Goal: Task Accomplishment & Management: Manage account settings

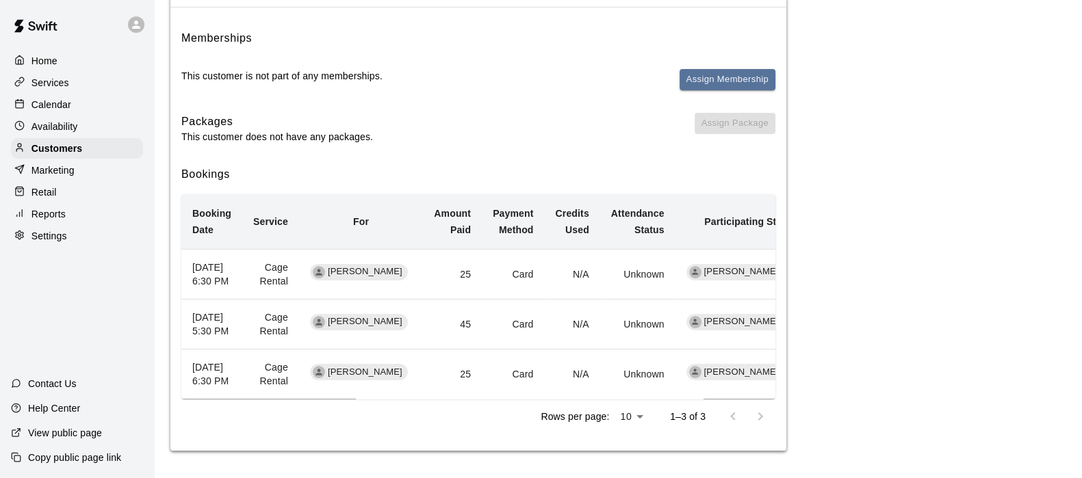
scroll to position [187, 0]
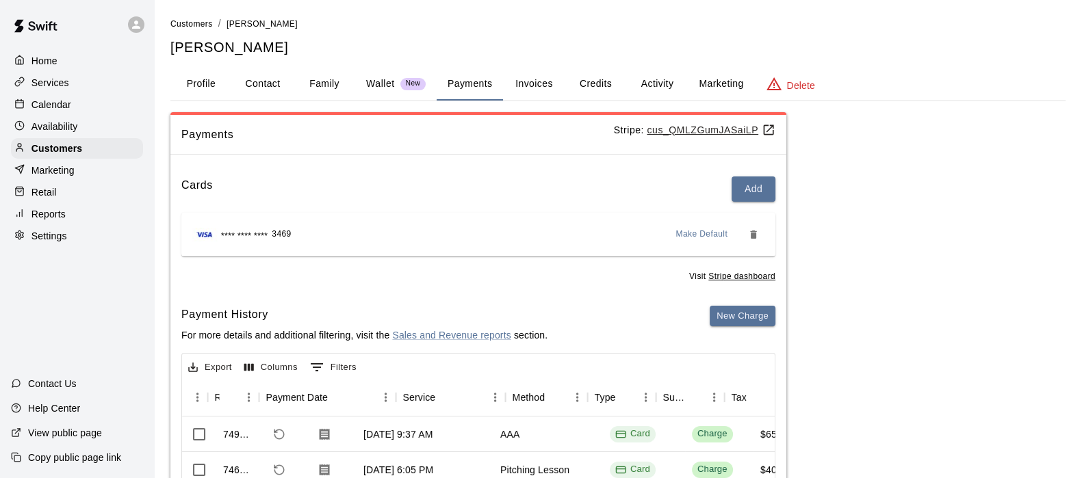
scroll to position [0, 97]
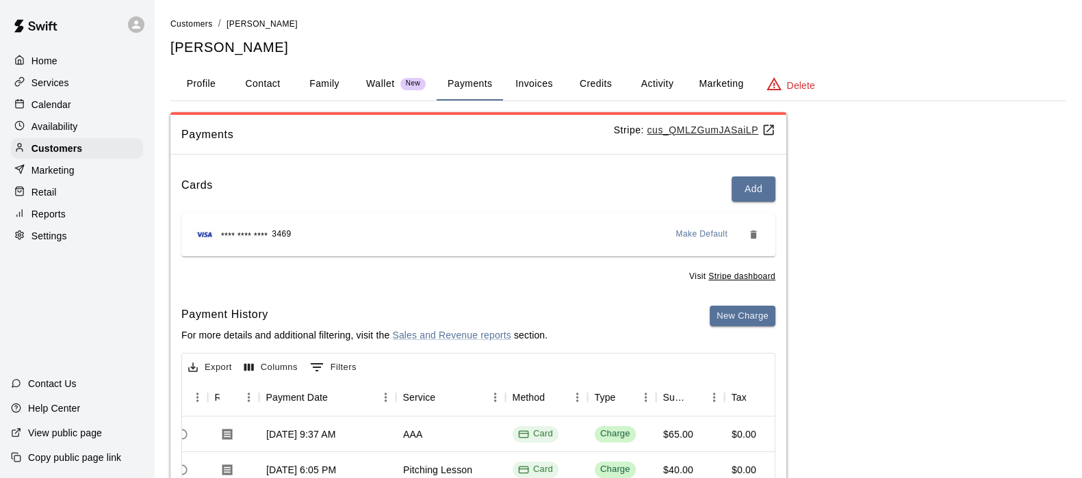
click at [40, 144] on div "Customers" at bounding box center [77, 148] width 132 height 21
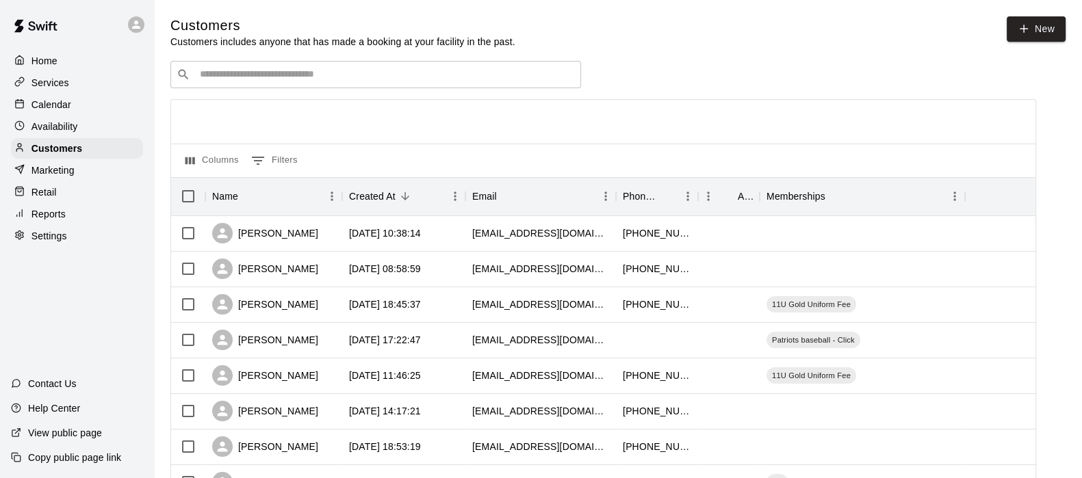
click at [227, 66] on div "​ ​" at bounding box center [375, 74] width 411 height 27
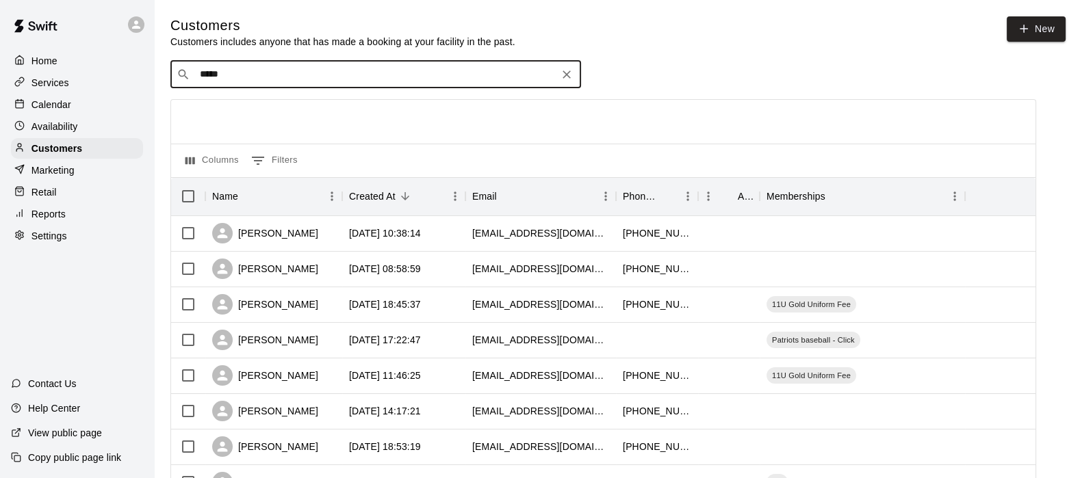
type input "******"
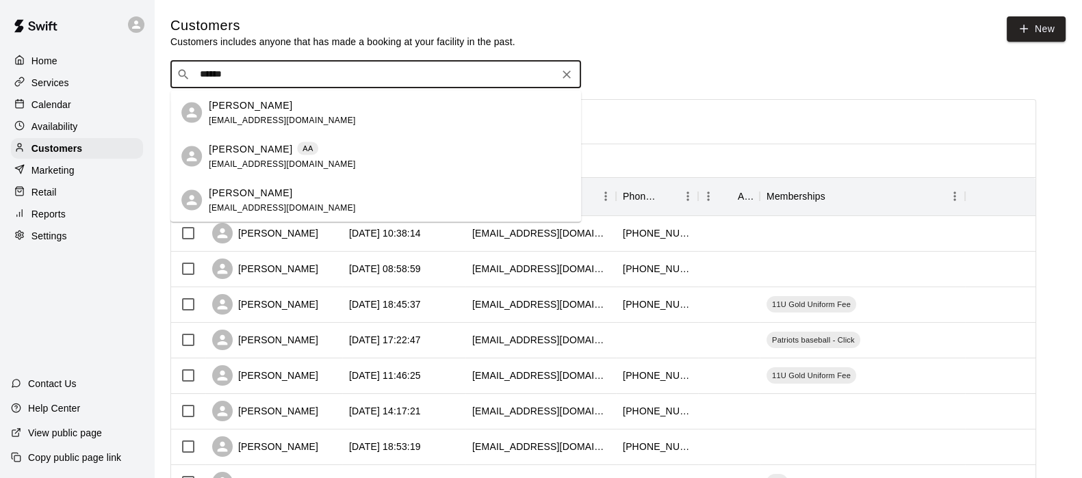
click at [241, 183] on div "Courtney Jordan adysonsmom328@yahoo.com" at bounding box center [375, 201] width 411 height 44
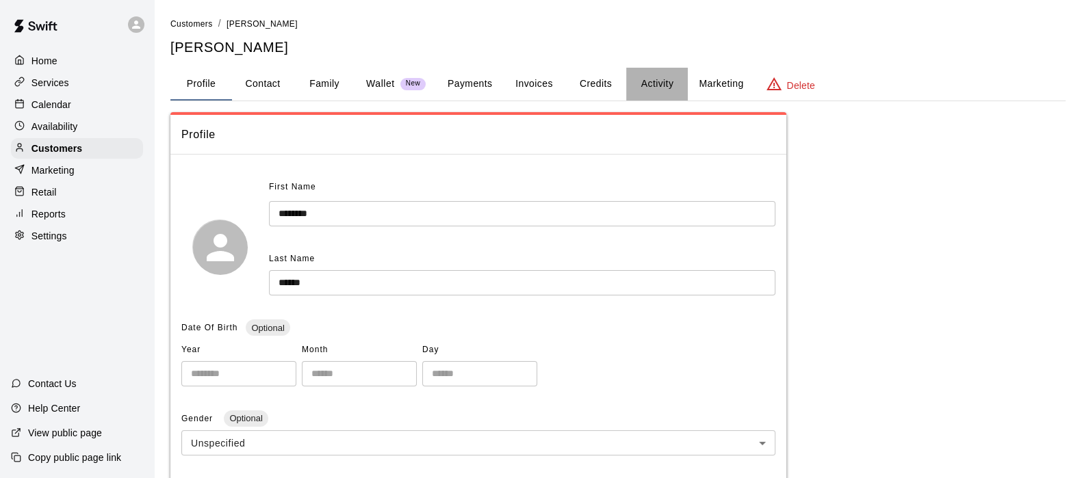
click at [642, 75] on button "Activity" at bounding box center [657, 84] width 62 height 33
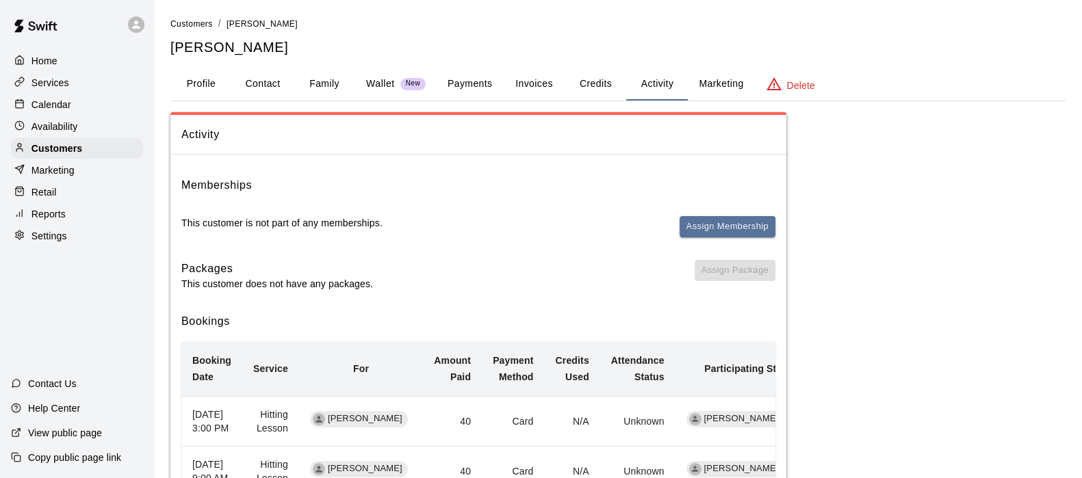
click at [482, 83] on button "Payments" at bounding box center [470, 84] width 66 height 33
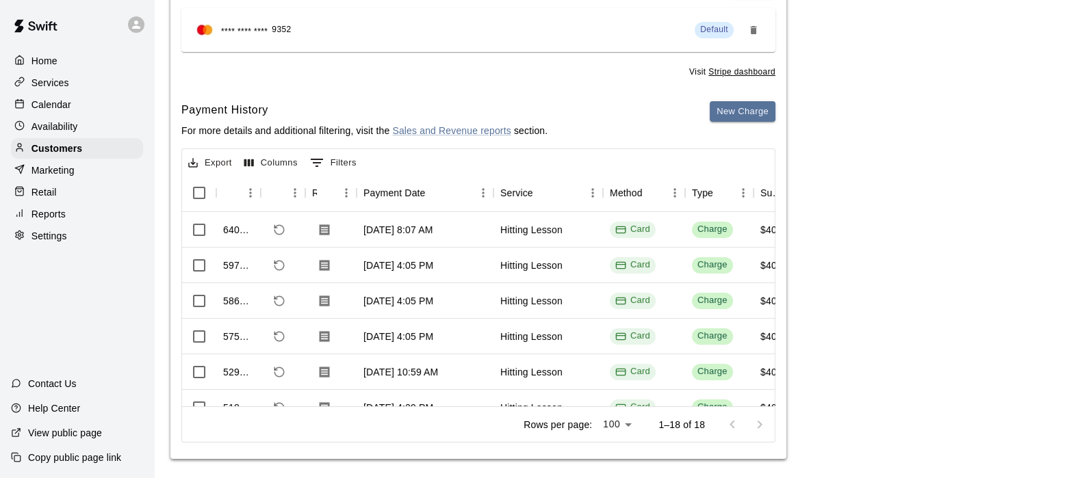
scroll to position [211, 0]
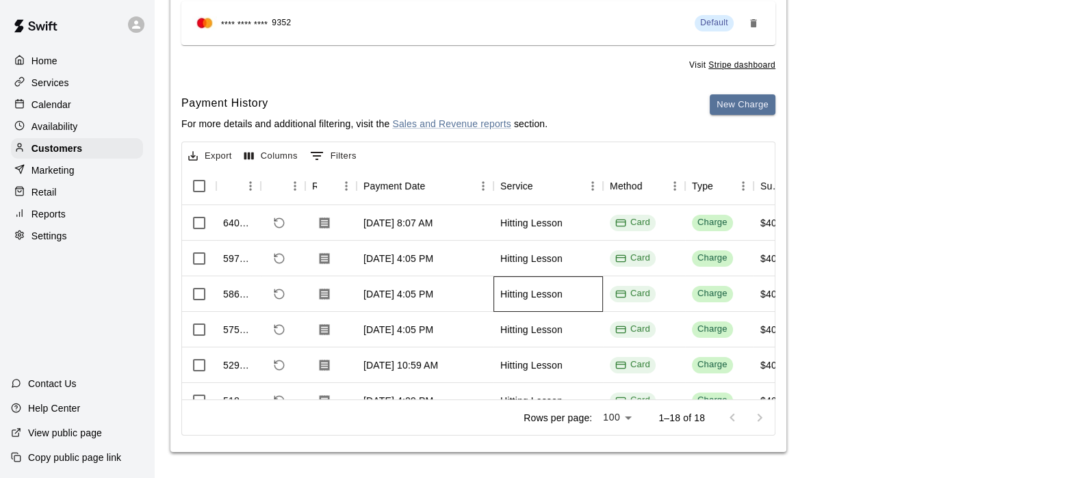
click at [547, 287] on div "Hitting Lesson" at bounding box center [531, 294] width 62 height 14
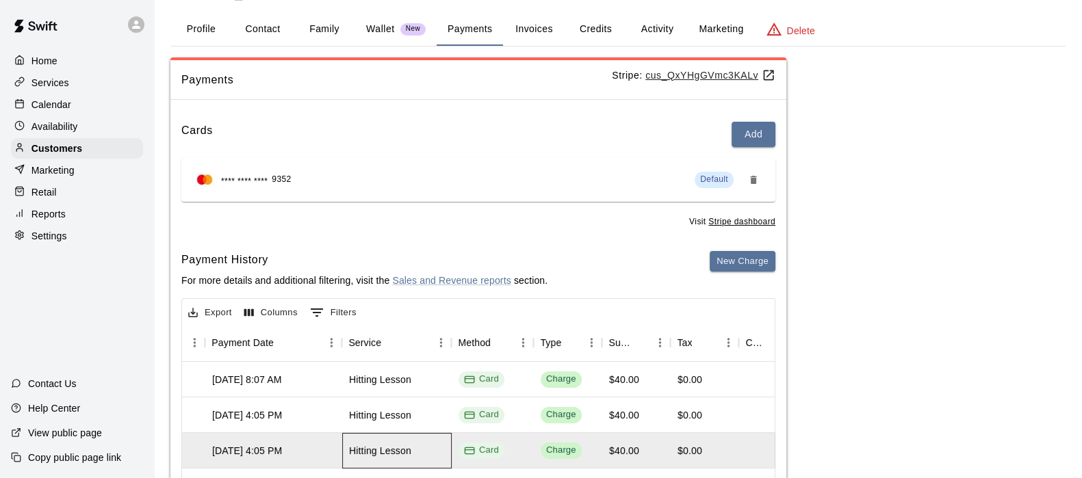
scroll to position [0, 0]
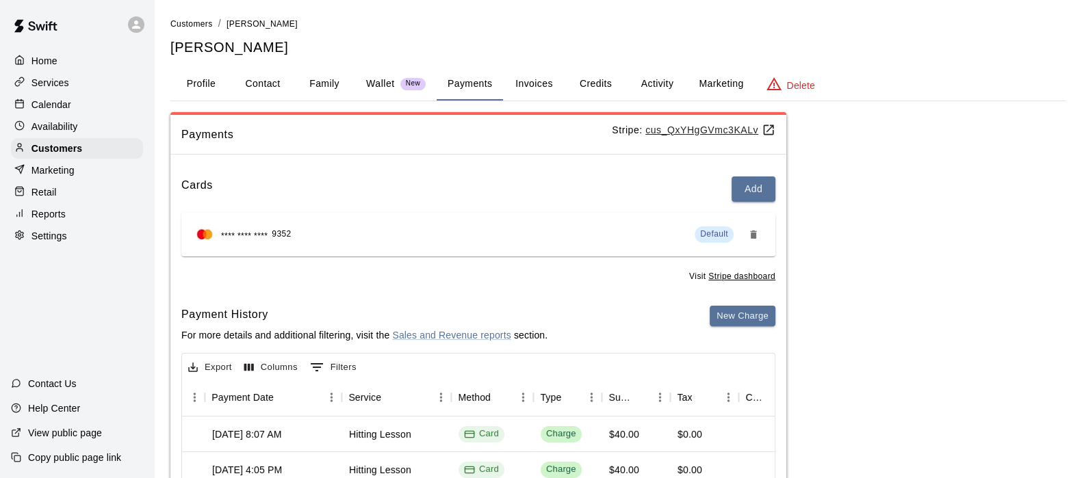
click at [55, 146] on div "Customers" at bounding box center [77, 148] width 132 height 21
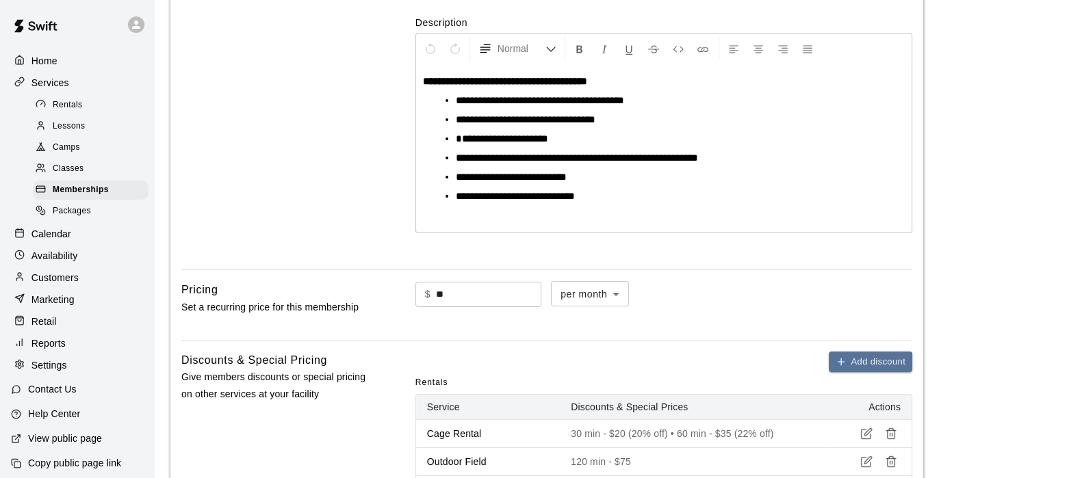
scroll to position [260, 0]
click at [92, 197] on span "Memberships" at bounding box center [81, 190] width 56 height 14
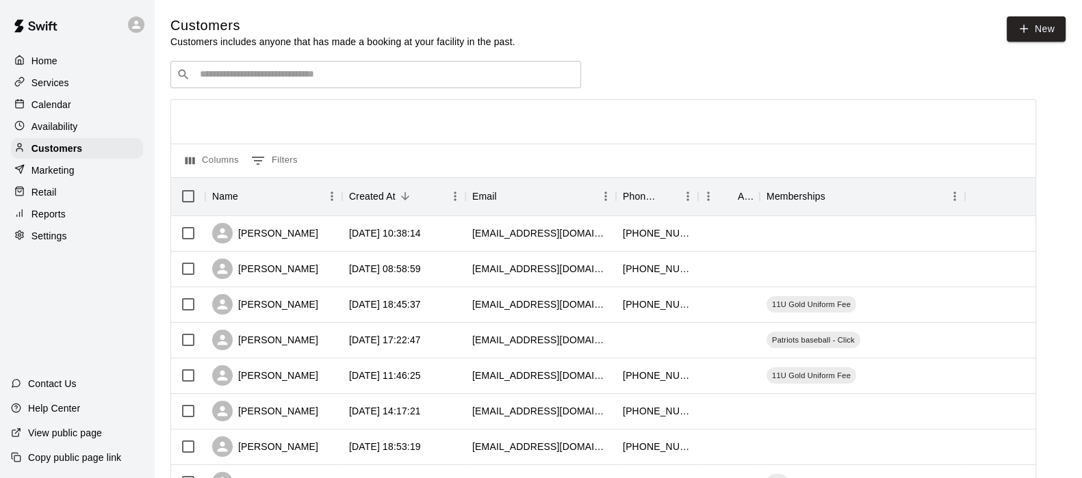
click at [274, 85] on div "​ ​" at bounding box center [375, 74] width 411 height 27
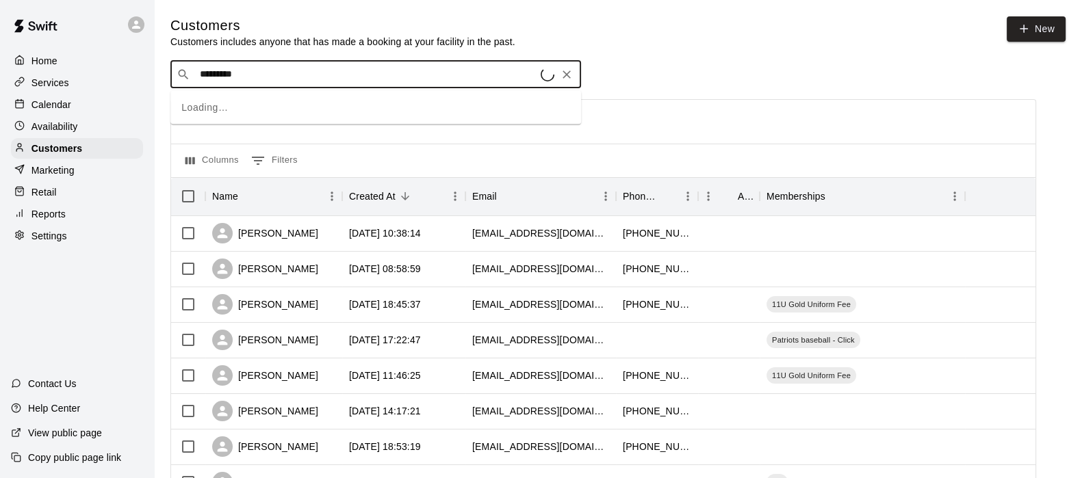
type input "**********"
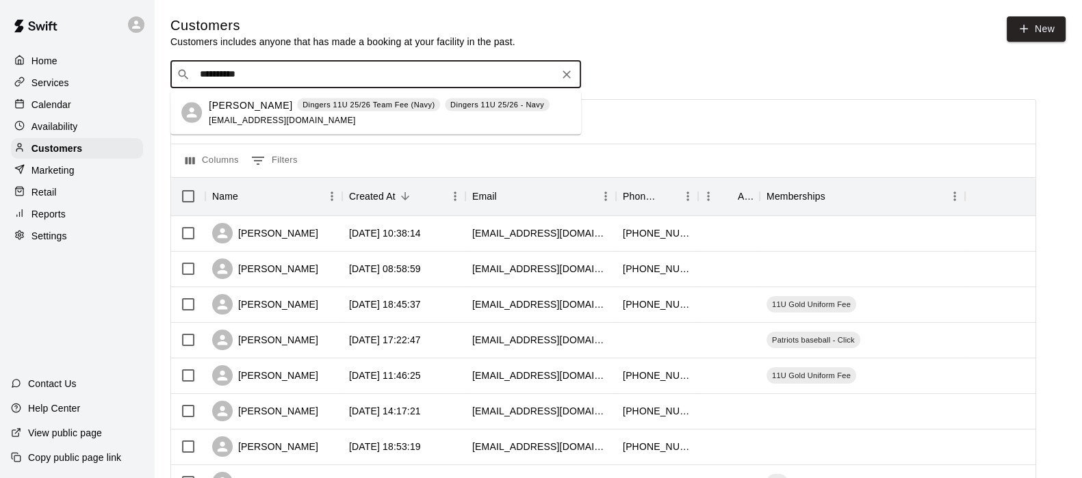
click at [257, 103] on p "Moses Hagan" at bounding box center [250, 105] width 83 height 14
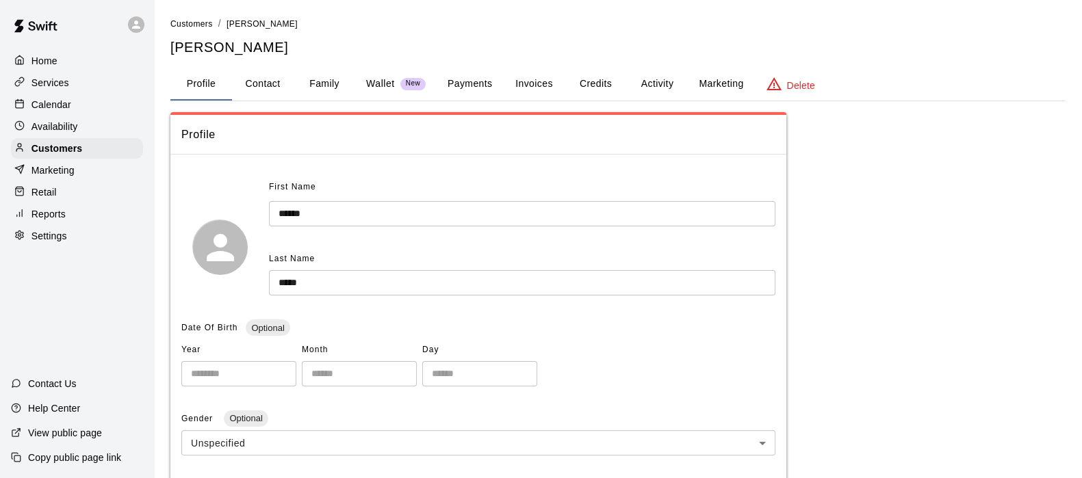
click at [630, 79] on button "Activity" at bounding box center [657, 84] width 62 height 33
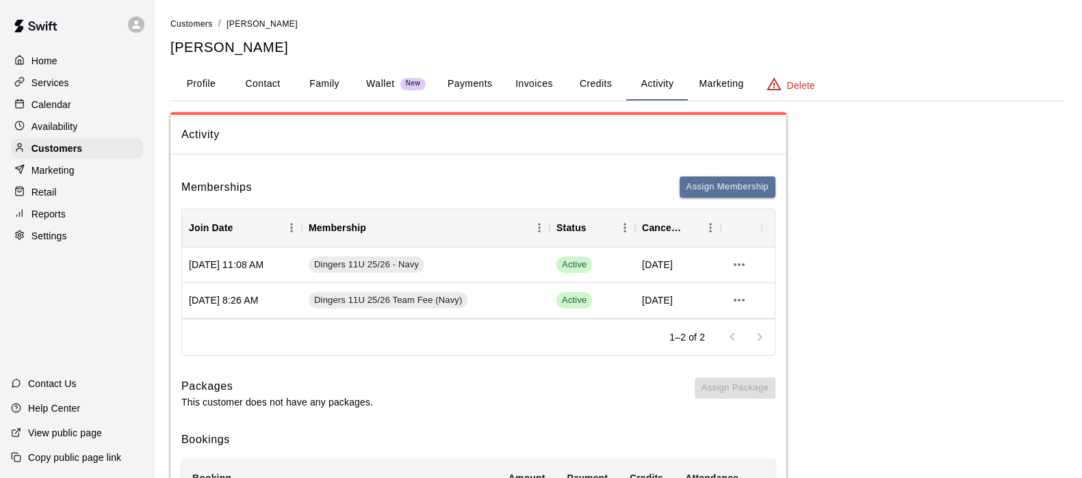
click at [62, 155] on p "Customers" at bounding box center [56, 149] width 51 height 14
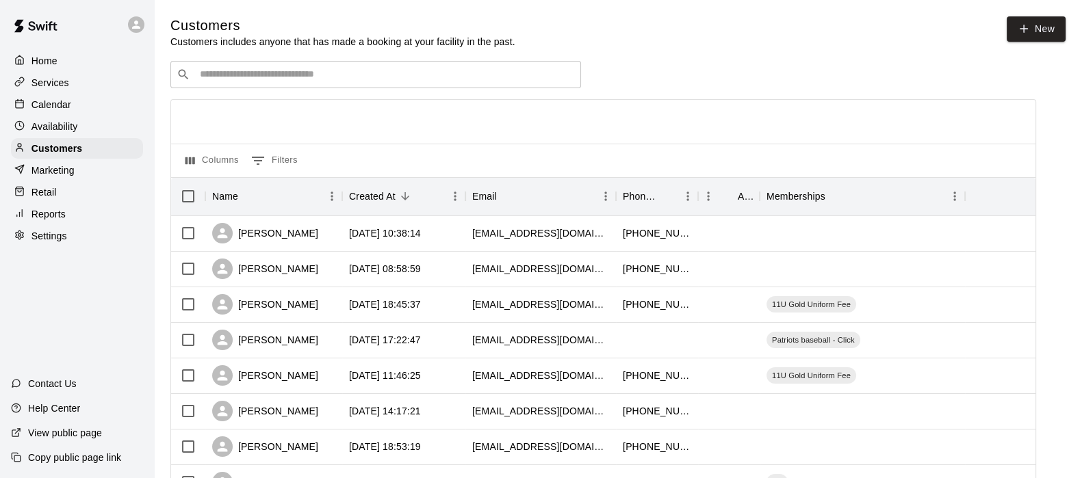
click at [219, 74] on input "Search customers by name or email" at bounding box center [385, 75] width 379 height 14
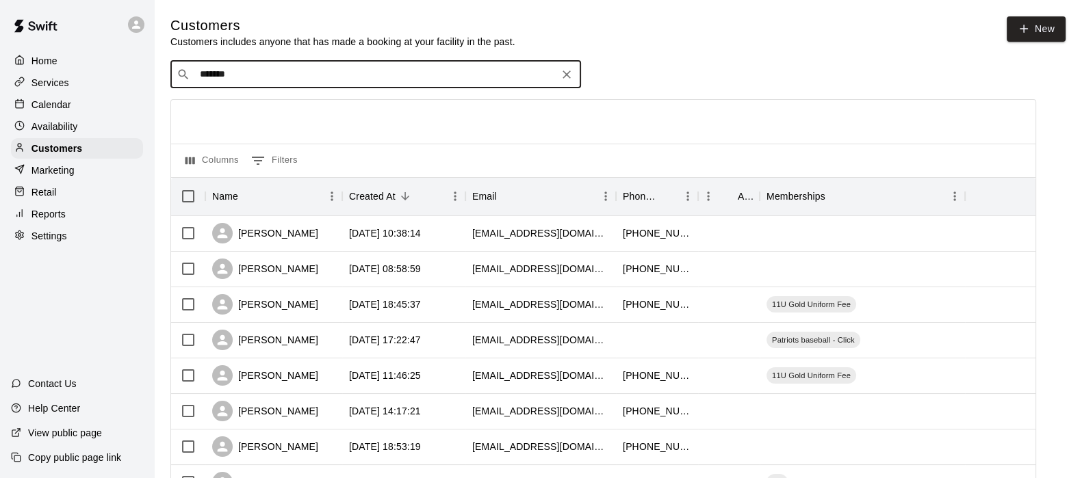
type input "********"
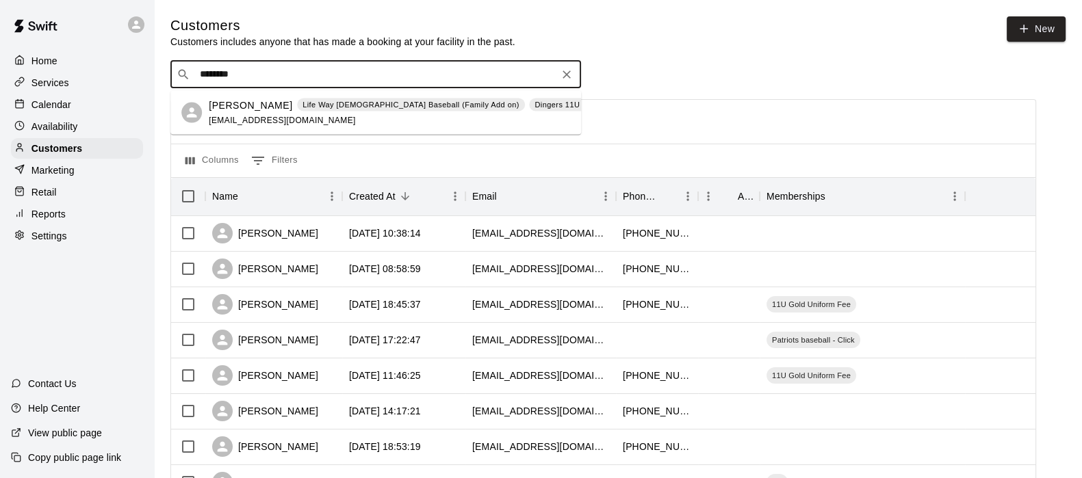
click at [302, 109] on p "Life Way [DEMOGRAPHIC_DATA] Baseball (Family Add on)" at bounding box center [410, 105] width 217 height 12
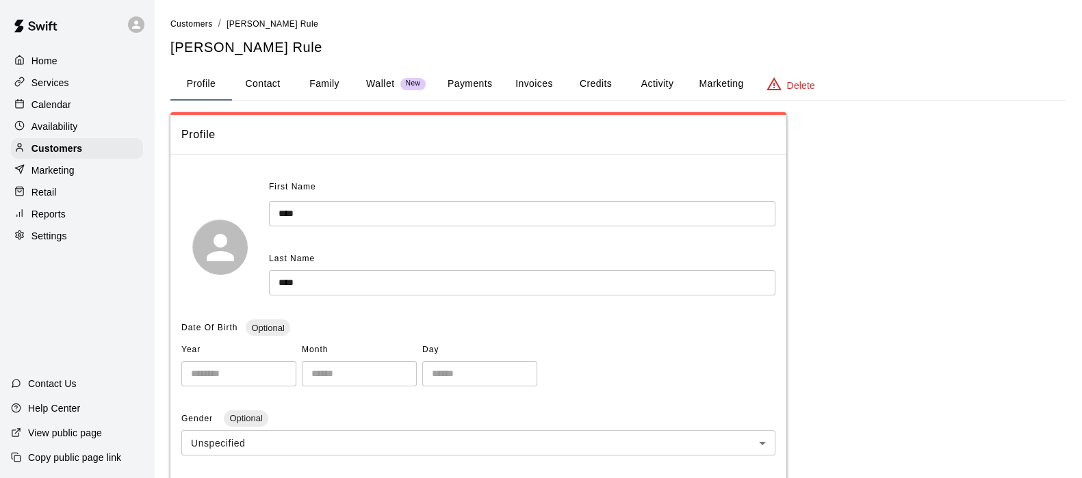
click at [636, 81] on button "Activity" at bounding box center [657, 84] width 62 height 33
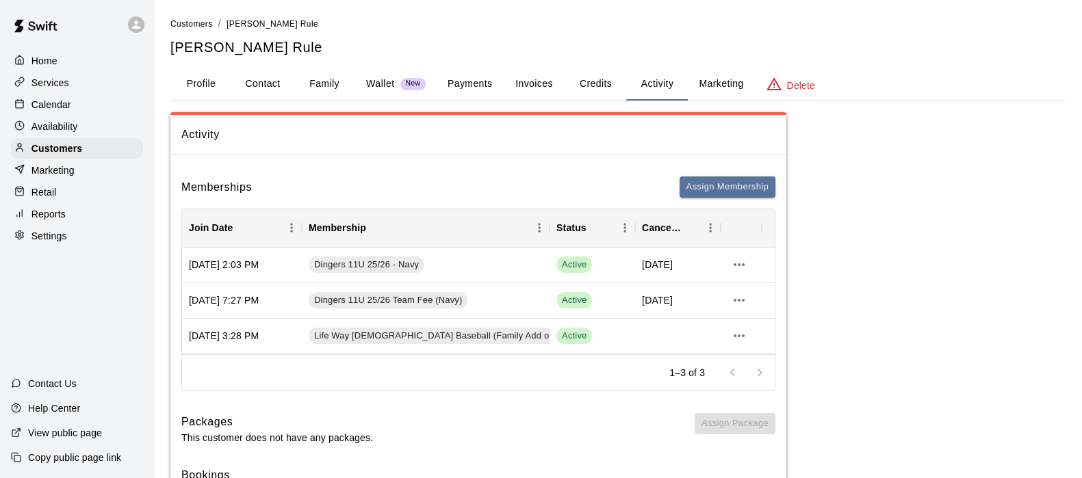
click at [332, 87] on button "Family" at bounding box center [325, 84] width 62 height 33
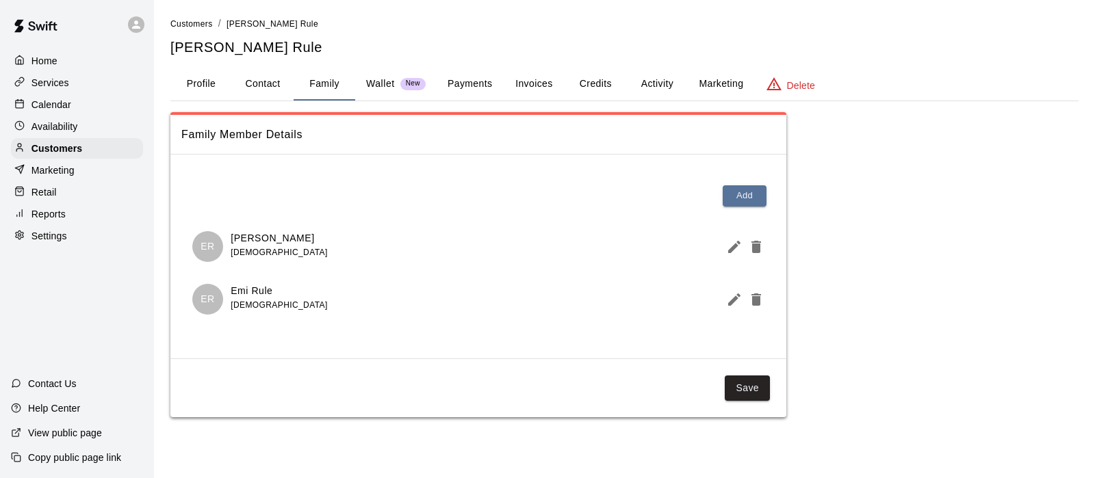
click at [463, 92] on button "Payments" at bounding box center [470, 84] width 66 height 33
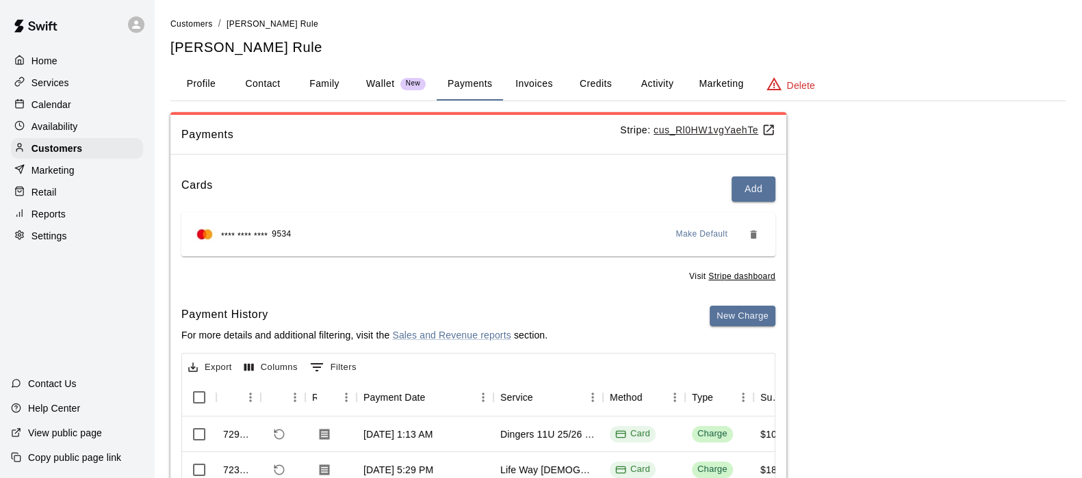
click at [660, 90] on button "Activity" at bounding box center [657, 84] width 62 height 33
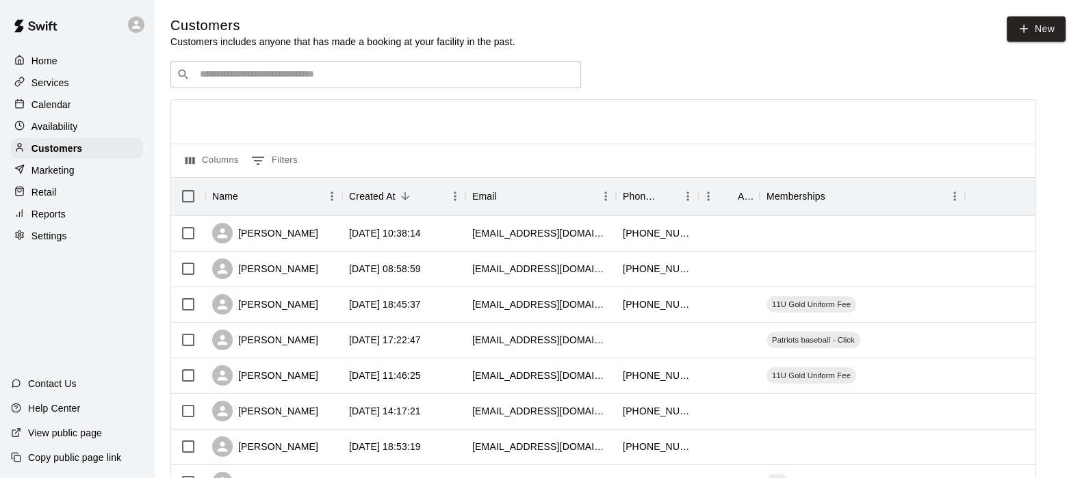
click at [263, 83] on div "​ ​" at bounding box center [375, 74] width 411 height 27
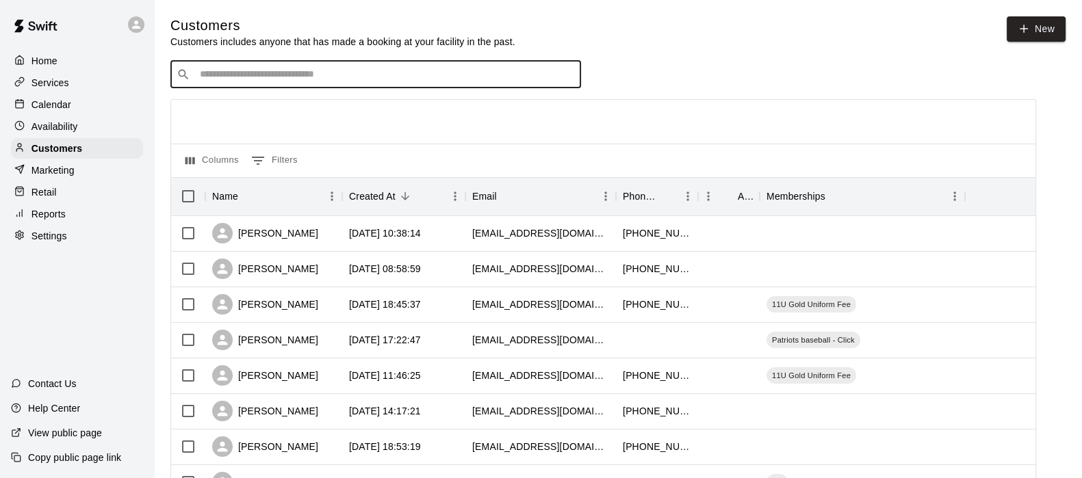
click at [263, 83] on div "​ ​" at bounding box center [375, 74] width 411 height 27
type input "********"
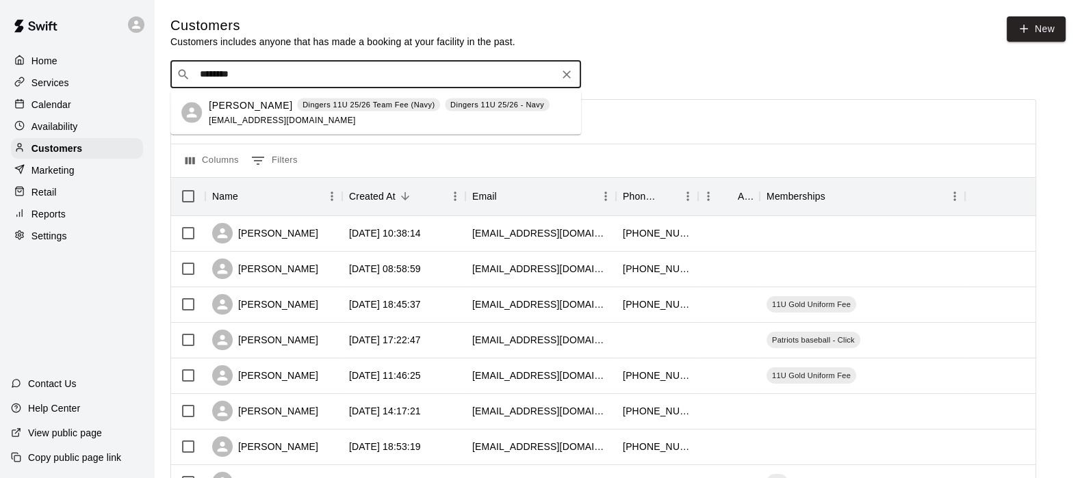
click at [261, 99] on p "Kaden Wolf" at bounding box center [250, 105] width 83 height 14
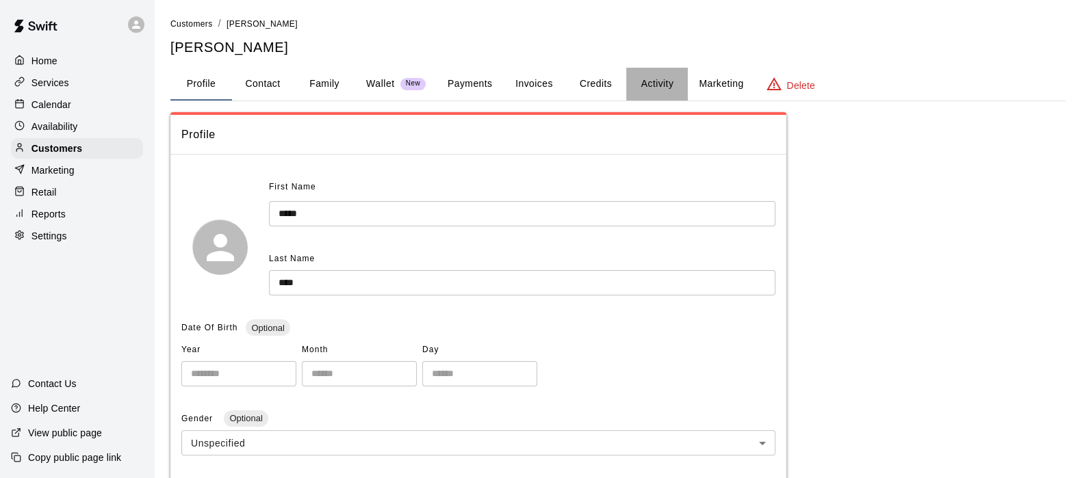
click at [648, 84] on button "Activity" at bounding box center [657, 84] width 62 height 33
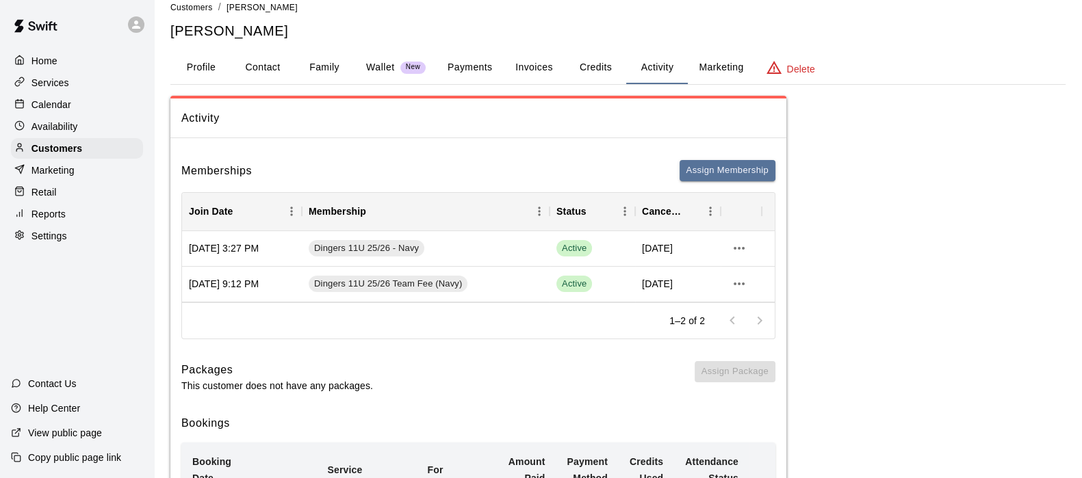
scroll to position [10, 0]
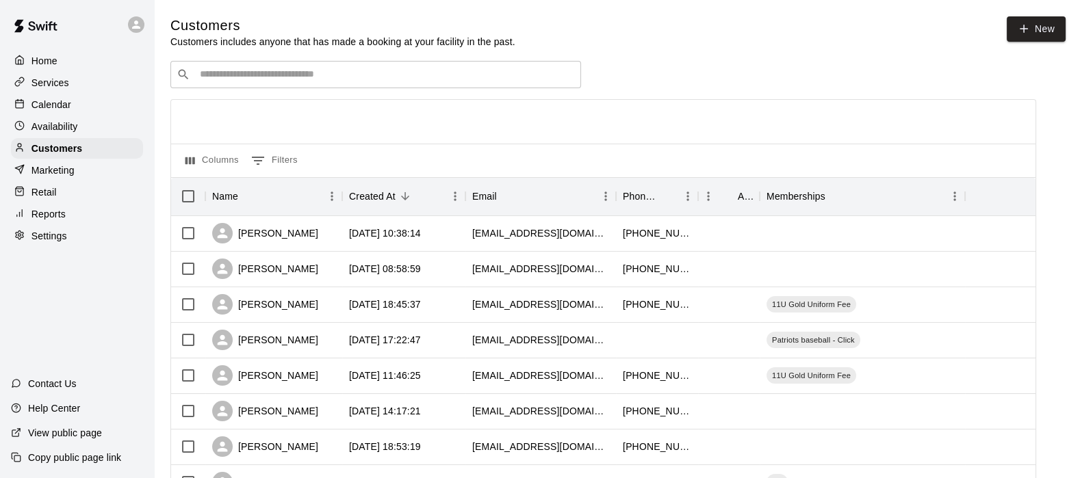
click at [224, 80] on input "Search customers by name or email" at bounding box center [385, 75] width 379 height 14
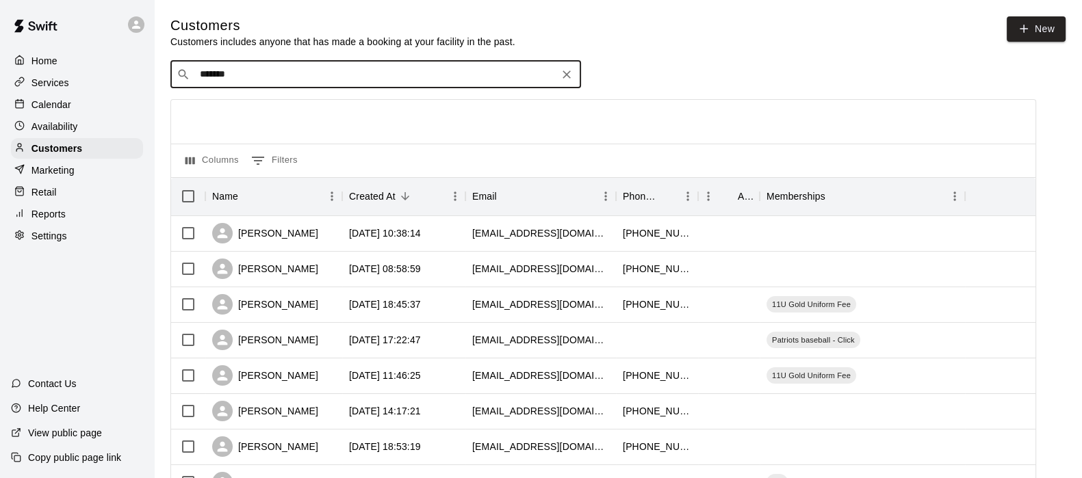
type input "*****"
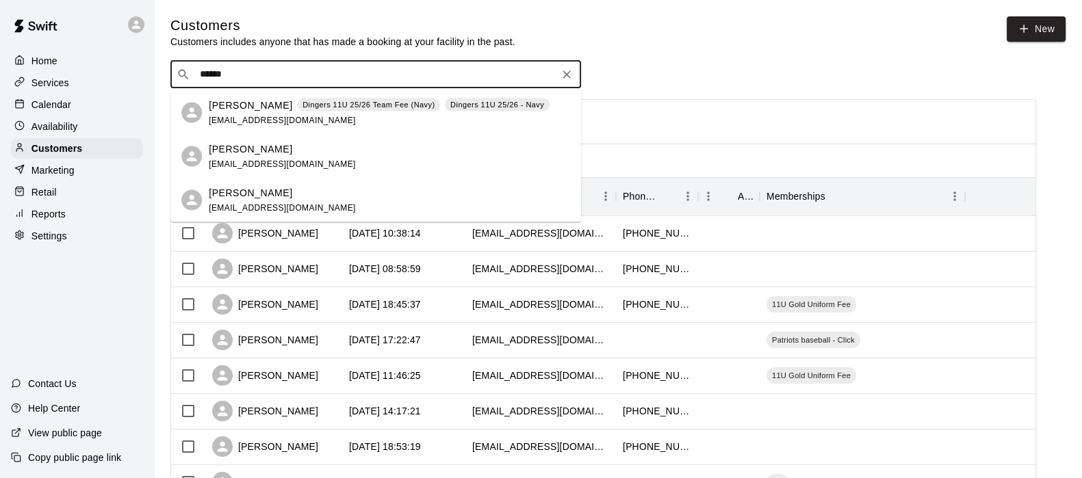
click at [226, 104] on p "Asher Babb" at bounding box center [250, 105] width 83 height 14
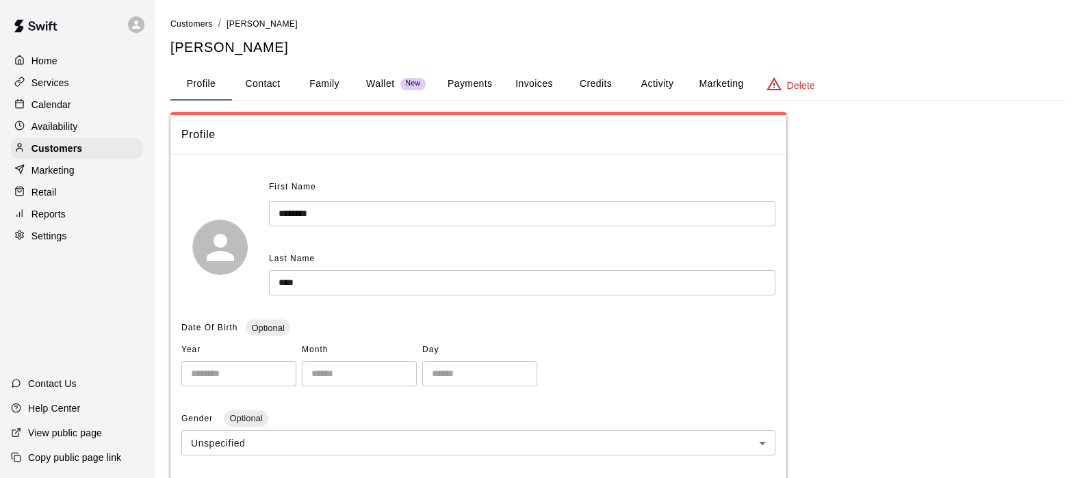
click at [641, 86] on button "Activity" at bounding box center [657, 84] width 62 height 33
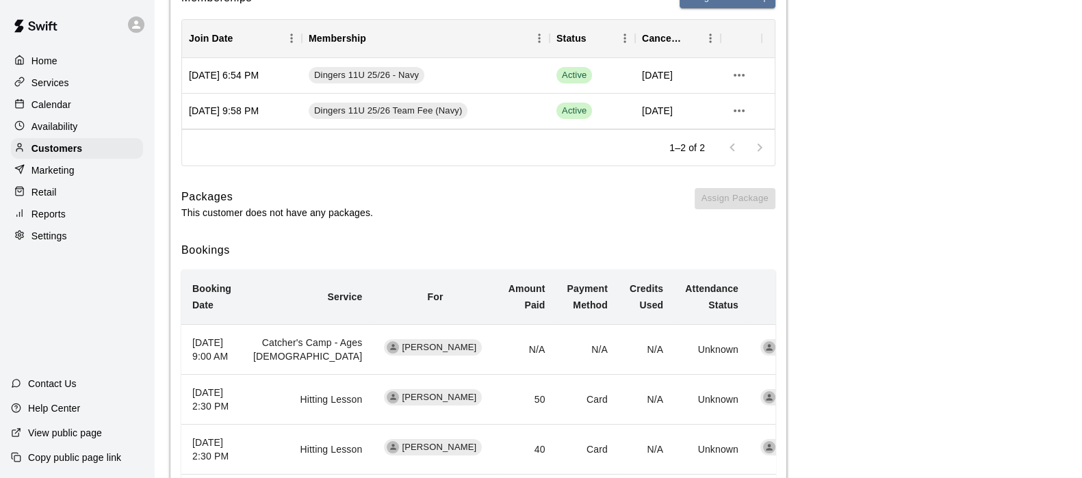
scroll to position [63, 0]
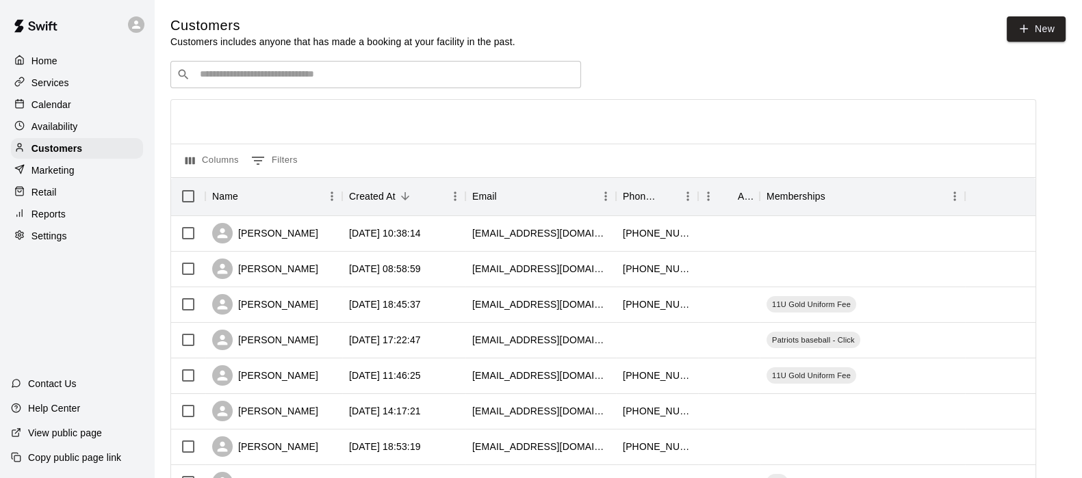
click at [280, 78] on input "Search customers by name or email" at bounding box center [385, 75] width 379 height 14
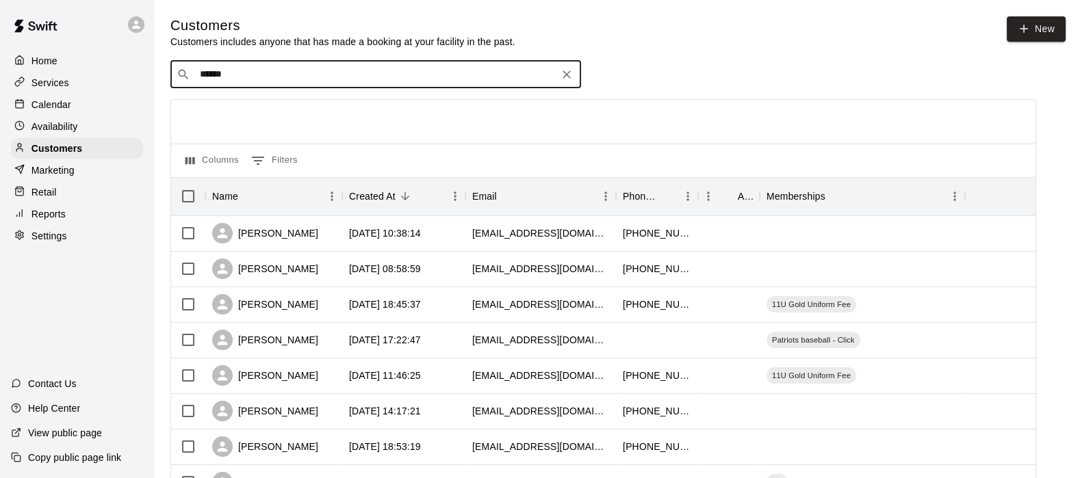
type input "*******"
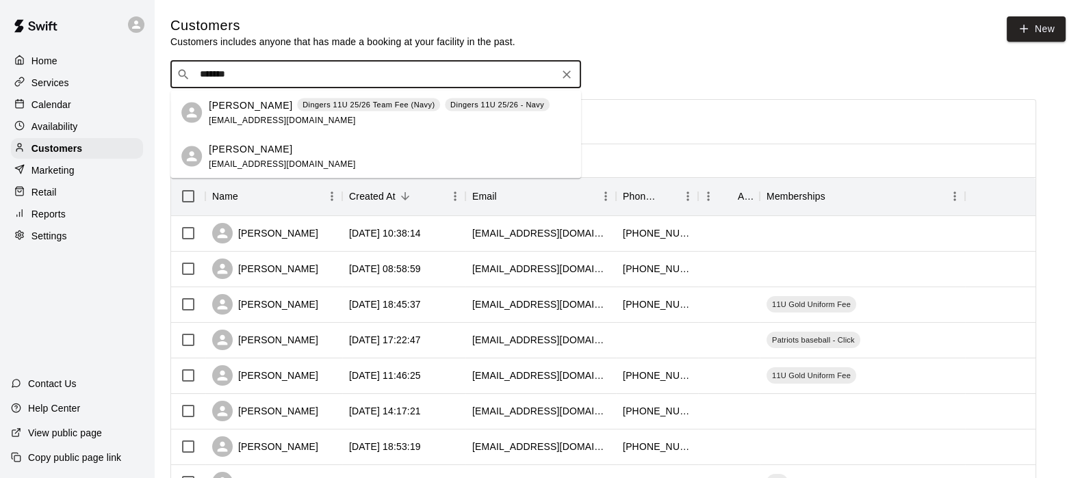
click at [251, 91] on div "Avery Rabine Dingers 11U 25/26 Team Fee (Navy) Dingers 11U 25/26 - Navy mamasha…" at bounding box center [375, 113] width 411 height 44
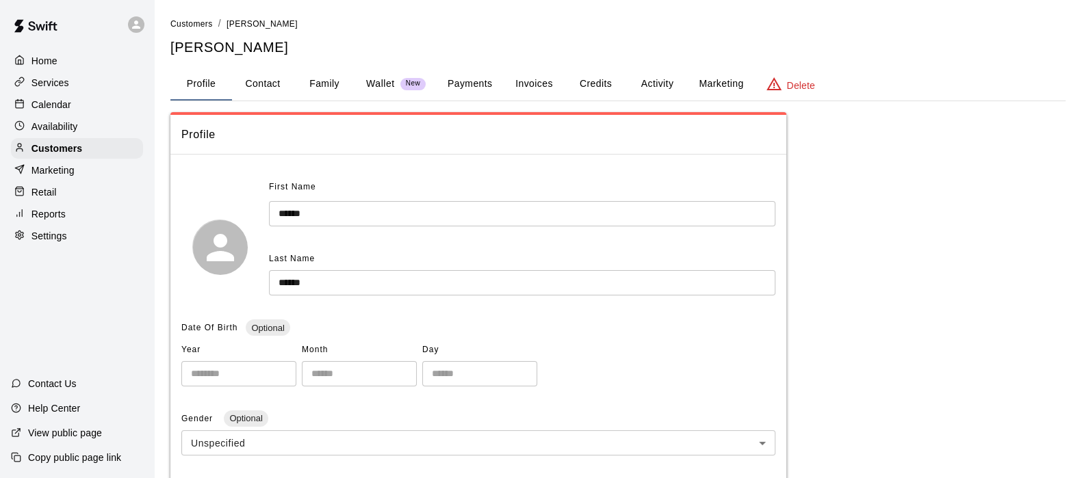
click at [337, 86] on button "Family" at bounding box center [325, 84] width 62 height 33
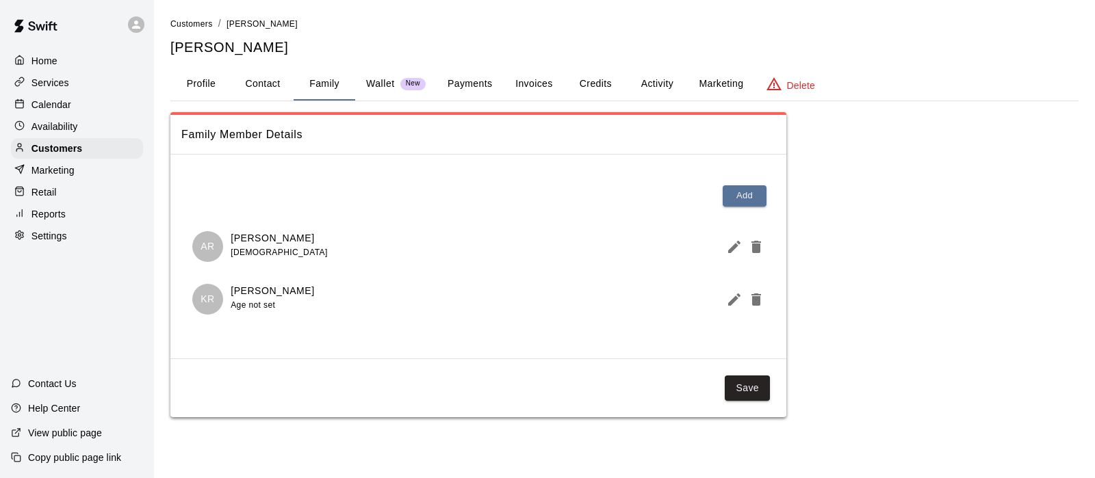
click at [645, 66] on div "Customers / Sharon Rabine Sharon Rabine Profile Contact Family Wallet New Payme…" at bounding box center [624, 216] width 908 height 401
click at [642, 88] on button "Activity" at bounding box center [657, 84] width 62 height 33
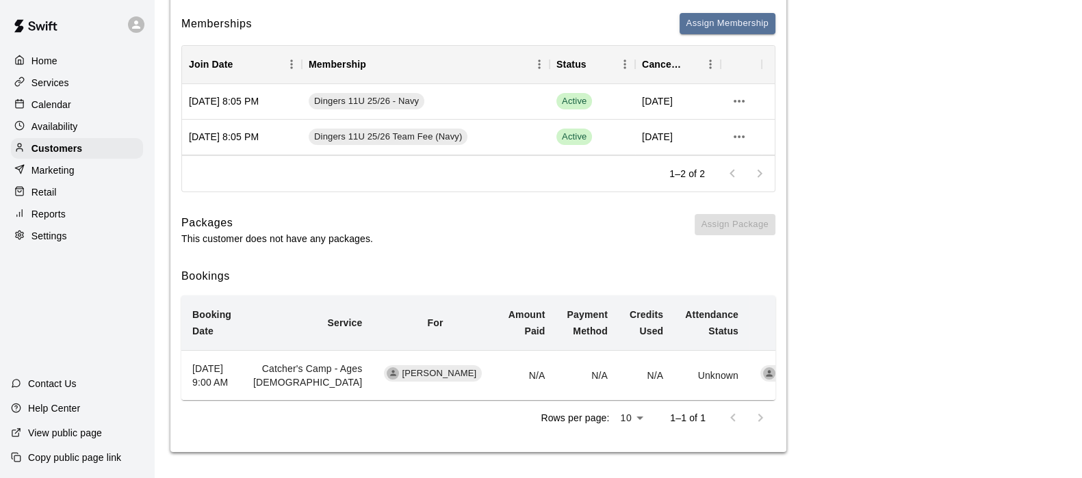
scroll to position [177, 0]
click at [58, 86] on p "Services" at bounding box center [50, 83] width 38 height 14
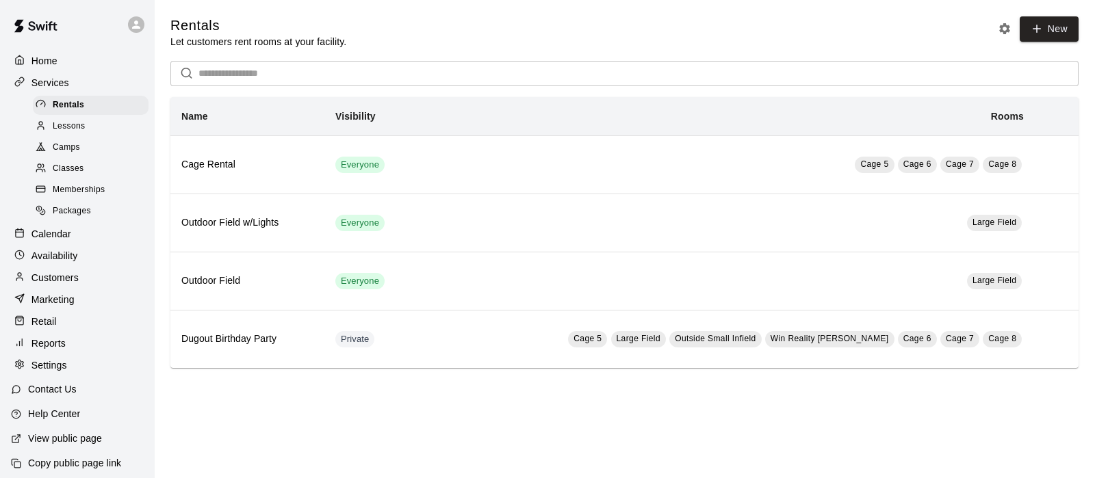
click at [61, 149] on span "Camps" at bounding box center [66, 148] width 27 height 14
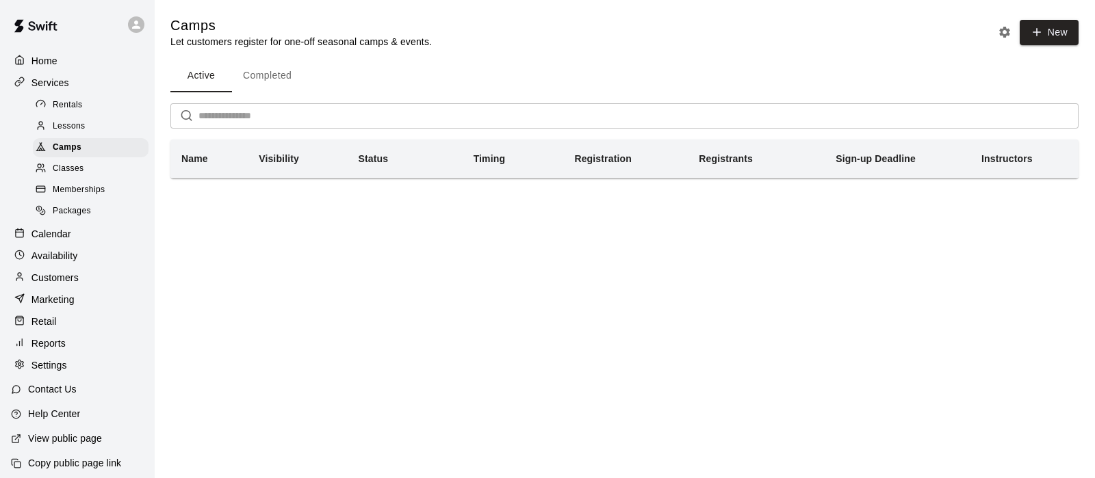
click at [261, 70] on button "Completed" at bounding box center [267, 76] width 70 height 33
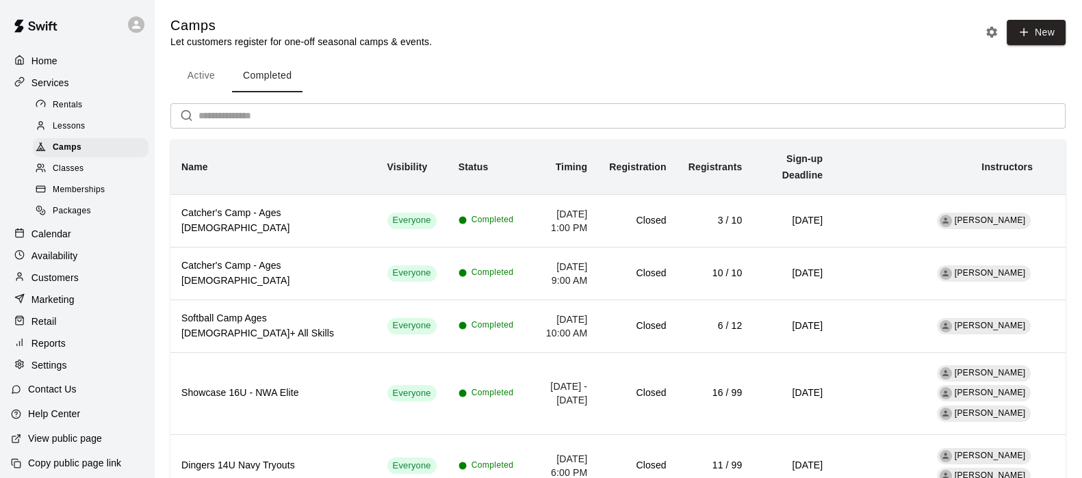
click at [277, 259] on h6 "Catcher's Camp - Ages 9-13" at bounding box center [273, 274] width 184 height 30
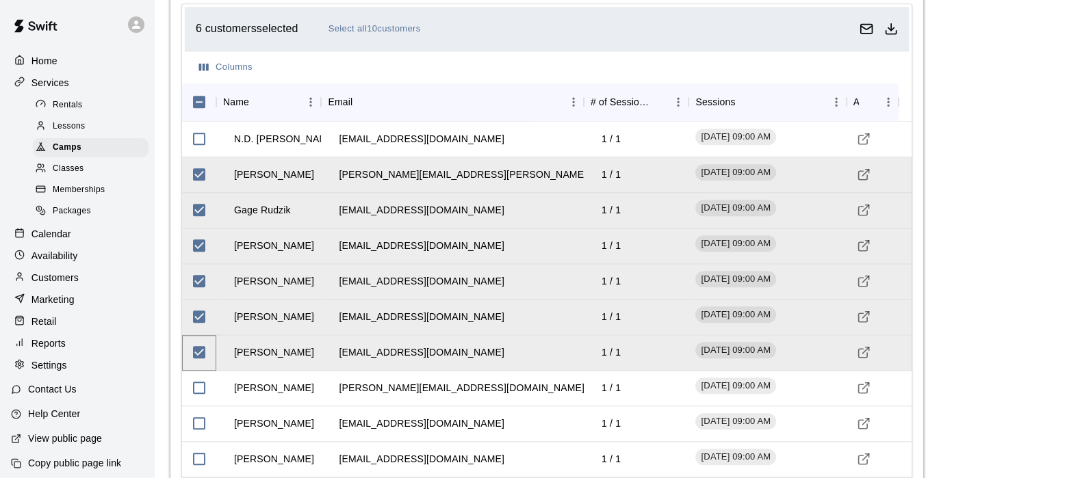
scroll to position [1308, 0]
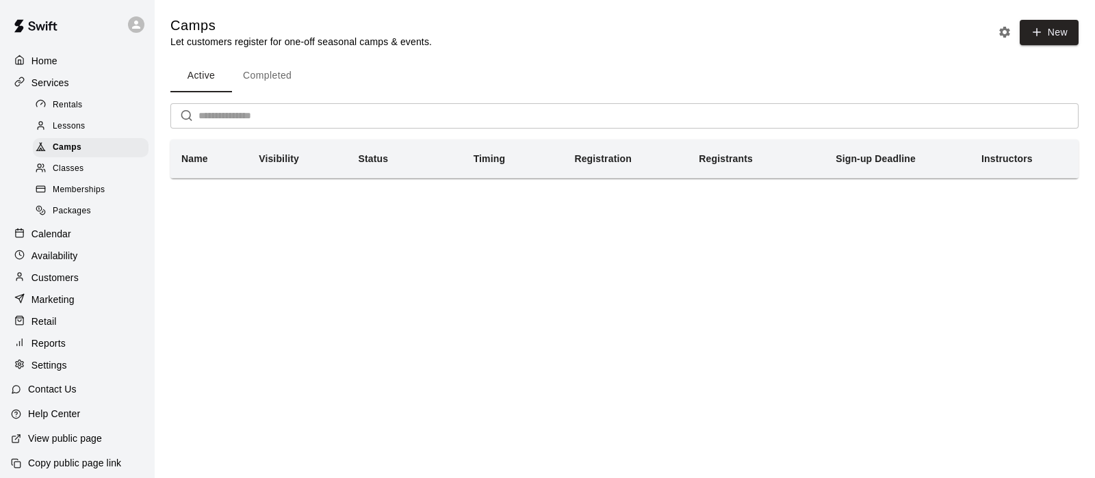
click at [260, 79] on button "Completed" at bounding box center [267, 76] width 70 height 33
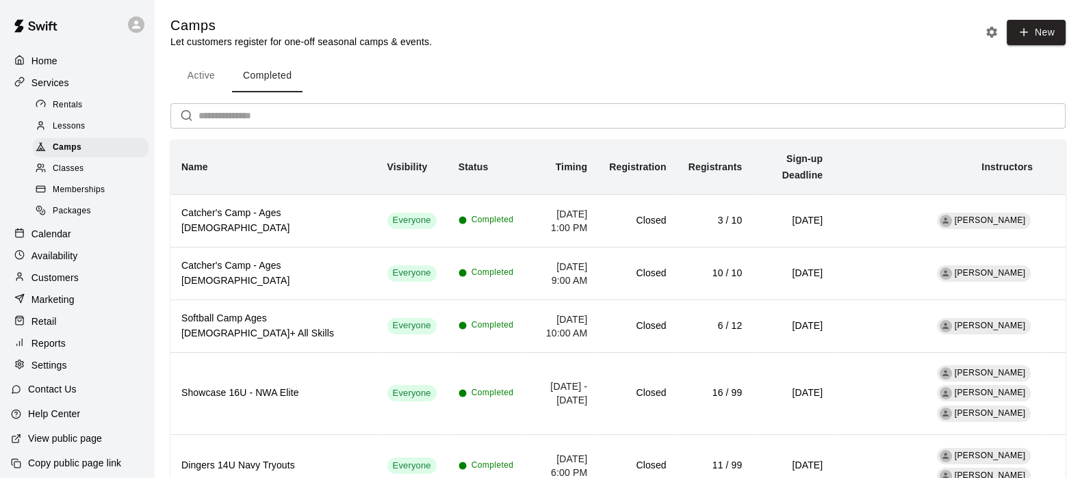
click at [706, 214] on h6 "3 / 10" at bounding box center [715, 221] width 54 height 15
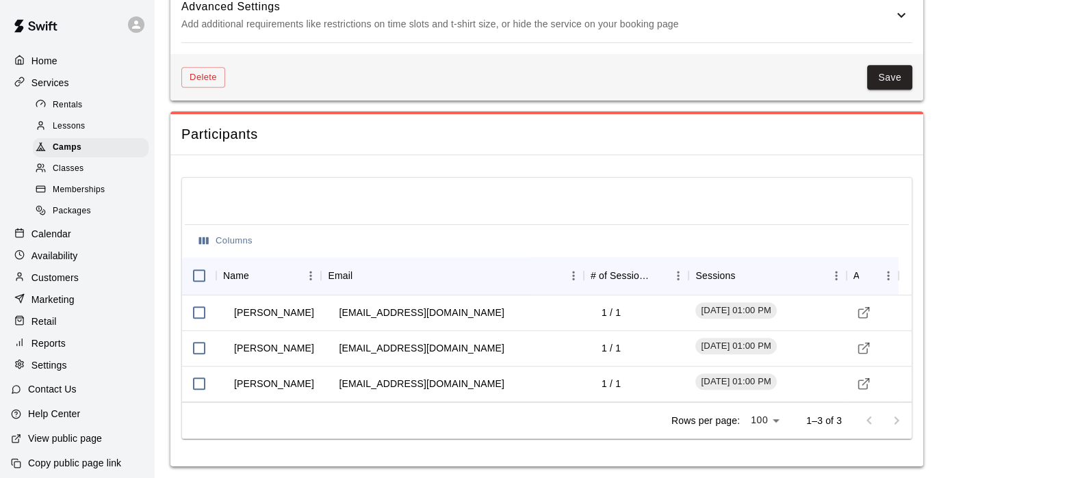
scroll to position [1207, 0]
click at [869, 380] on icon "Visit customer profile" at bounding box center [864, 383] width 14 height 14
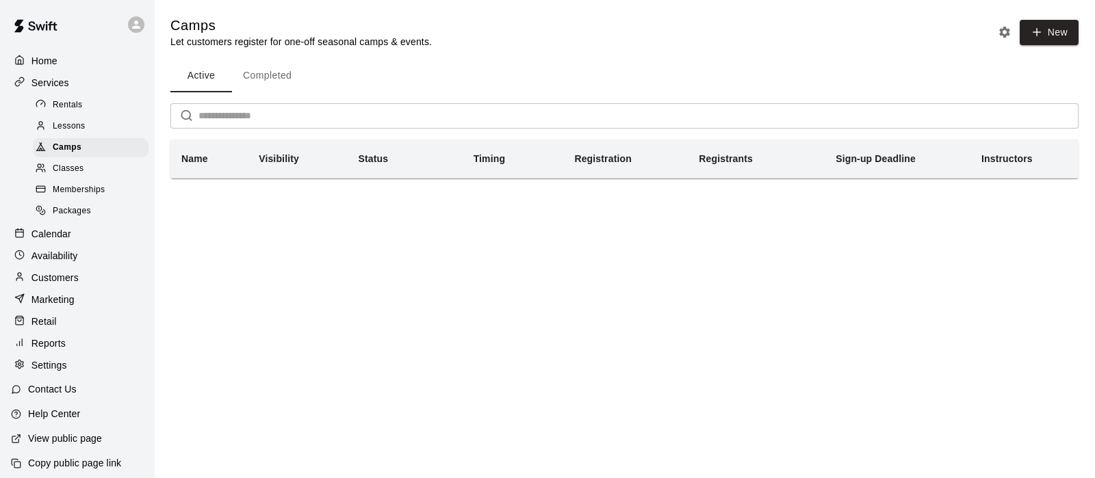
click at [255, 81] on button "Completed" at bounding box center [267, 76] width 70 height 33
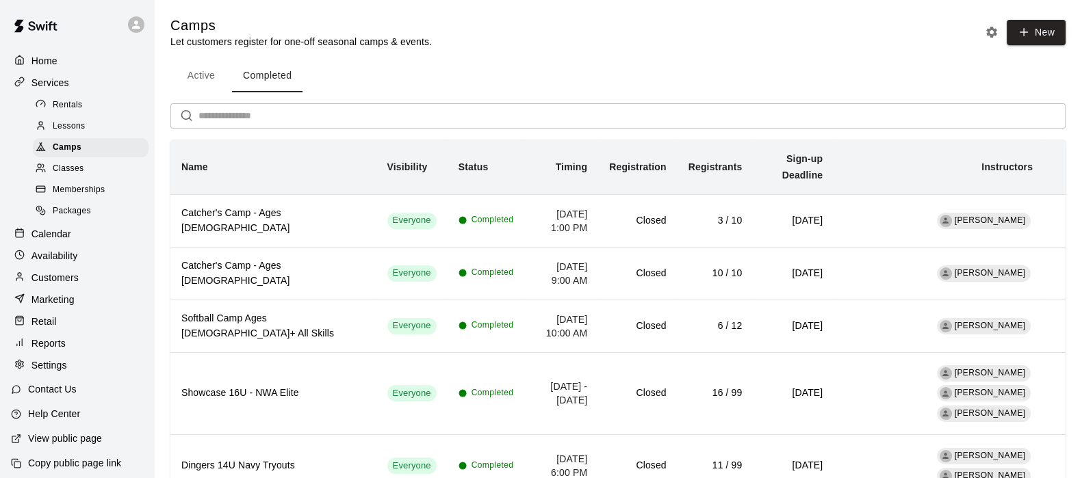
click at [286, 262] on h6 "Catcher's Camp - Ages 9-13" at bounding box center [273, 274] width 184 height 30
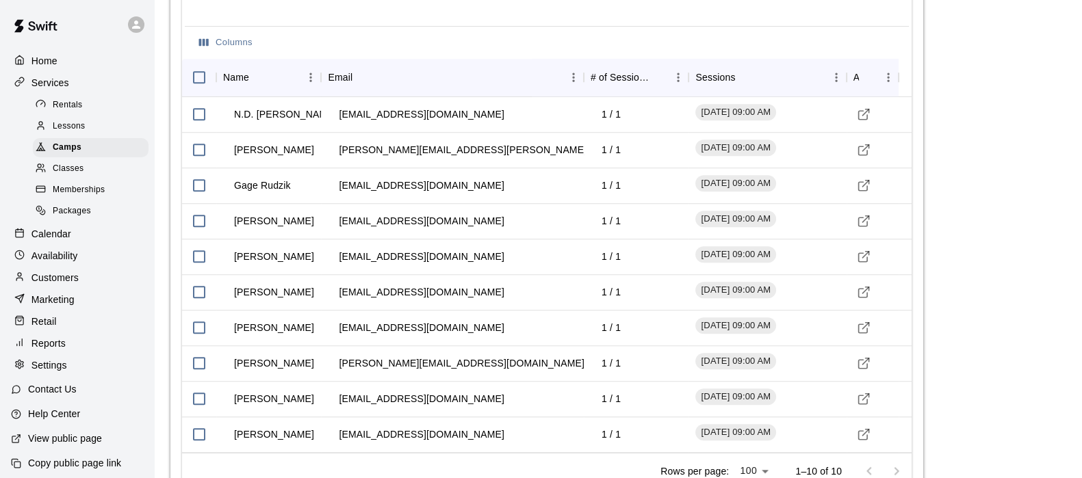
scroll to position [1408, 0]
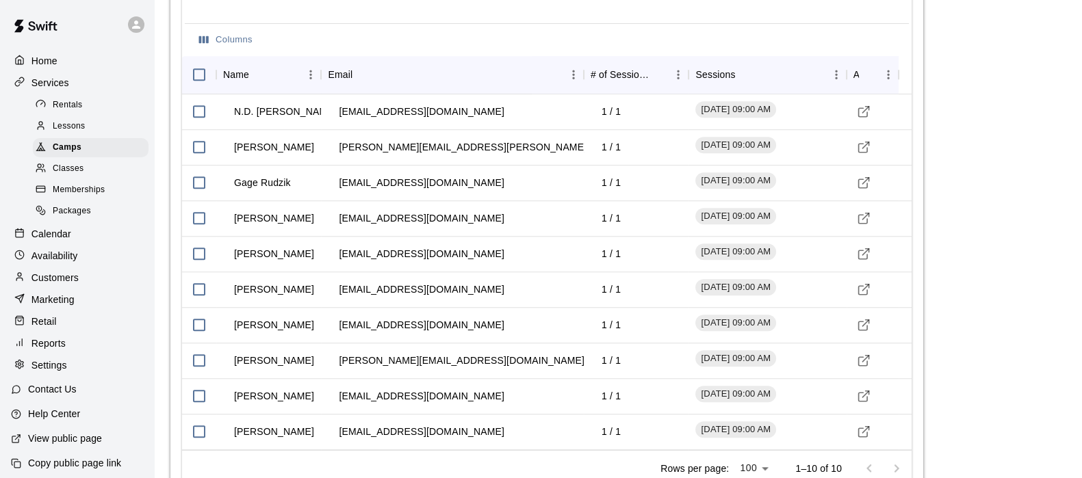
click at [62, 195] on span "Memberships" at bounding box center [79, 190] width 52 height 14
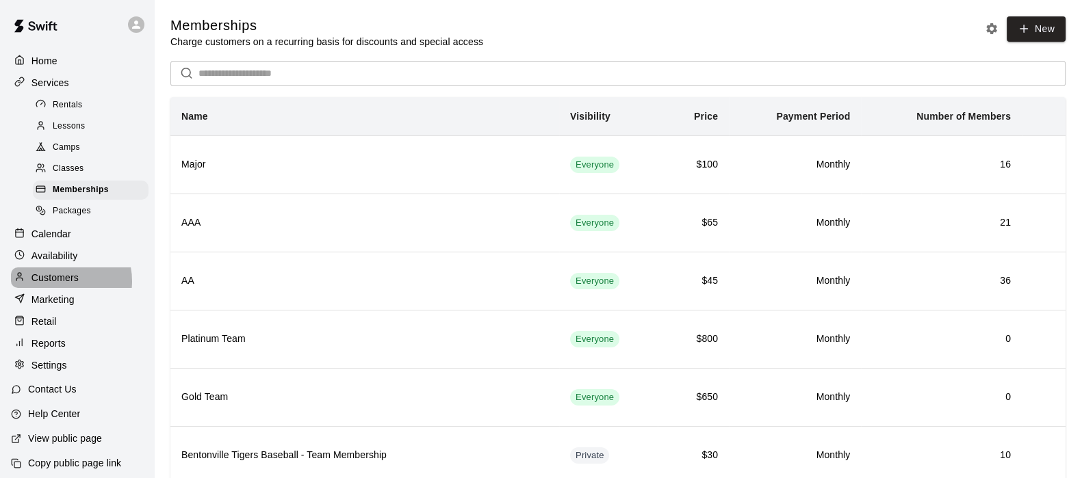
click at [58, 285] on p "Customers" at bounding box center [54, 278] width 47 height 14
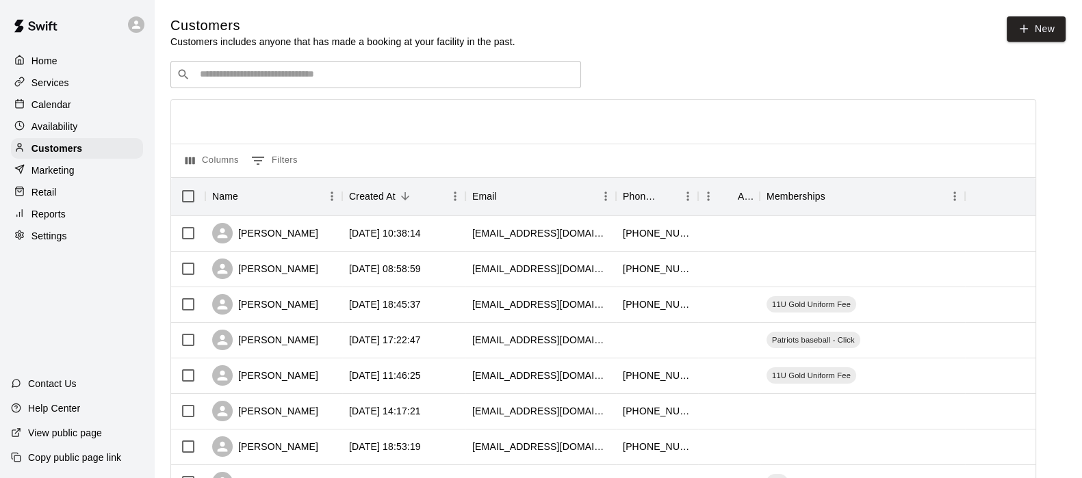
click at [229, 75] on input "Search customers by name or email" at bounding box center [385, 75] width 379 height 14
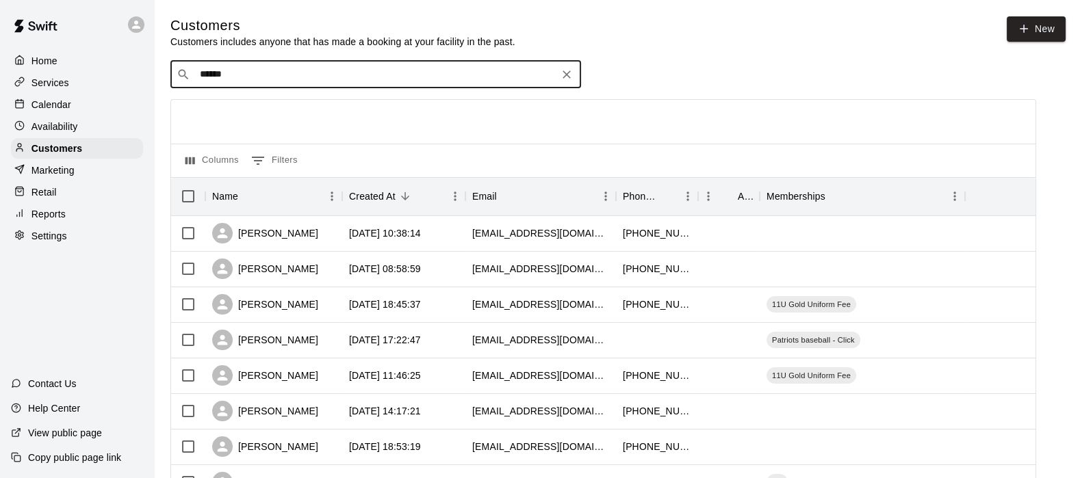
type input "******"
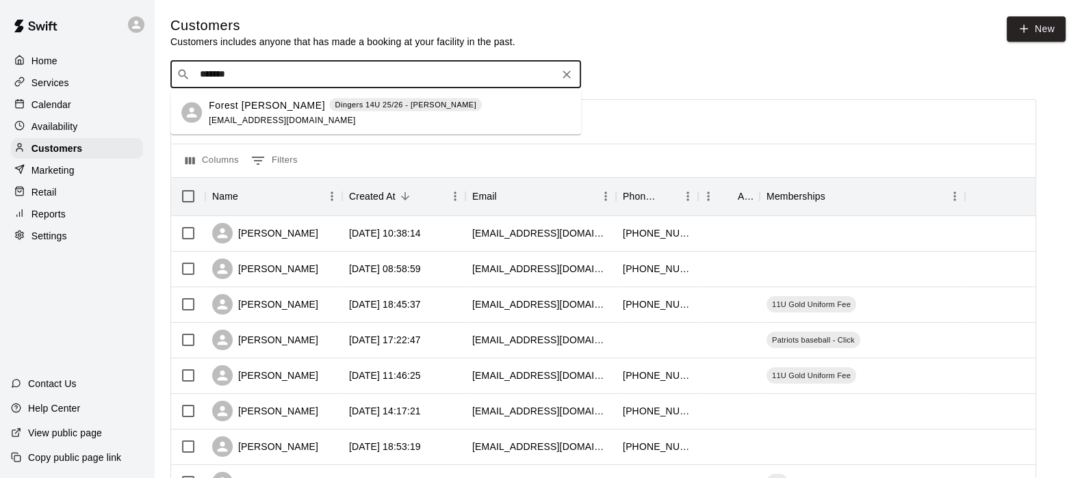
click at [238, 101] on p "Forest Mcvay" at bounding box center [267, 105] width 116 height 14
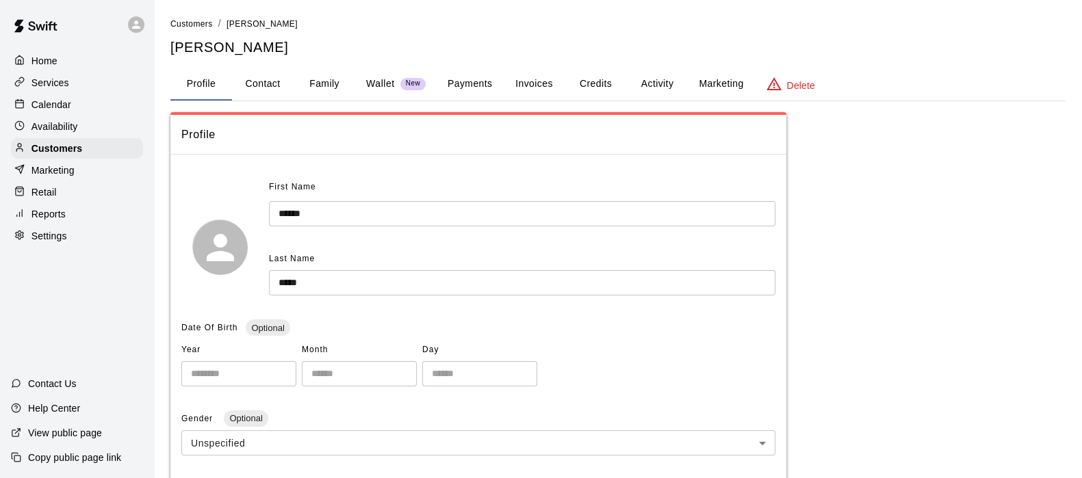
click at [641, 82] on button "Activity" at bounding box center [657, 84] width 62 height 33
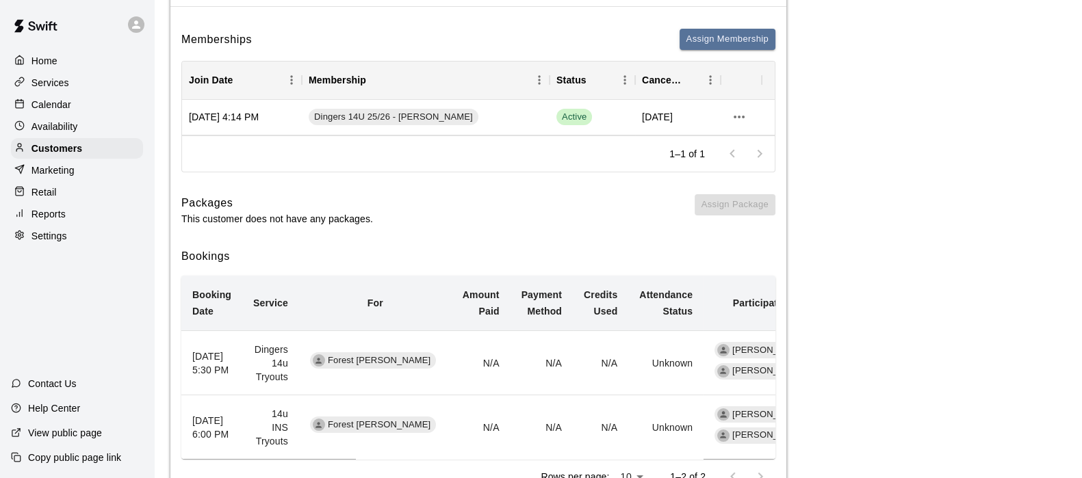
scroll to position [148, 0]
click at [48, 88] on p "Services" at bounding box center [50, 83] width 38 height 14
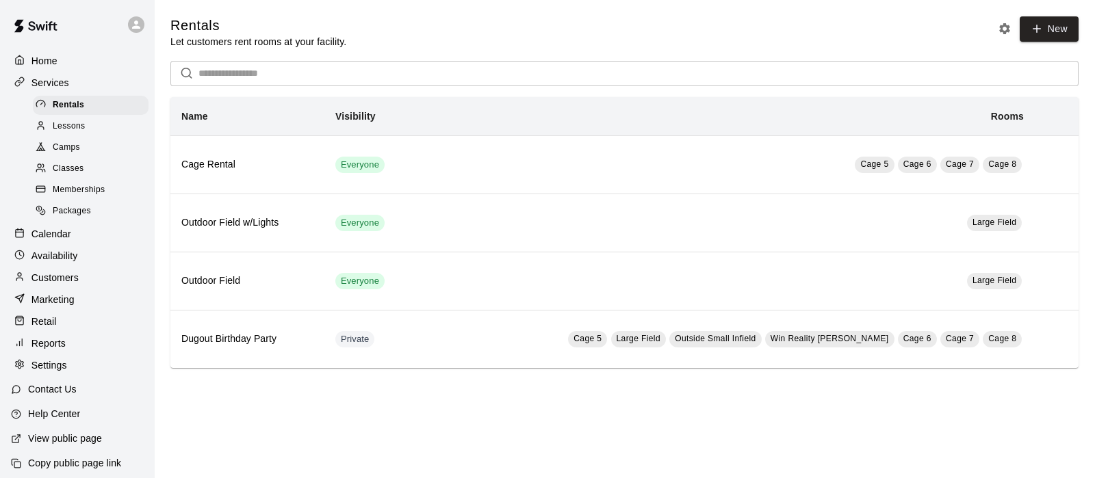
click at [65, 194] on span "Memberships" at bounding box center [79, 190] width 52 height 14
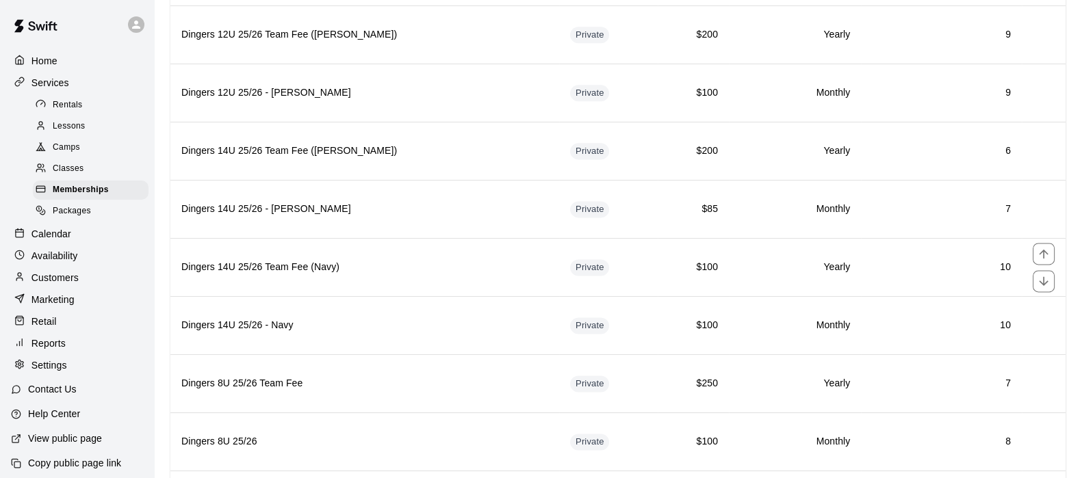
scroll to position [2281, 0]
click at [442, 145] on th "Dingers 14U 25/26 Team Fee ([PERSON_NAME])" at bounding box center [364, 151] width 389 height 58
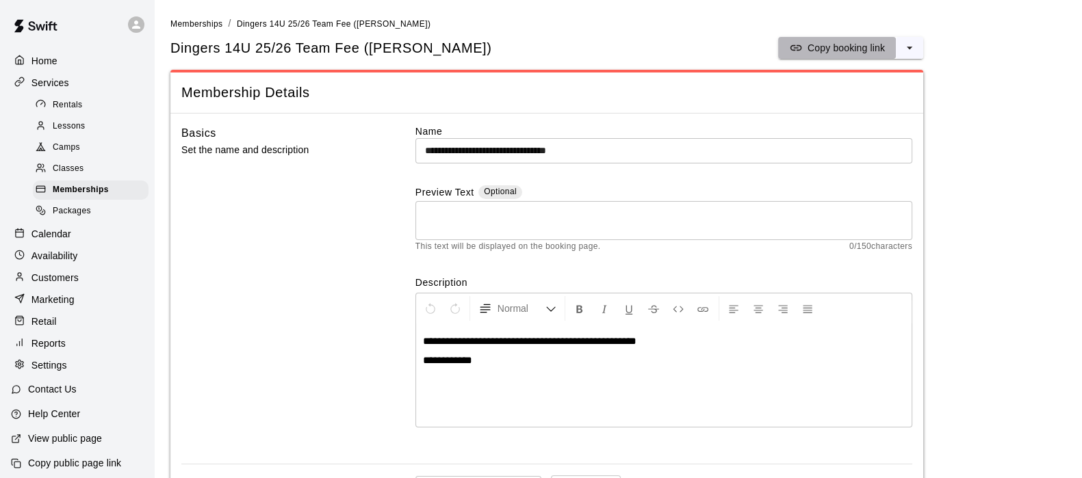
click at [816, 55] on button "Copy booking link" at bounding box center [837, 48] width 118 height 22
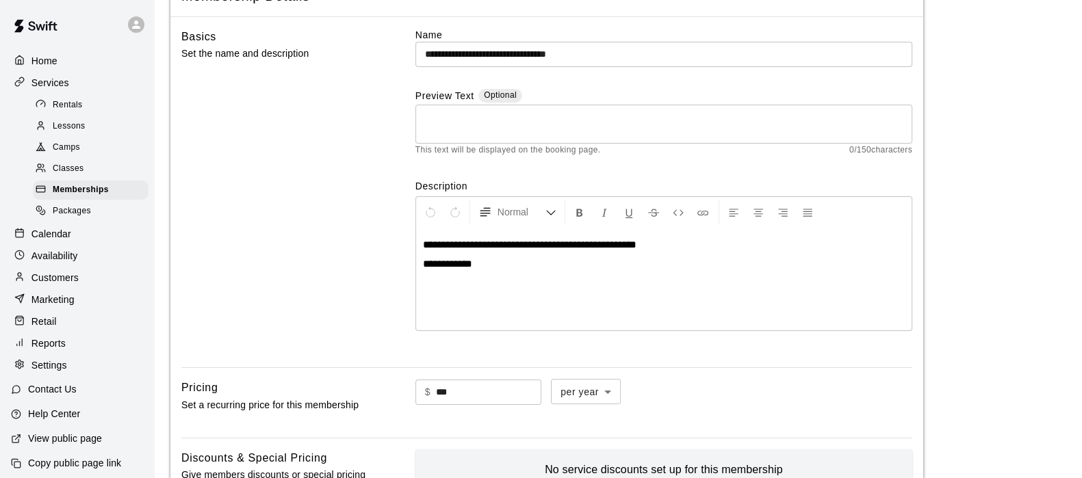
scroll to position [93, 0]
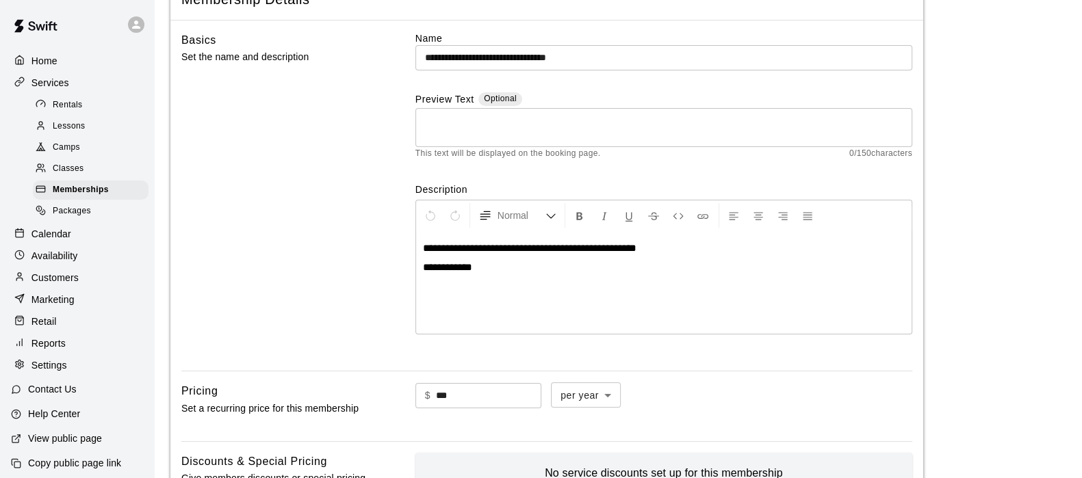
click at [89, 197] on span "Memberships" at bounding box center [81, 190] width 56 height 14
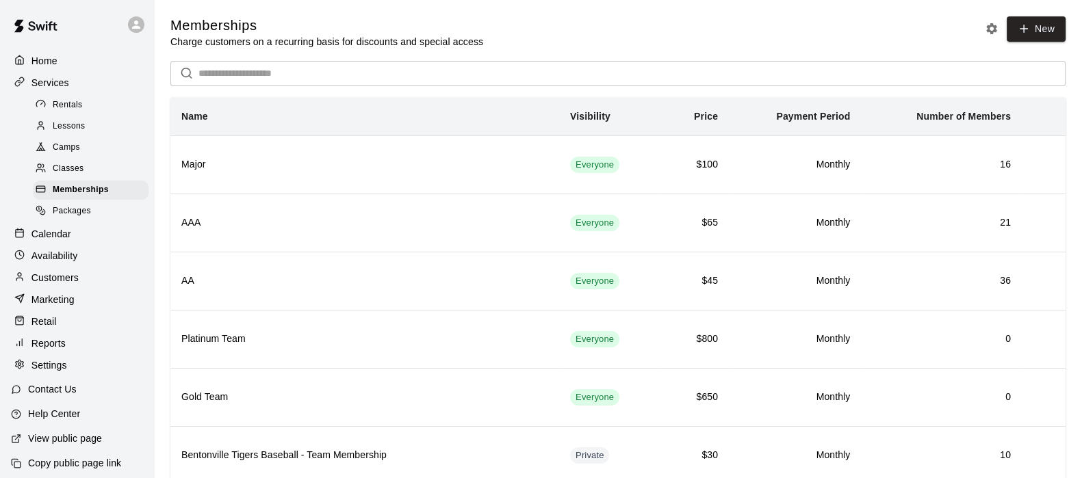
click at [48, 288] on div "Customers" at bounding box center [77, 278] width 132 height 21
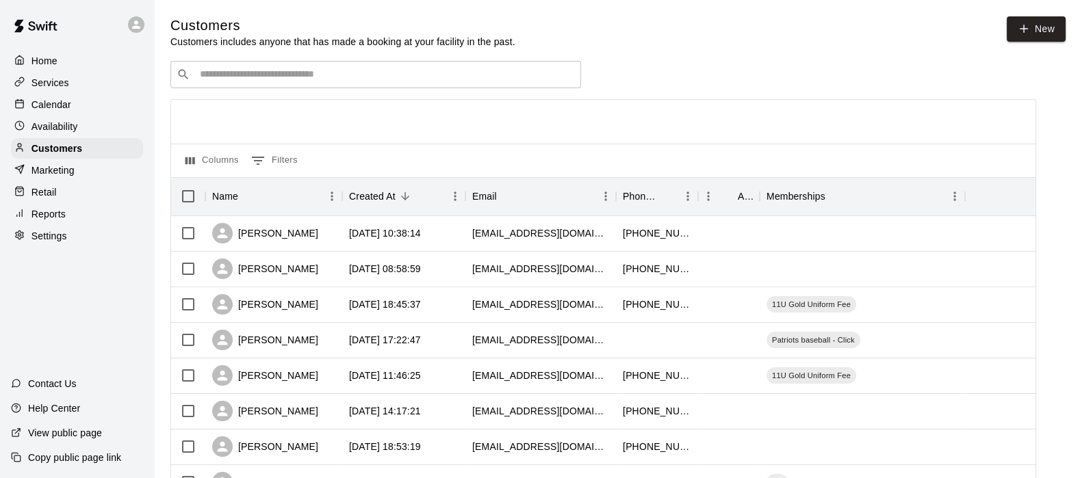
click at [216, 72] on input "Search customers by name or email" at bounding box center [385, 75] width 379 height 14
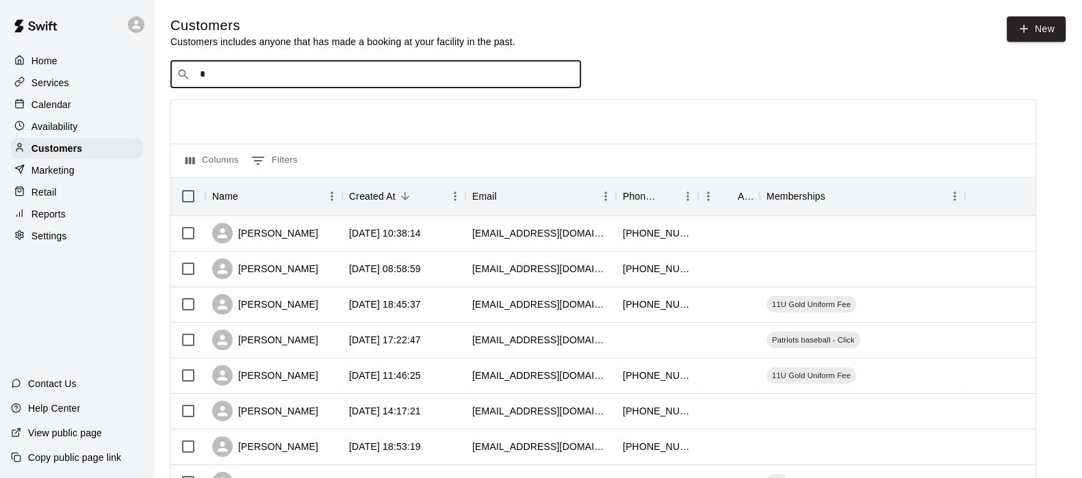
click at [216, 72] on input "*" at bounding box center [385, 75] width 379 height 14
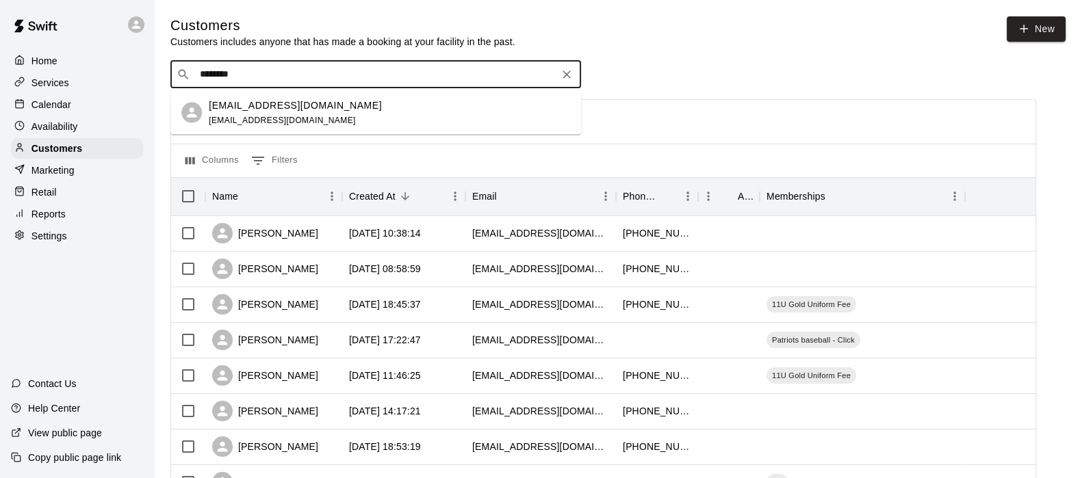
type input "*********"
click at [229, 101] on p "austinstevens2012@yahoo.com" at bounding box center [295, 105] width 173 height 14
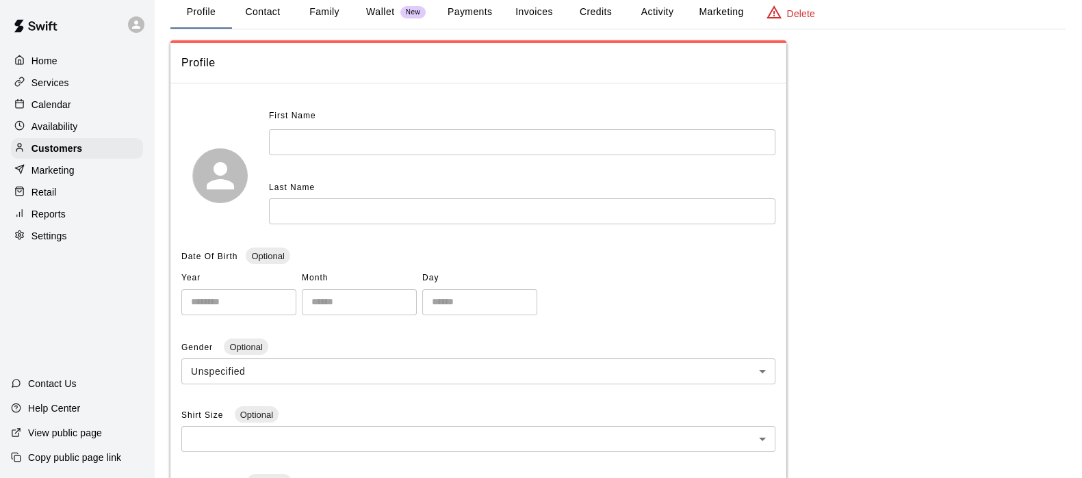
scroll to position [41, 0]
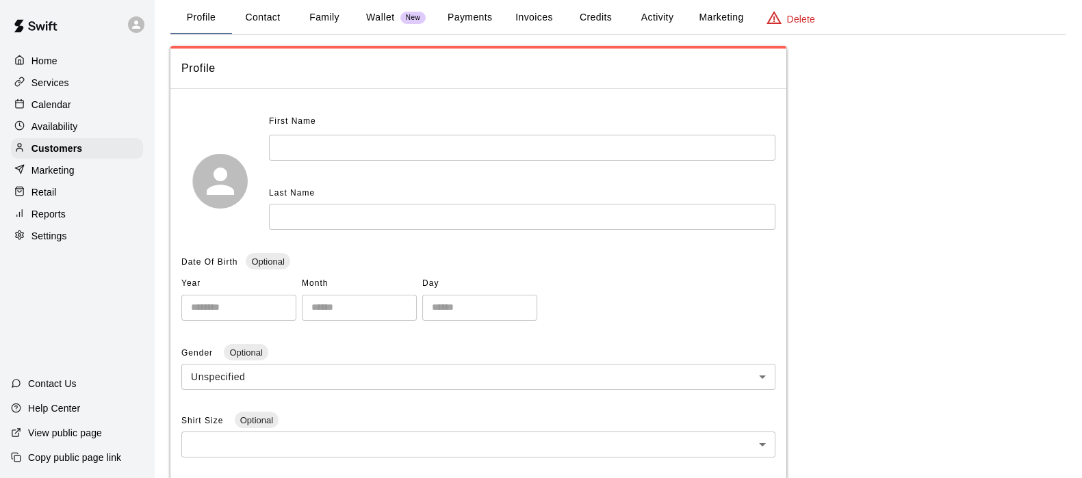
click at [474, 152] on input "text" at bounding box center [522, 147] width 506 height 25
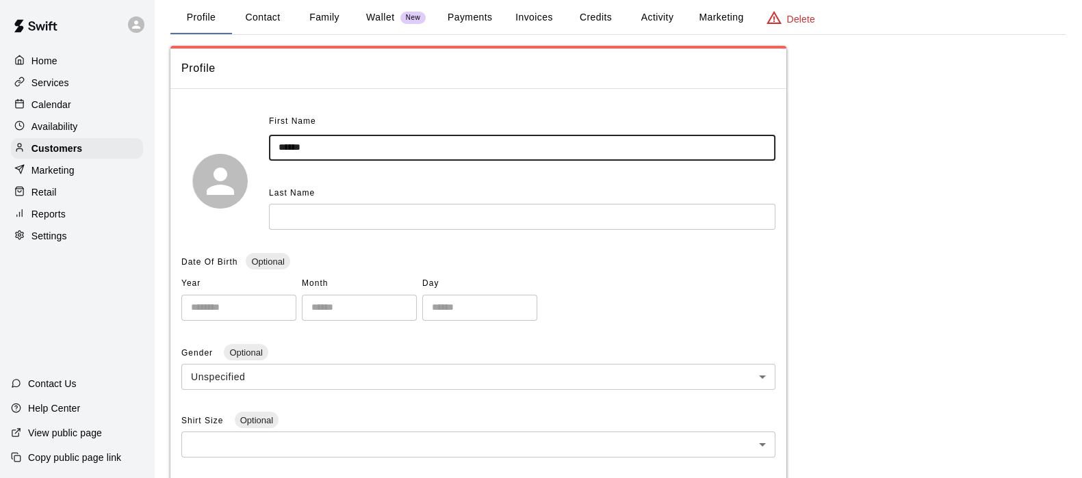
type input "******"
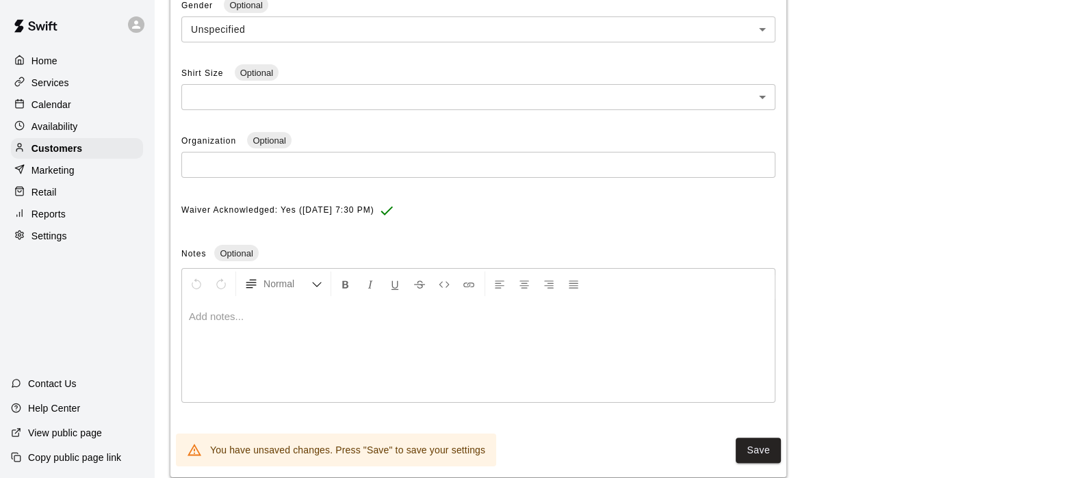
scroll to position [411, 0]
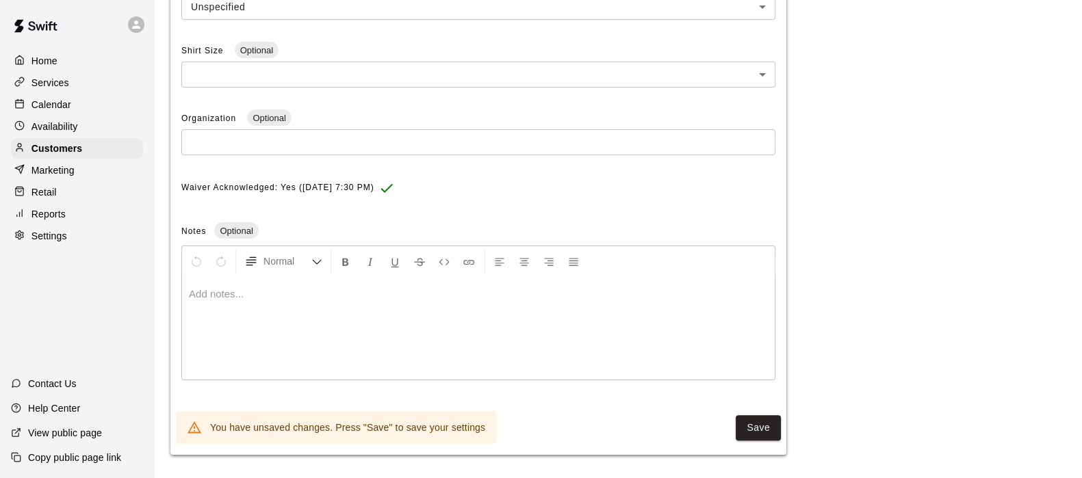
type input "*******"
click at [752, 429] on button "Save" at bounding box center [758, 427] width 45 height 25
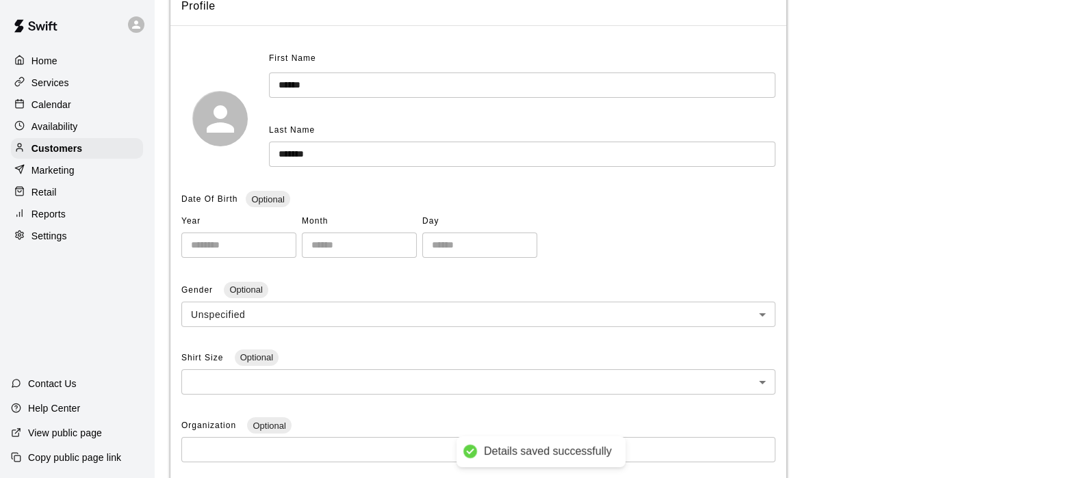
scroll to position [0, 0]
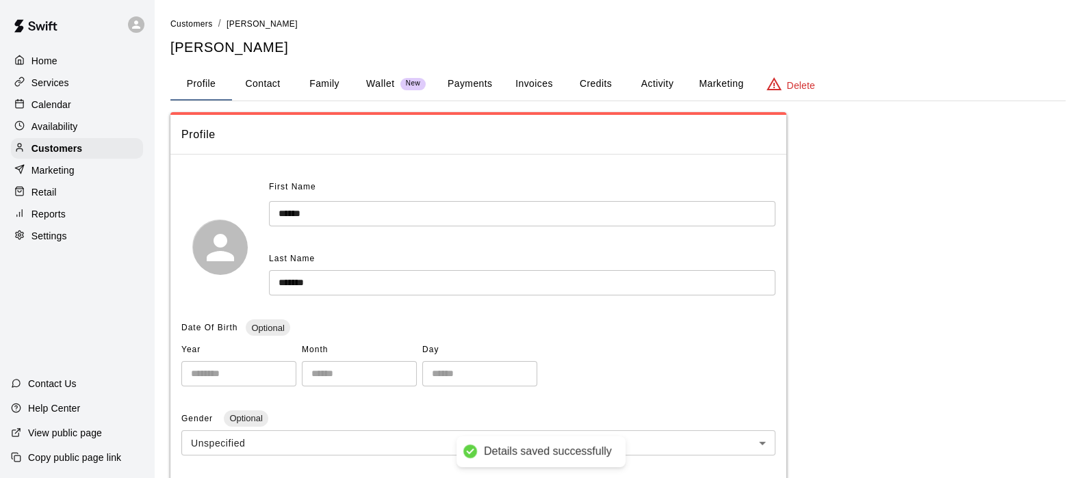
click at [263, 83] on button "Contact" at bounding box center [263, 84] width 62 height 33
select select "**"
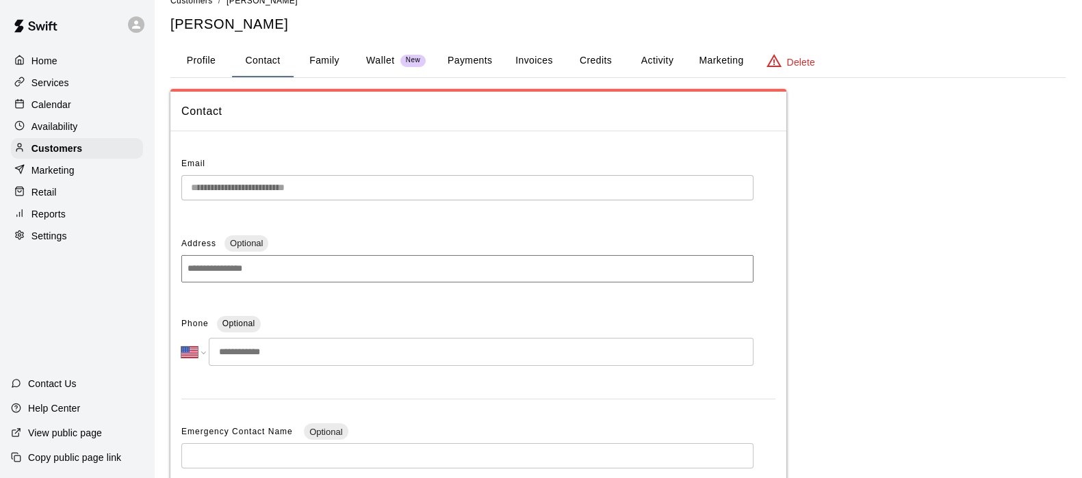
scroll to position [26, 0]
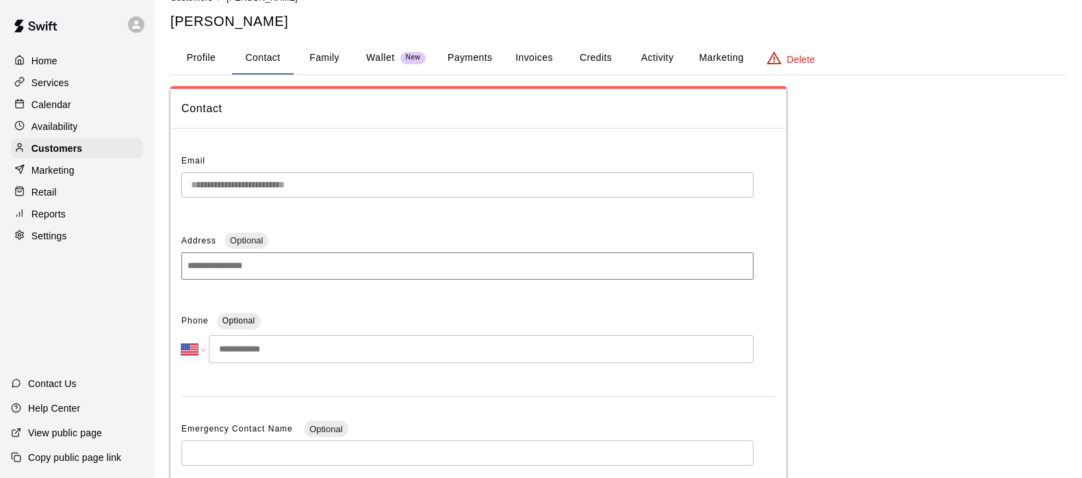
click at [315, 348] on input "tel" at bounding box center [481, 349] width 545 height 28
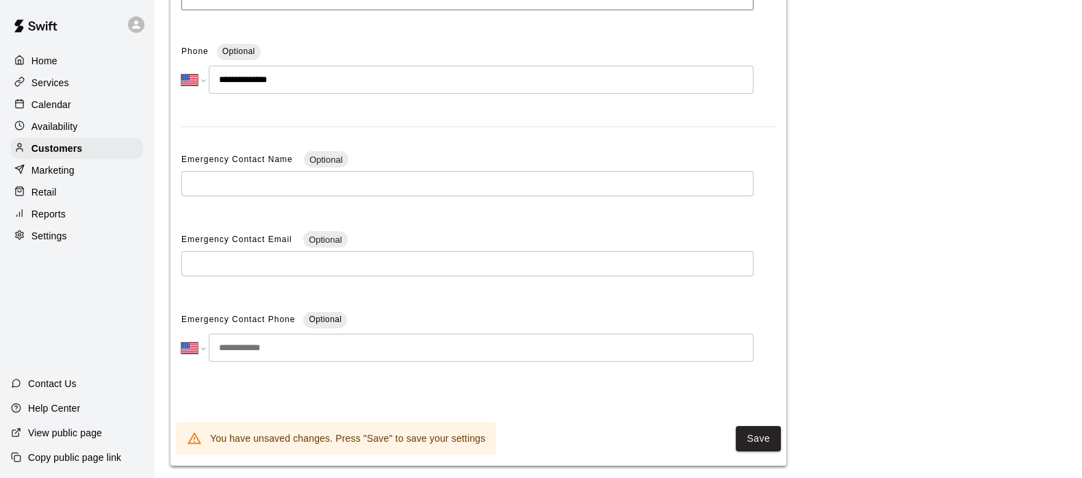
scroll to position [311, 0]
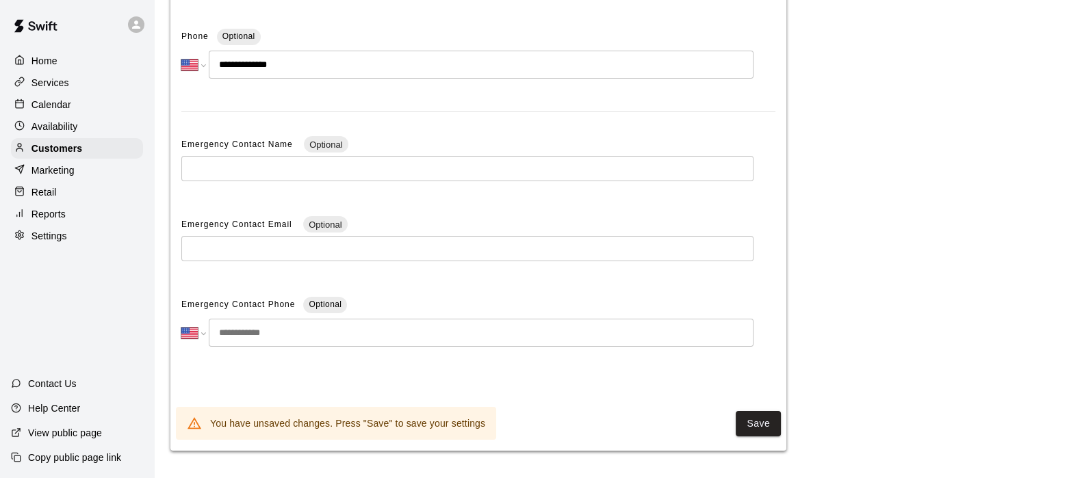
type input "**********"
click at [749, 420] on button "Save" at bounding box center [758, 423] width 45 height 25
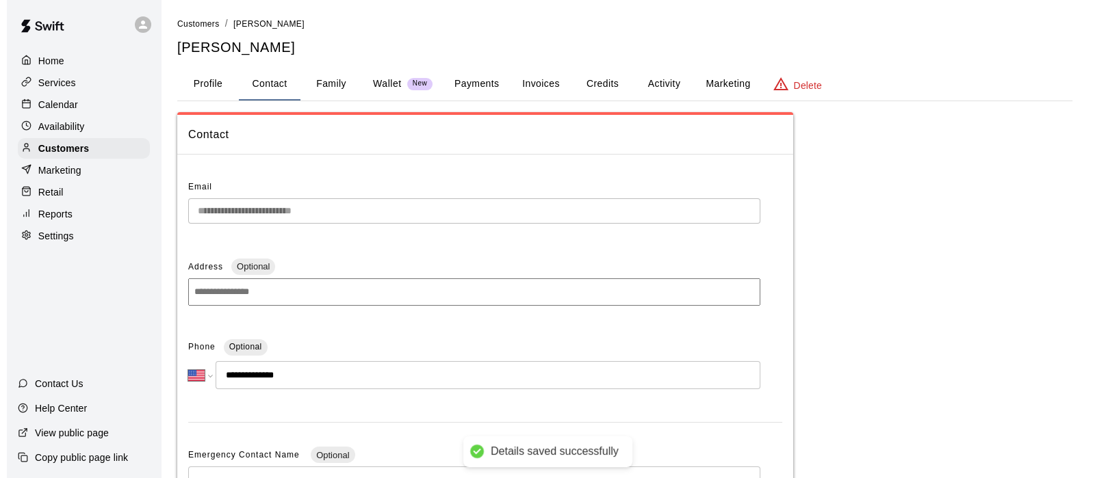
scroll to position [0, 0]
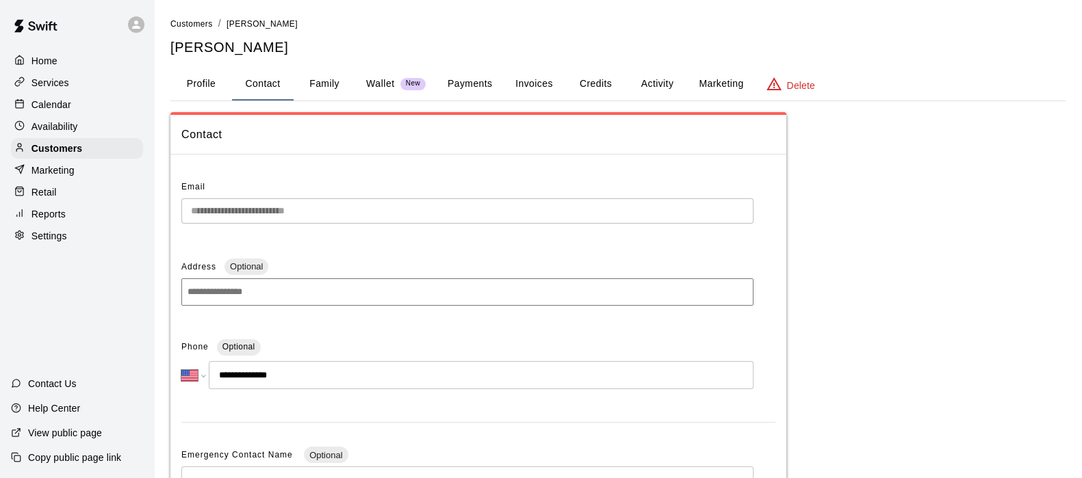
click at [326, 77] on button "Family" at bounding box center [325, 84] width 62 height 33
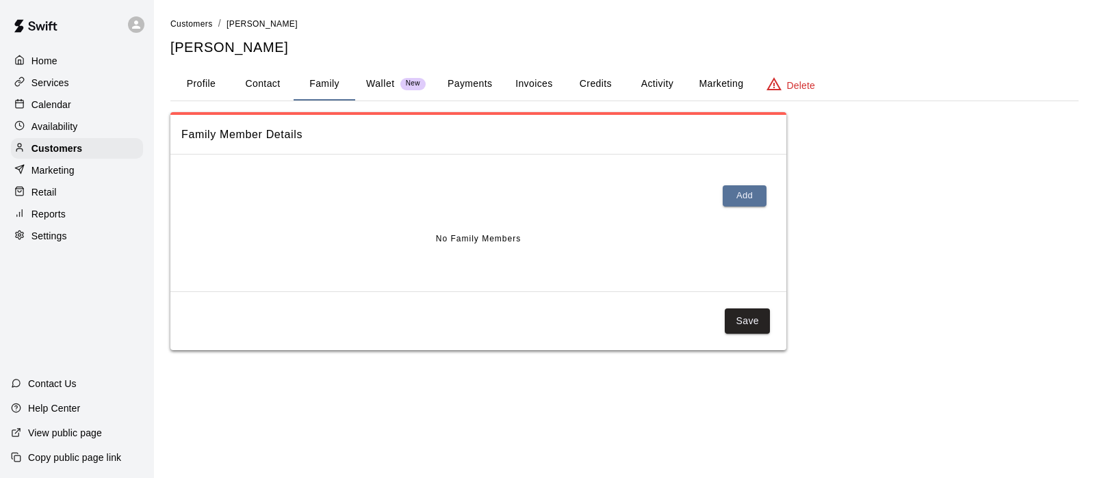
click at [740, 205] on button "Add" at bounding box center [745, 195] width 44 height 21
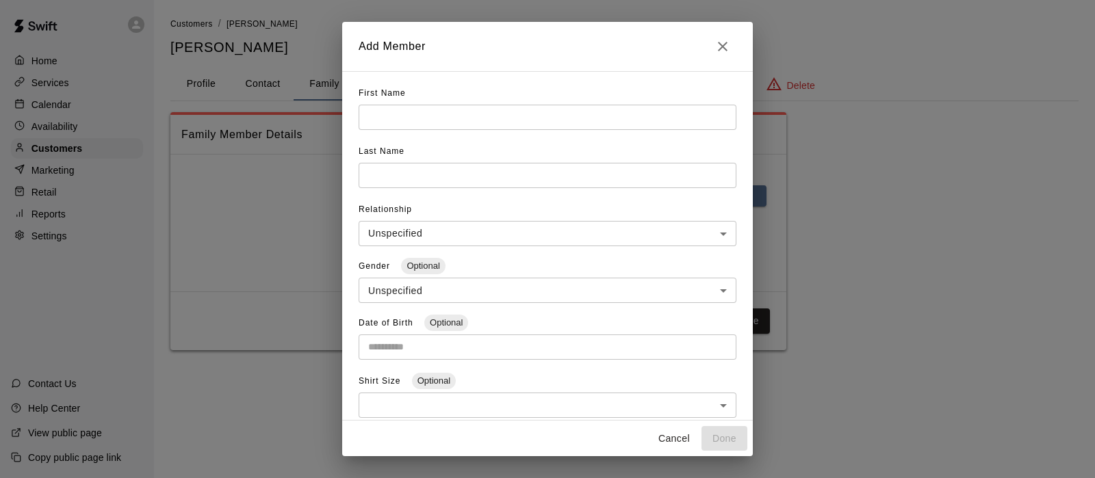
click at [519, 114] on input "text" at bounding box center [548, 117] width 378 height 25
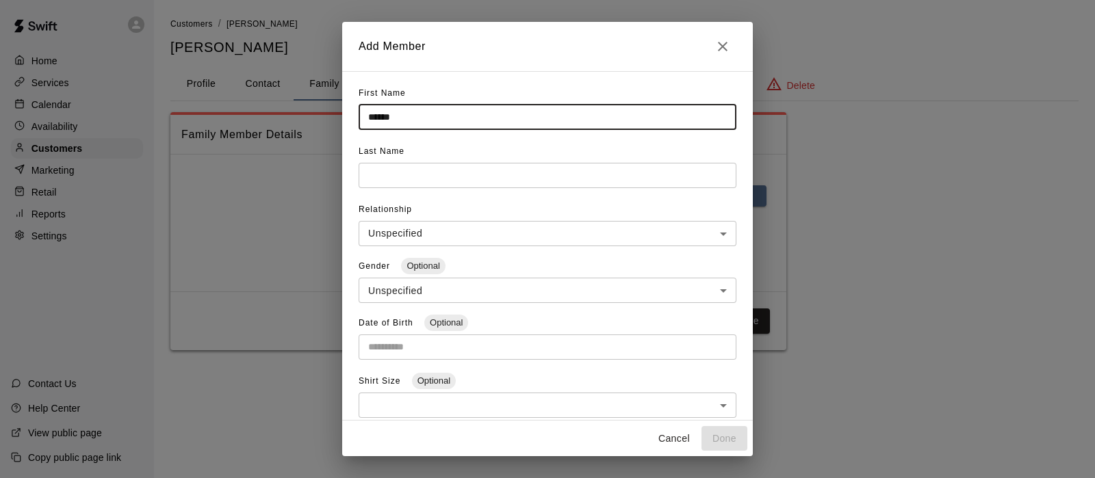
type input "*****"
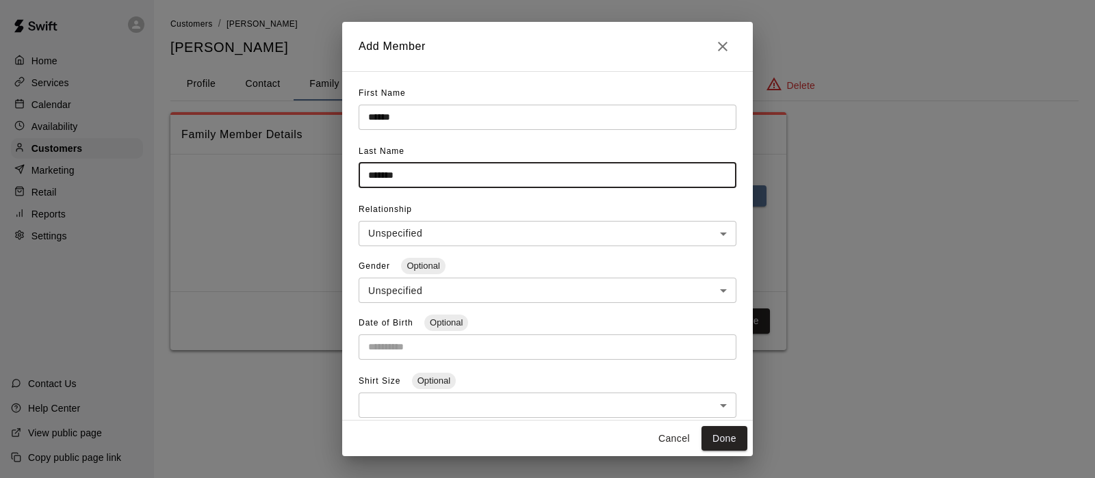
type input "*******"
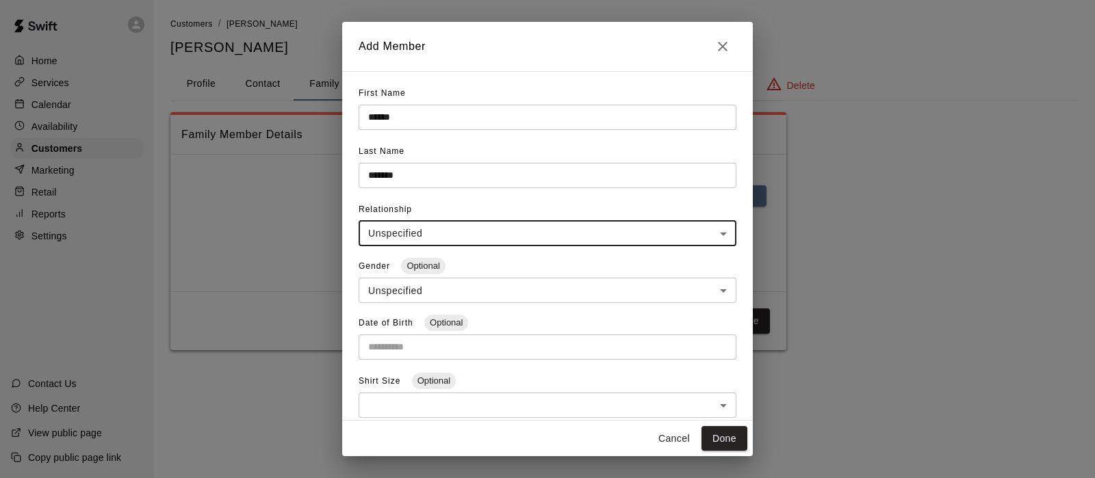
click at [450, 352] on input "Choose date" at bounding box center [543, 347] width 368 height 25
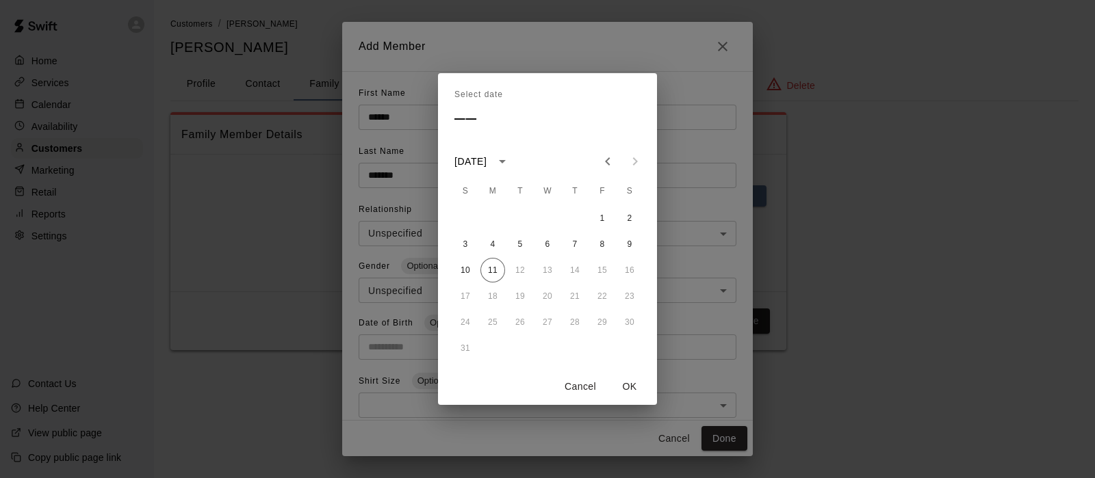
click at [640, 378] on button "OK" at bounding box center [630, 386] width 44 height 25
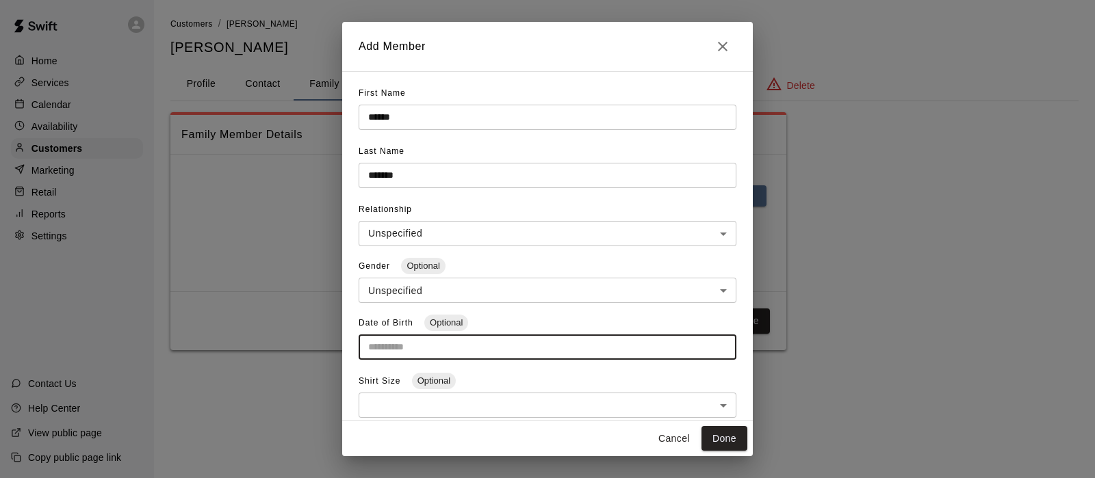
click at [502, 344] on input "Choose date" at bounding box center [543, 347] width 368 height 25
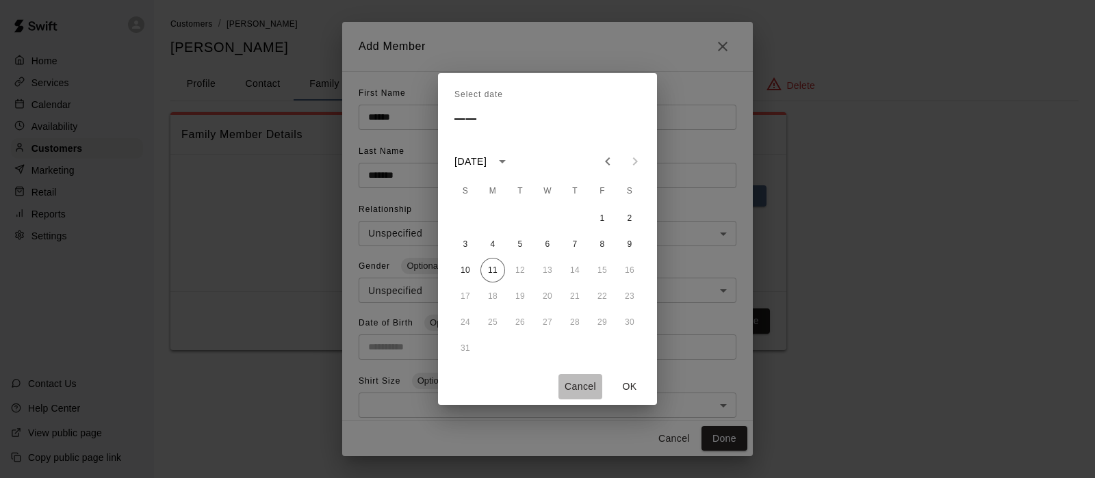
click at [560, 382] on button "Cancel" at bounding box center [580, 386] width 44 height 25
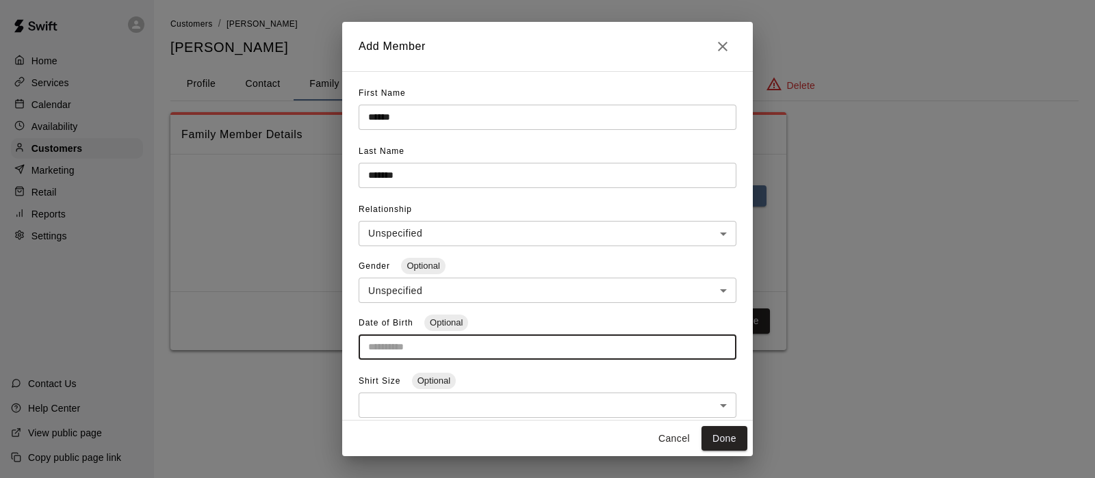
click at [374, 348] on input "Choose date" at bounding box center [543, 347] width 368 height 25
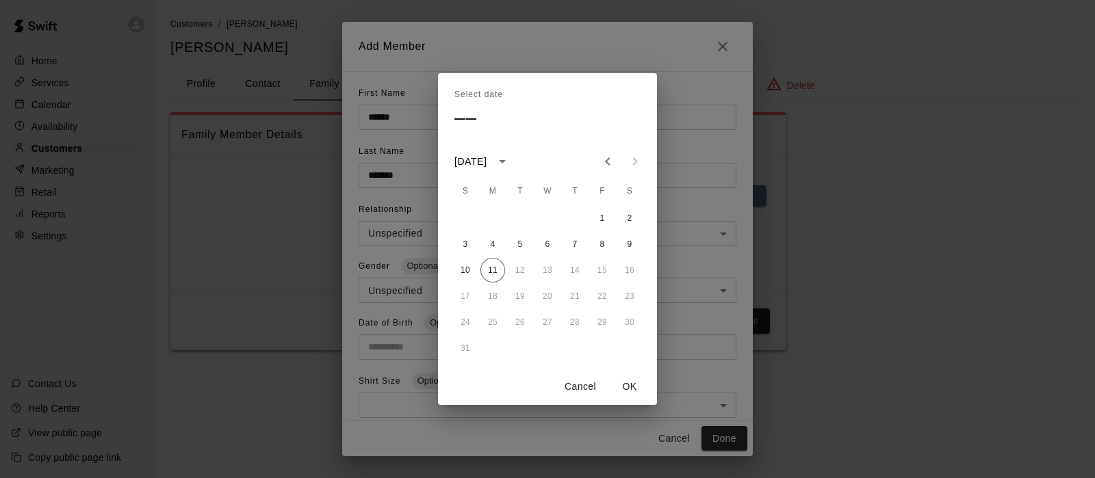
click at [374, 348] on div "Select date –– August 2025 S M T W T F S 1 2 3 4 5 6 7 8 9 10 11 12 13 14 15 16…" at bounding box center [547, 239] width 1095 height 478
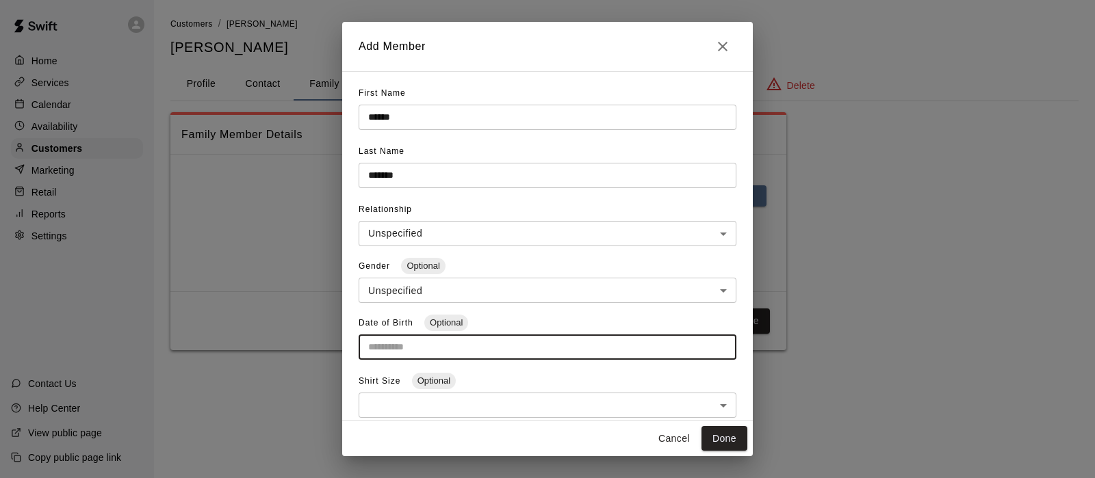
click at [450, 338] on input "Choose date" at bounding box center [543, 347] width 368 height 25
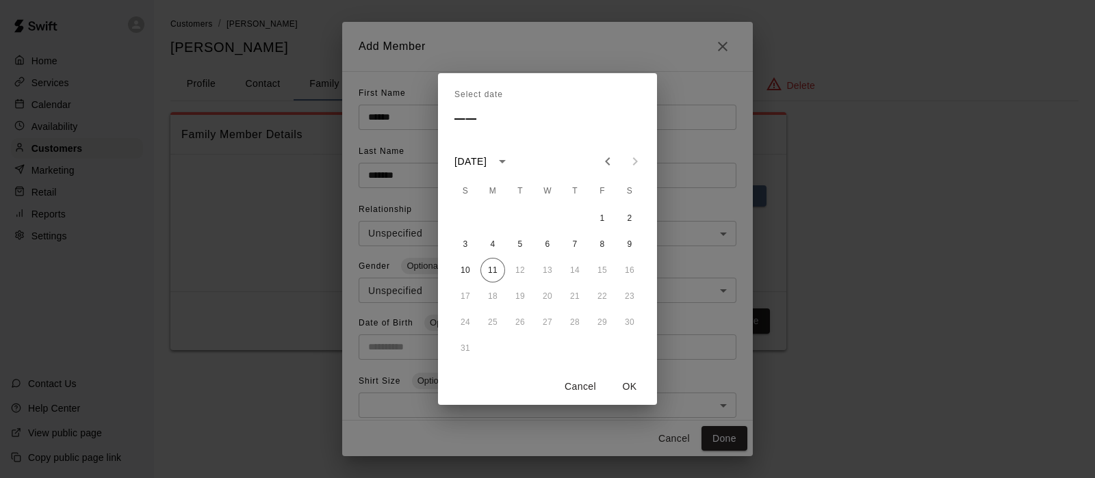
click at [510, 164] on icon "calendar view is open, switch to year view" at bounding box center [502, 161] width 16 height 16
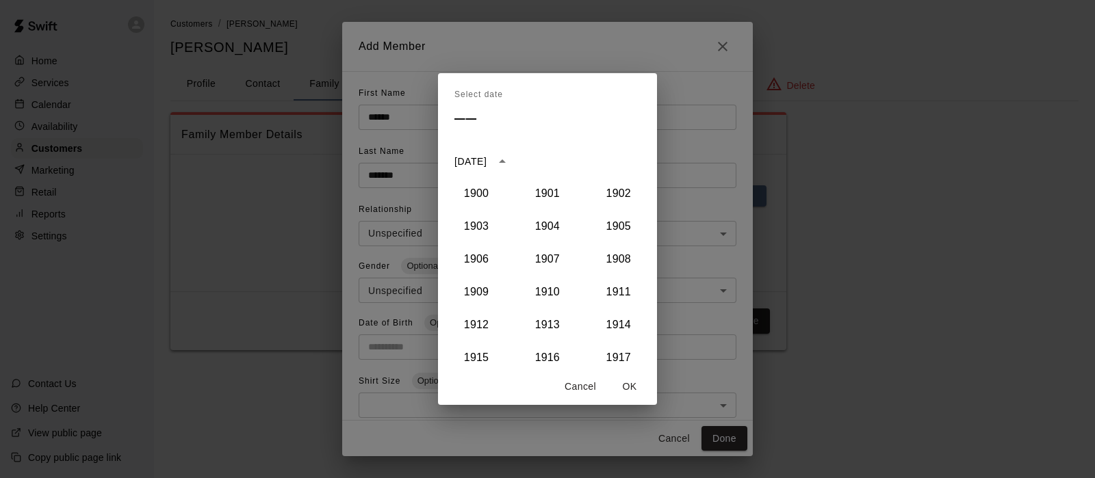
scroll to position [1187, 0]
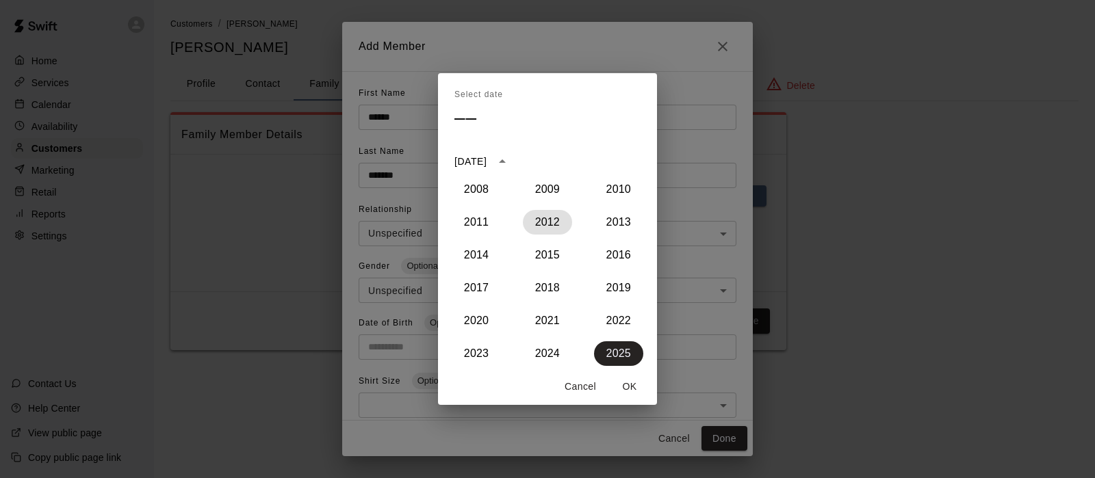
click at [545, 226] on button "2012" at bounding box center [547, 222] width 49 height 25
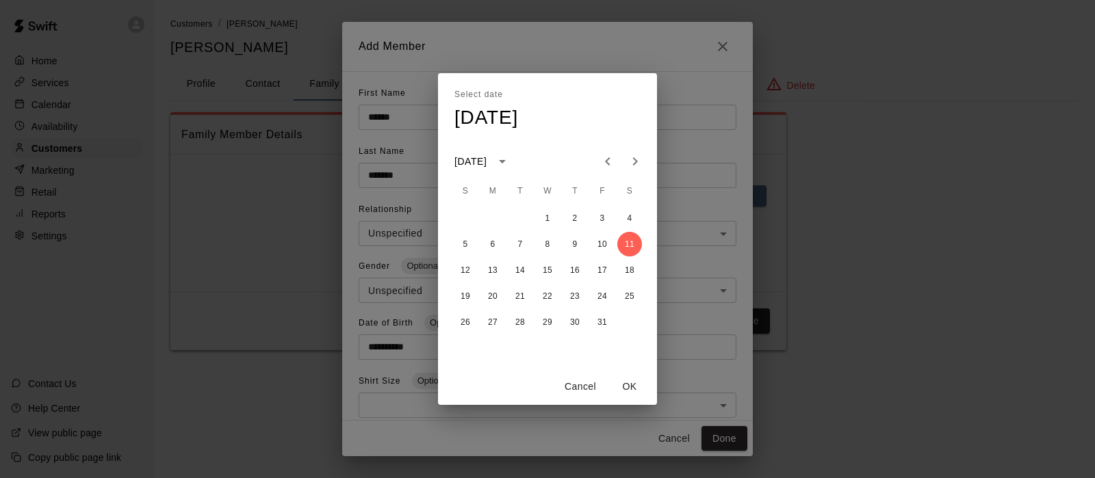
click at [602, 163] on icon "Previous month" at bounding box center [607, 161] width 16 height 16
click at [572, 269] on button "17" at bounding box center [574, 270] width 25 height 25
type input "**********"
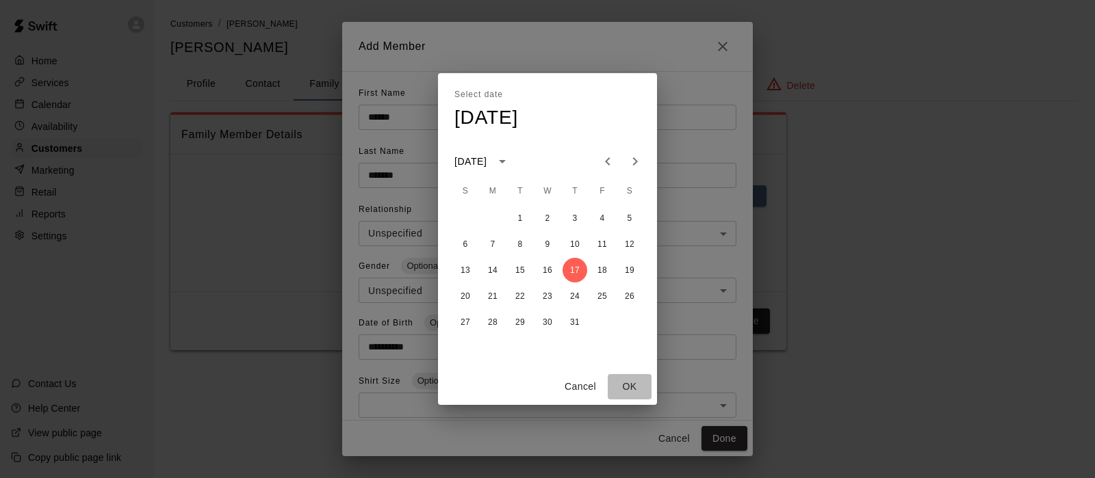
click at [630, 390] on button "OK" at bounding box center [630, 386] width 44 height 25
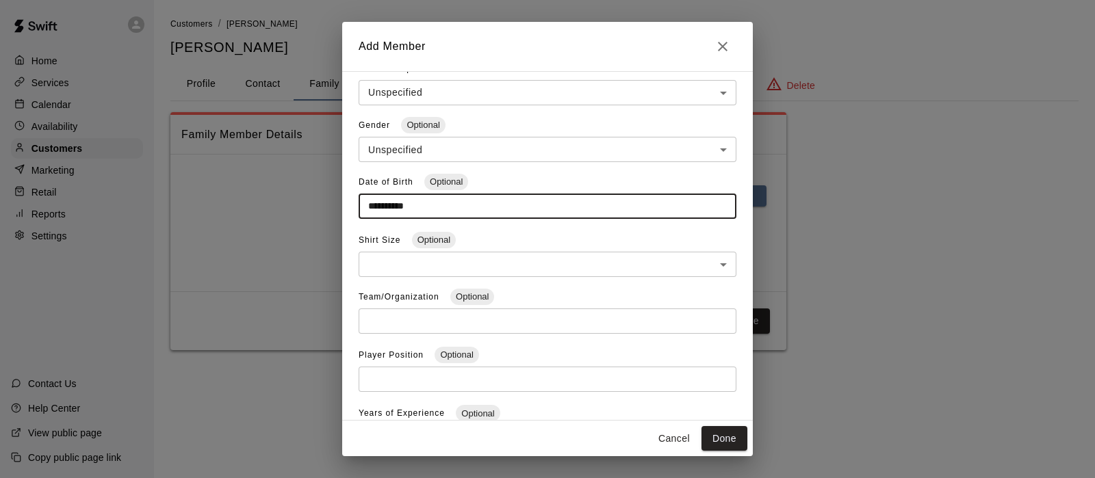
scroll to position [167, 0]
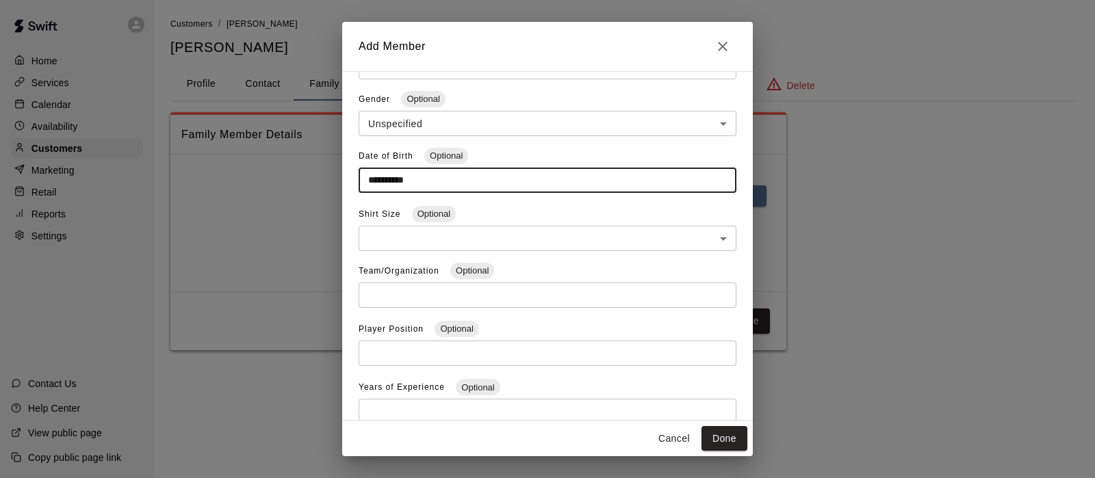
click at [736, 442] on button "Done" at bounding box center [724, 438] width 46 height 25
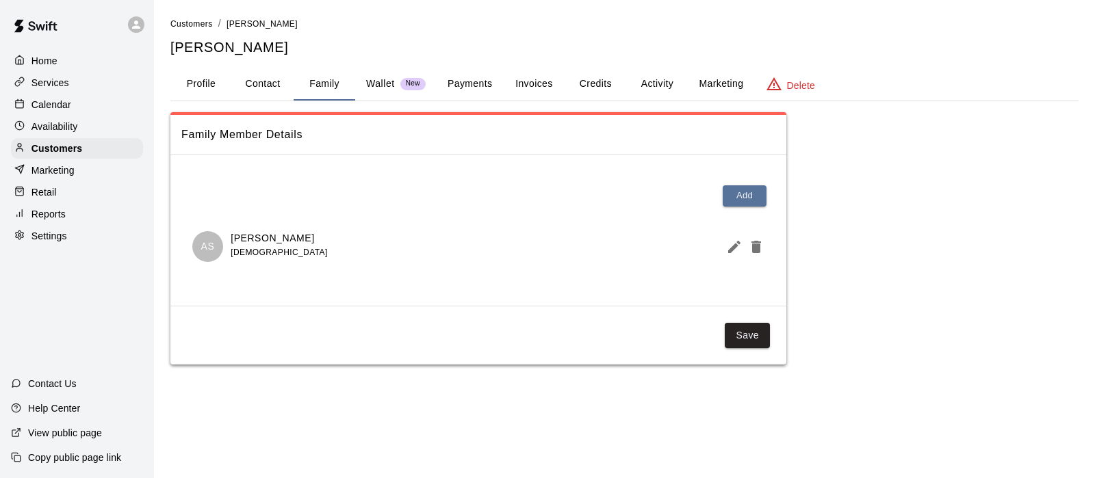
click at [742, 330] on button "Save" at bounding box center [747, 335] width 45 height 25
click at [656, 83] on button "Activity" at bounding box center [657, 84] width 62 height 33
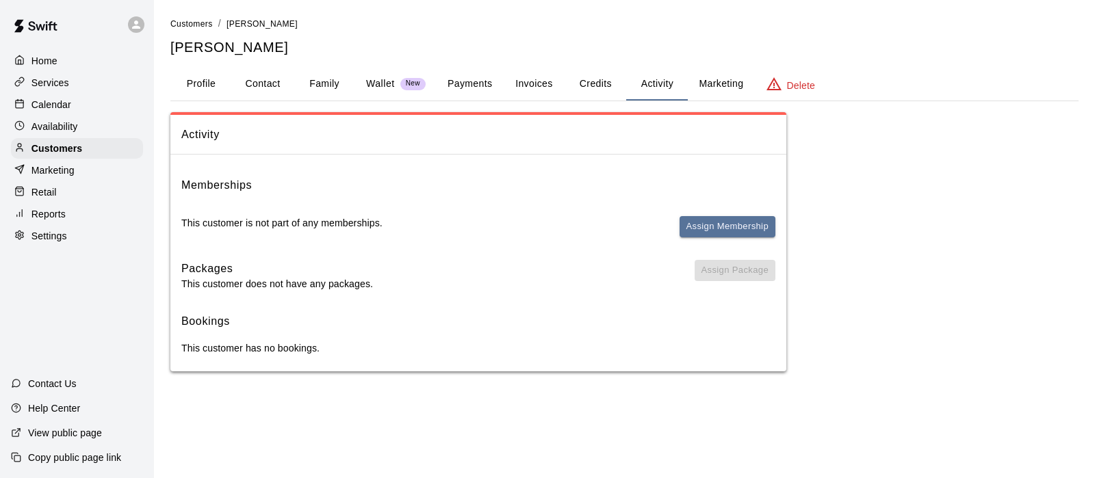
click at [728, 221] on button "Assign Membership" at bounding box center [728, 226] width 96 height 21
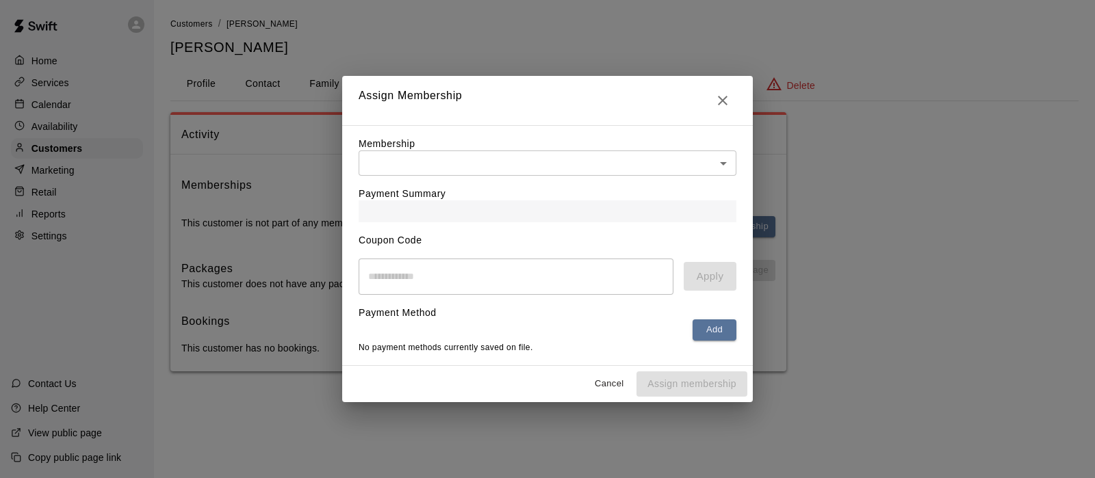
click at [603, 161] on body "Home Services Calendar Availability Customers Marketing Retail Reports Settings…" at bounding box center [547, 199] width 1095 height 399
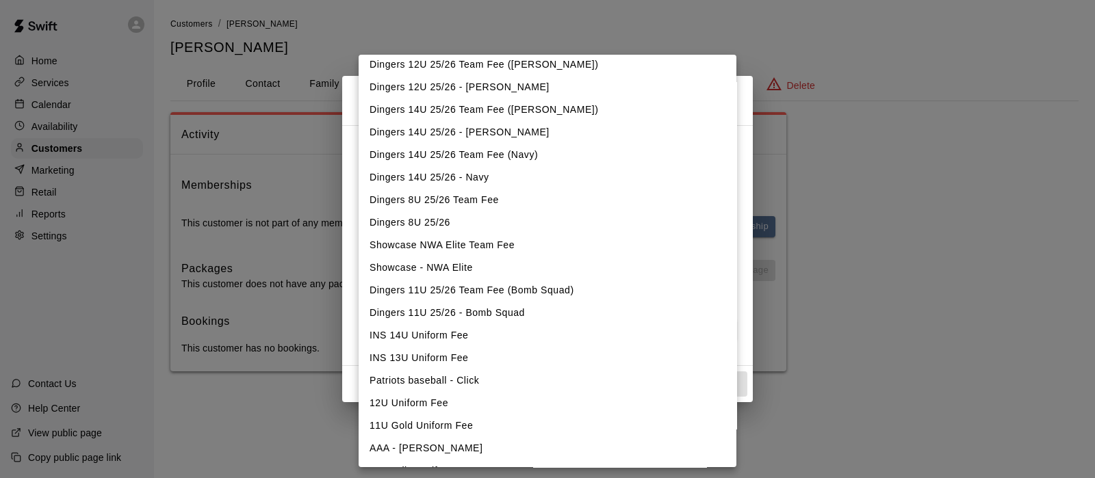
scroll to position [862, 0]
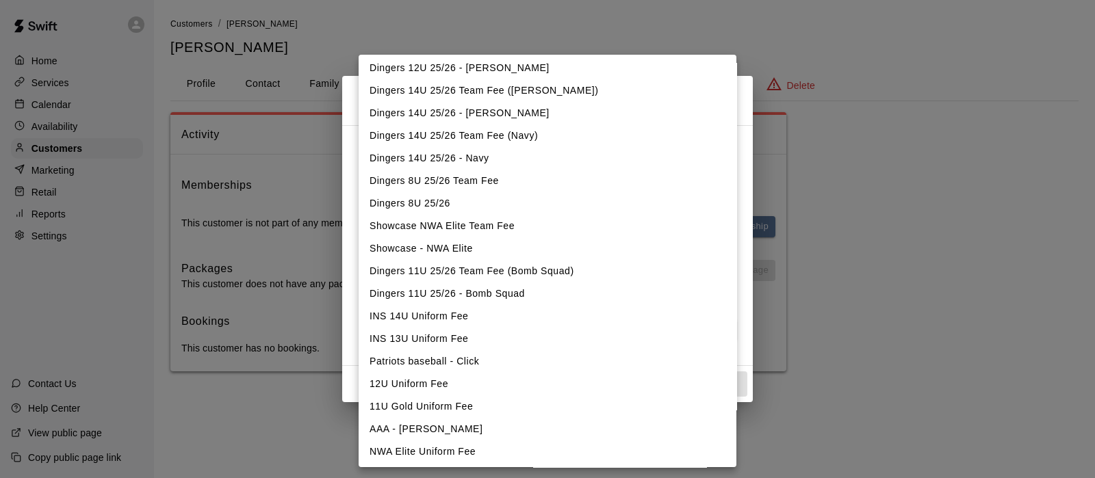
click at [458, 112] on li "Dingers 14U 25/26 - [PERSON_NAME]" at bounding box center [548, 113] width 378 height 23
type input "**********"
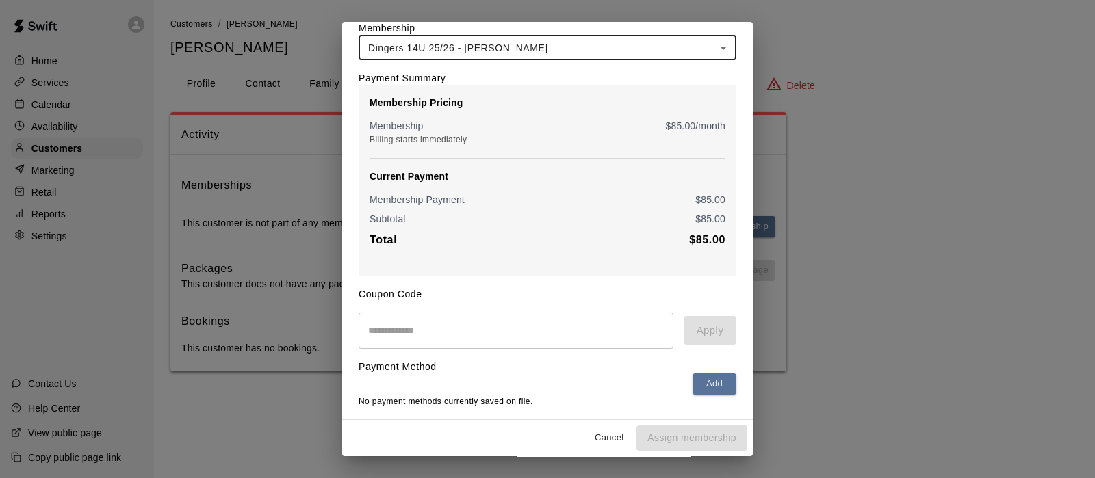
scroll to position [72, 0]
click at [703, 386] on button "Add" at bounding box center [715, 384] width 44 height 21
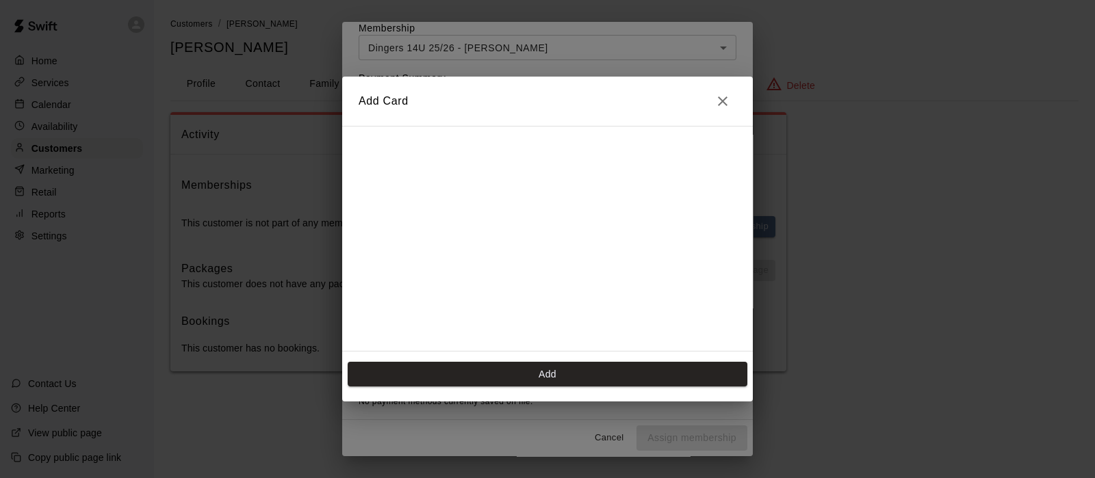
scroll to position [242, 0]
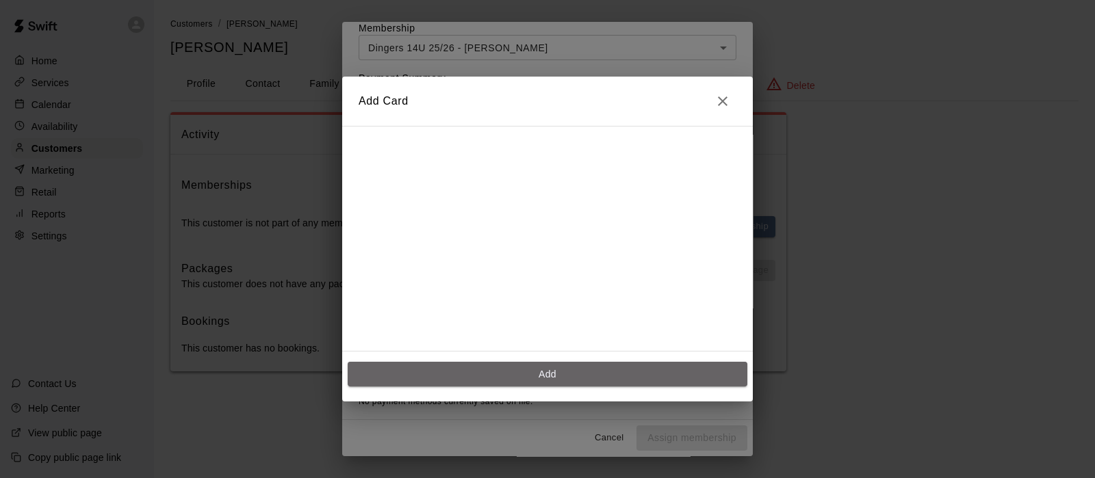
click at [497, 374] on button "Add" at bounding box center [548, 374] width 400 height 25
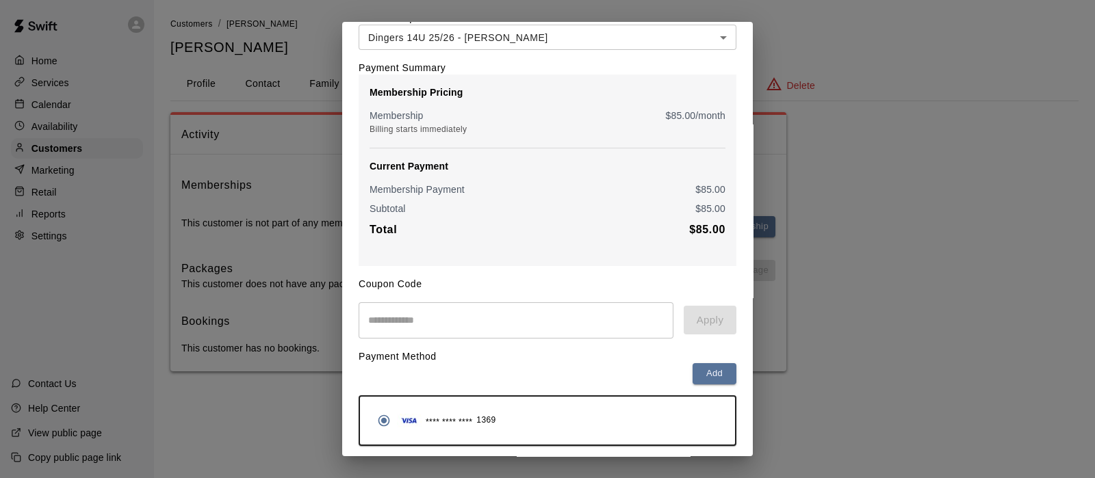
scroll to position [122, 0]
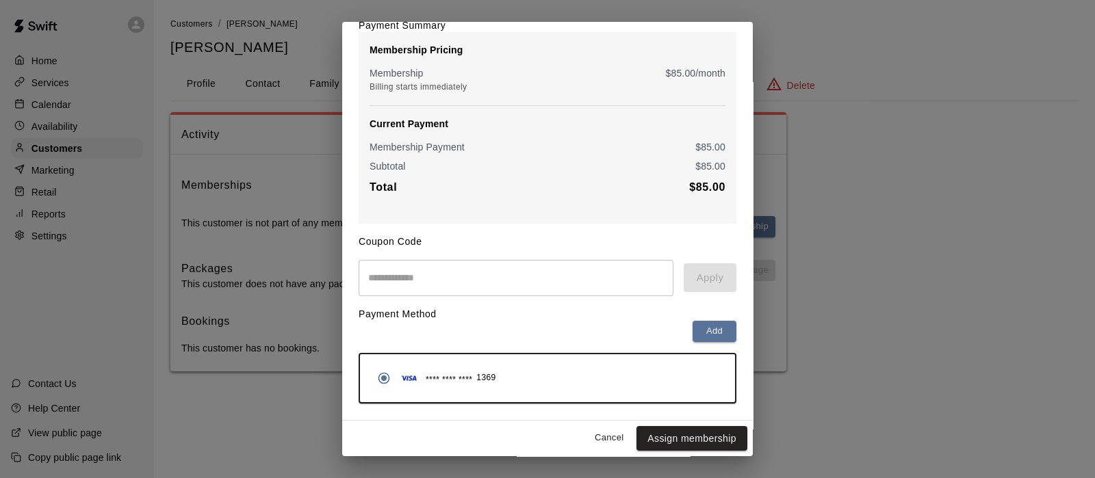
click at [667, 433] on button "Assign membership" at bounding box center [691, 438] width 111 height 25
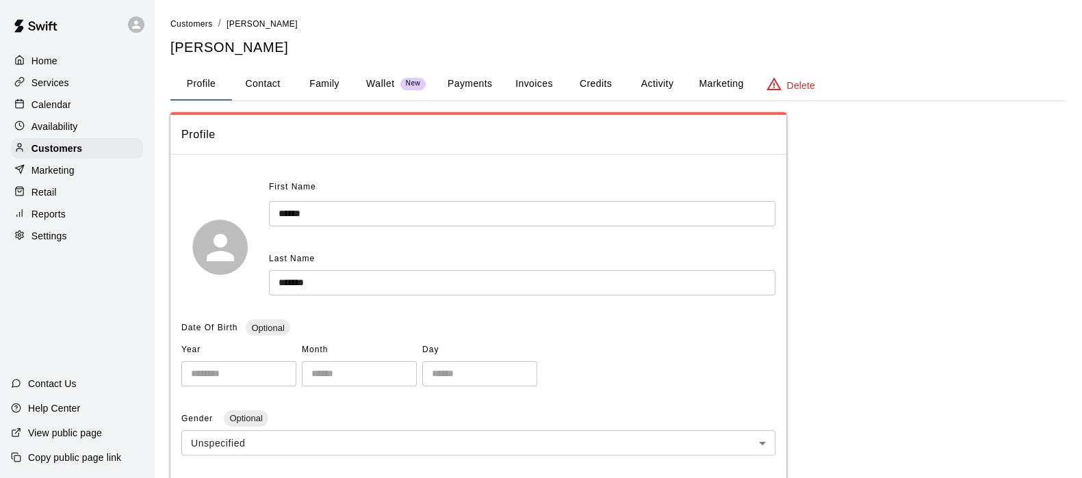
click at [325, 81] on button "Family" at bounding box center [325, 84] width 62 height 33
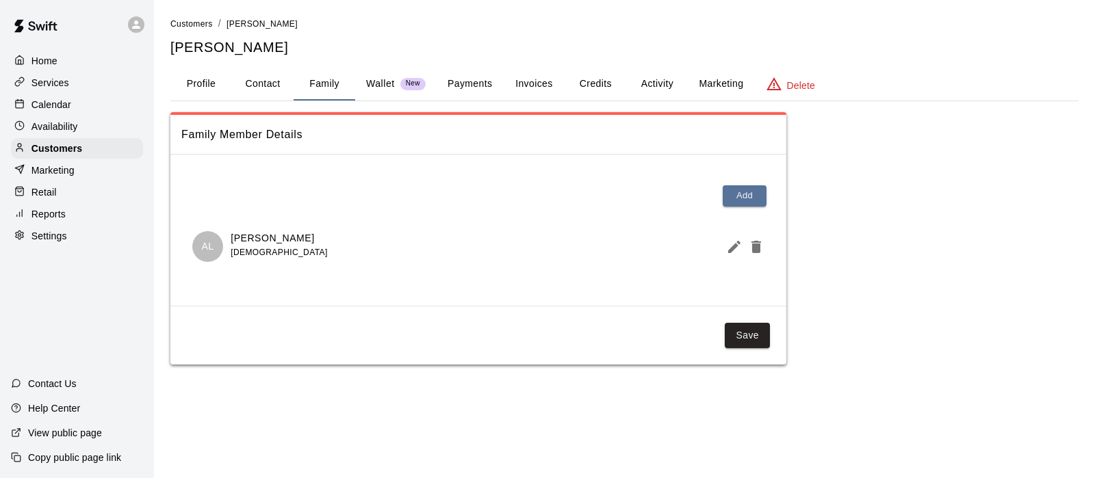
click at [202, 88] on button "Profile" at bounding box center [201, 84] width 62 height 33
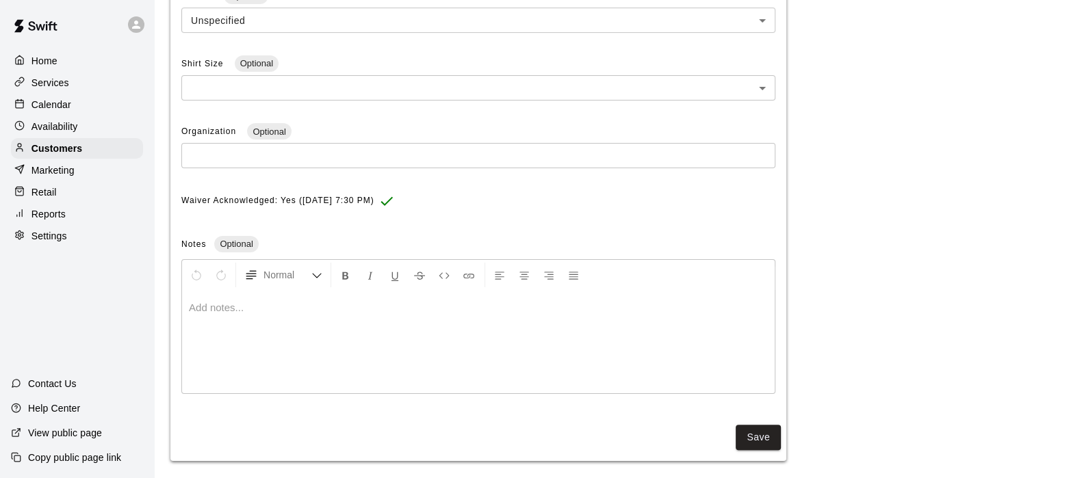
scroll to position [431, 0]
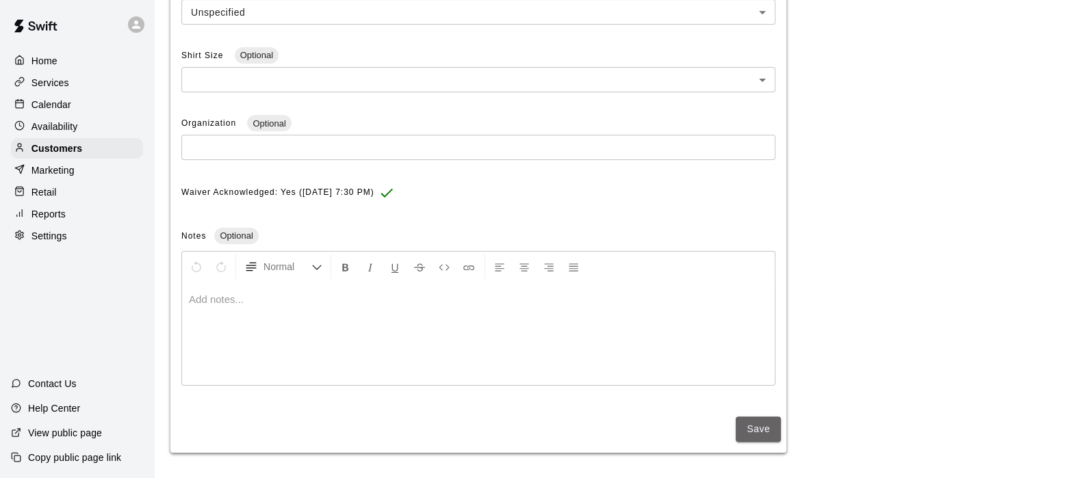
click at [758, 437] on button "Save" at bounding box center [758, 429] width 45 height 25
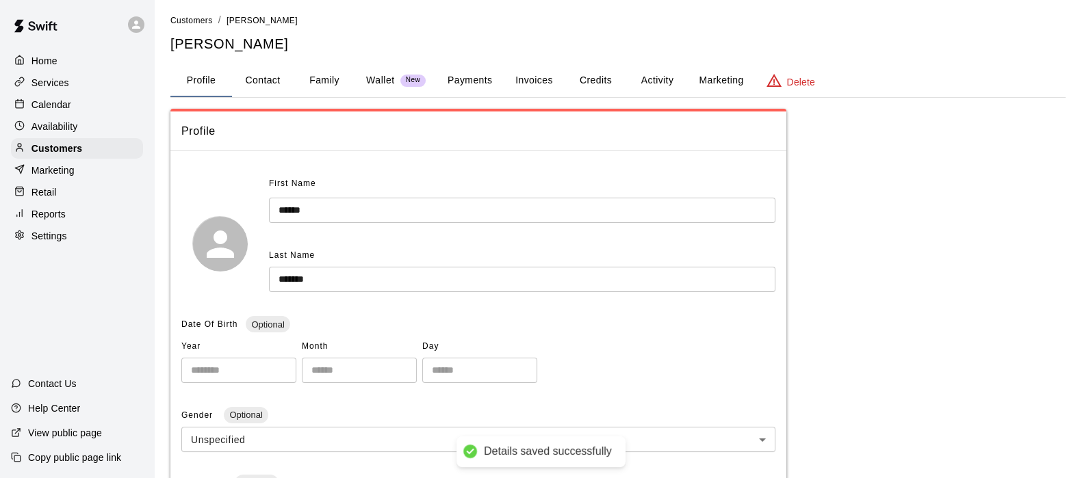
scroll to position [0, 0]
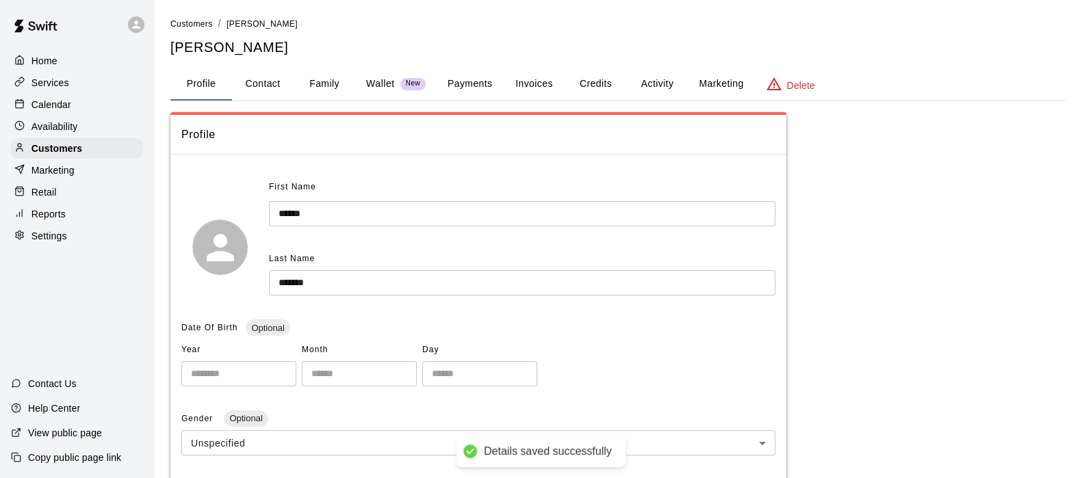
click at [613, 84] on button "Credits" at bounding box center [596, 84] width 62 height 33
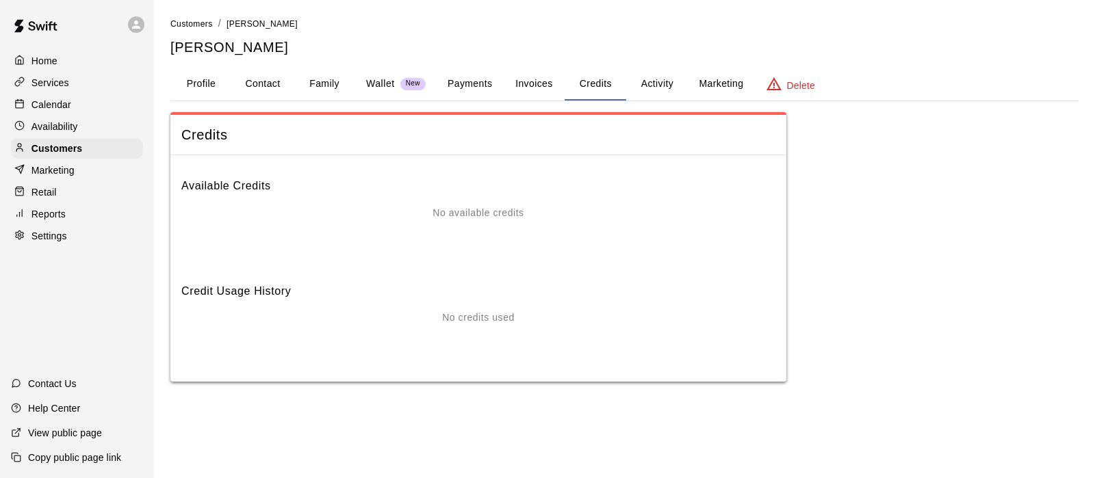
click at [38, 76] on div "Services" at bounding box center [77, 83] width 132 height 21
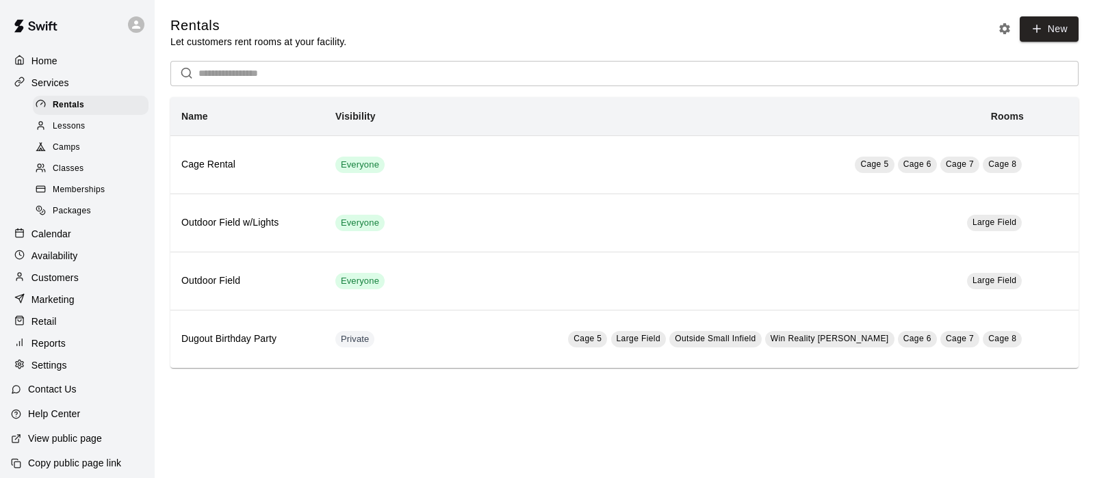
click at [62, 196] on span "Memberships" at bounding box center [79, 190] width 52 height 14
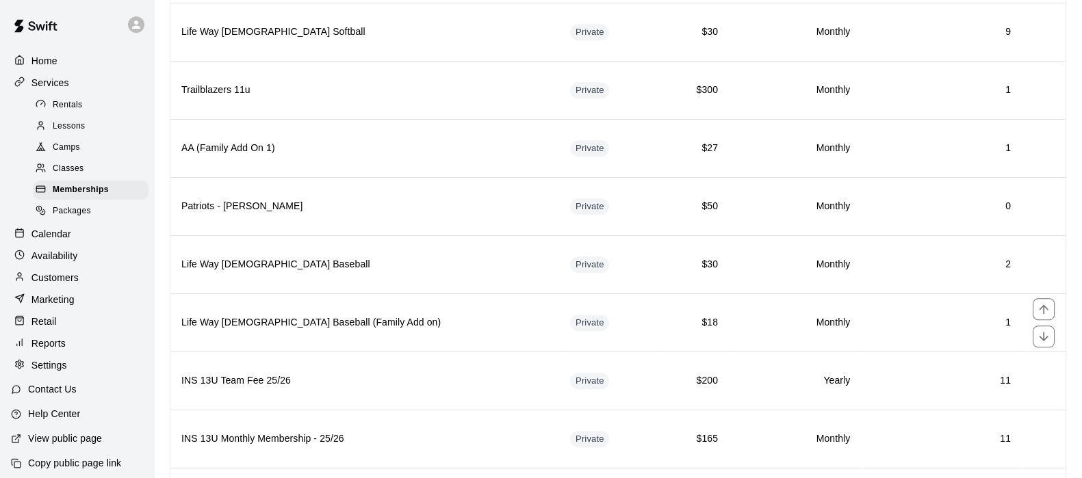
scroll to position [1179, 0]
click at [441, 216] on th "Patriots - [PERSON_NAME]" at bounding box center [364, 207] width 389 height 58
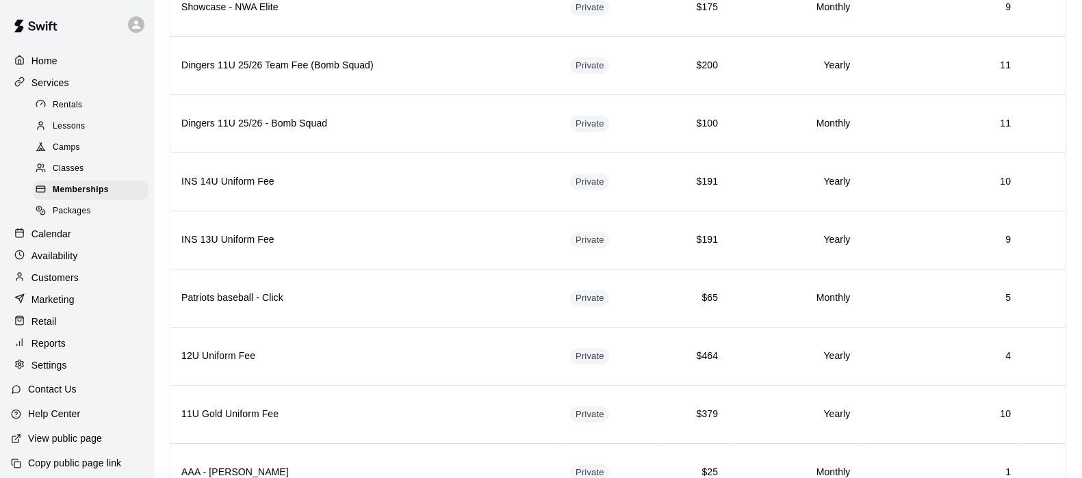
scroll to position [2834, 0]
click at [398, 289] on h6 "Patriots baseball - Click" at bounding box center [364, 296] width 367 height 15
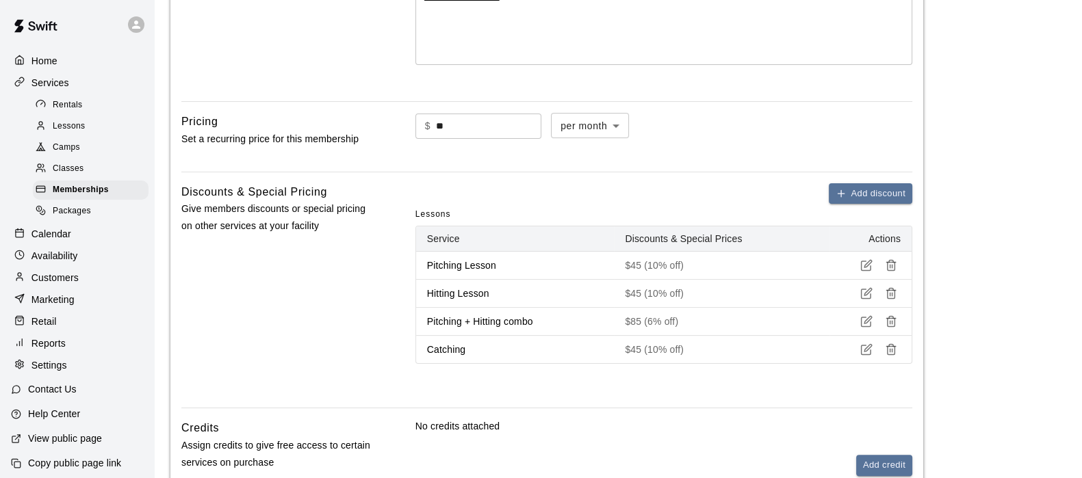
scroll to position [363, 0]
click at [532, 351] on p "Catching" at bounding box center [515, 349] width 177 height 14
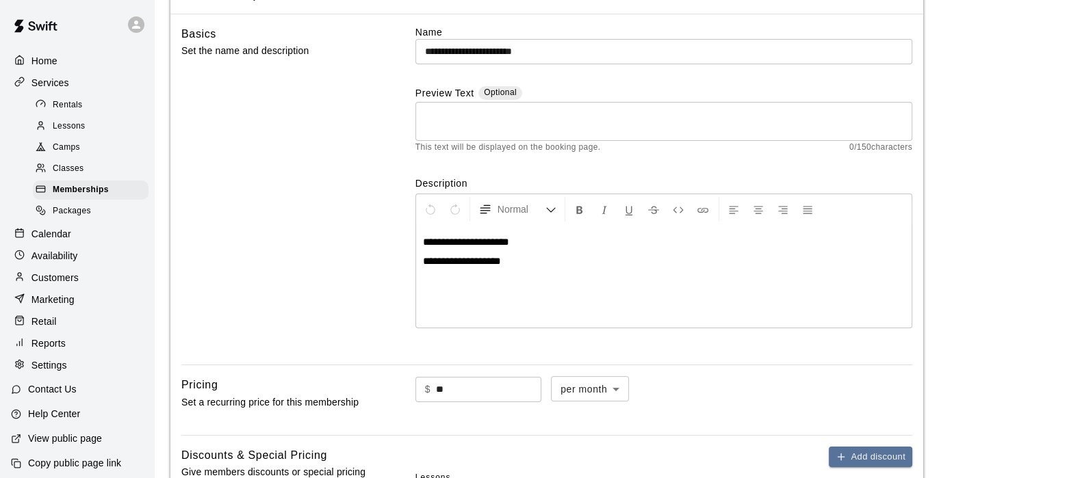
scroll to position [0, 0]
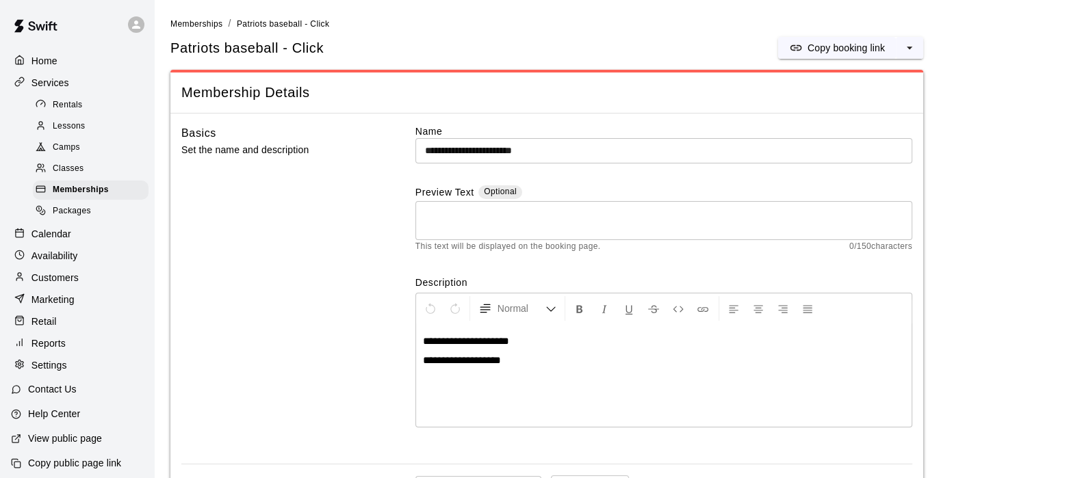
click at [90, 190] on div "Memberships" at bounding box center [91, 190] width 116 height 19
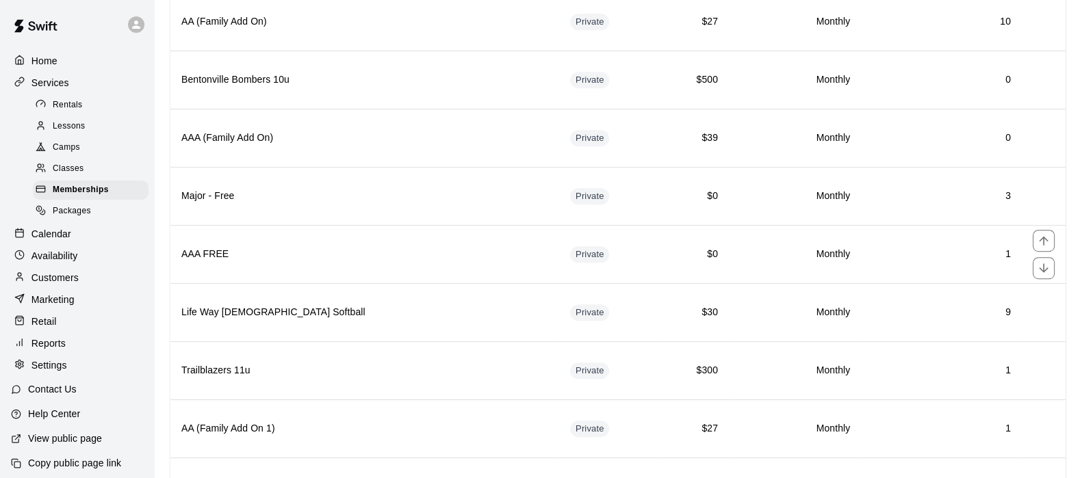
scroll to position [900, 0]
click at [65, 279] on div "Customers" at bounding box center [77, 278] width 132 height 21
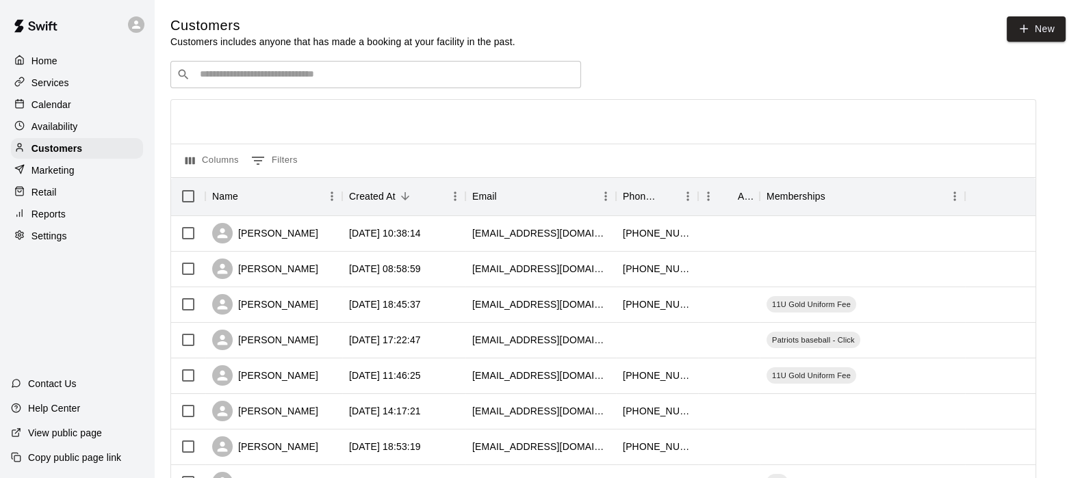
click at [218, 65] on div "​ ​" at bounding box center [375, 74] width 411 height 27
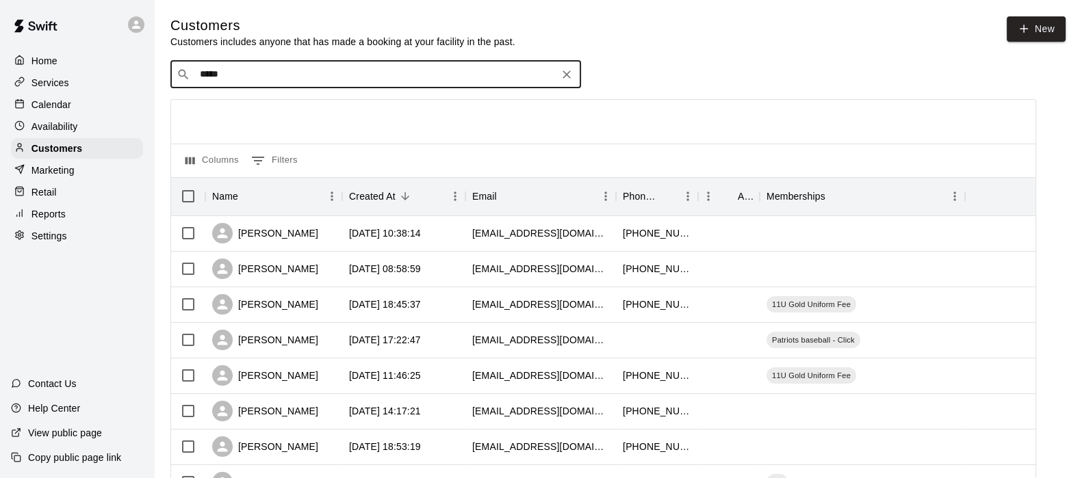
type input "*****"
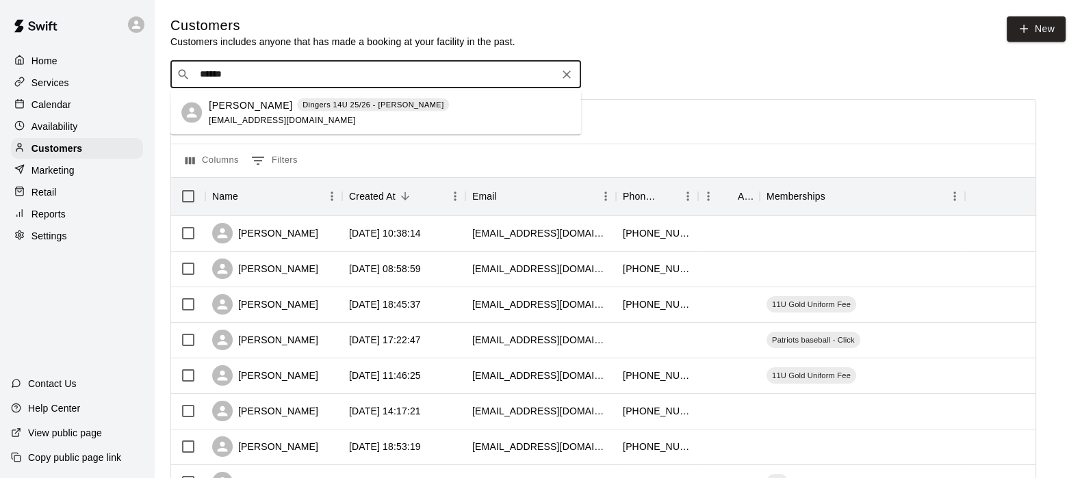
click at [244, 122] on span "austinstevens2012@yahoo.com" at bounding box center [282, 120] width 147 height 10
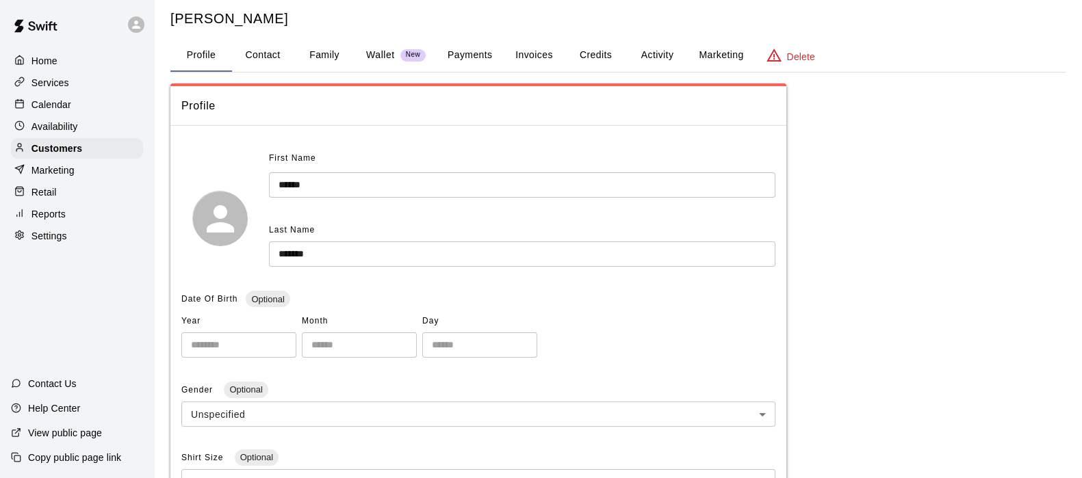
scroll to position [31, 0]
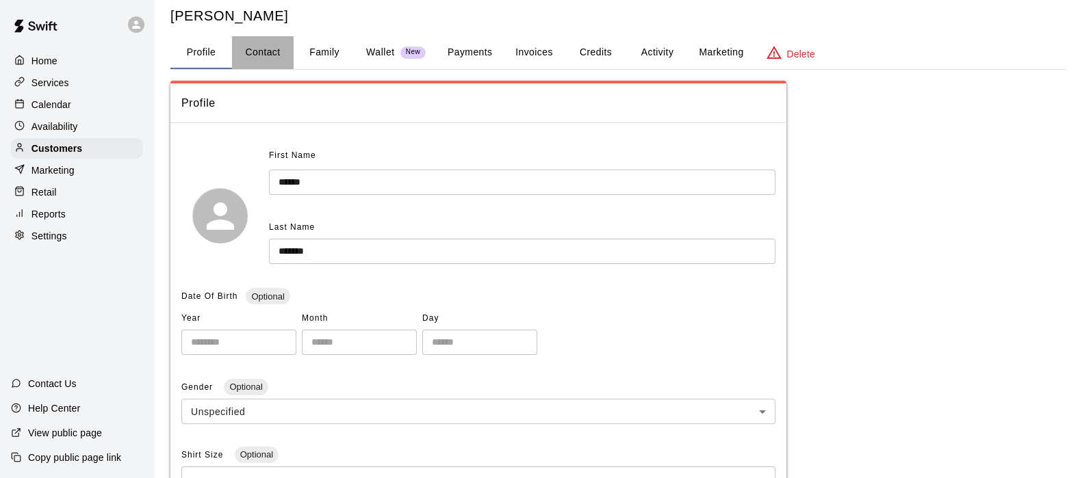
click at [266, 44] on button "Contact" at bounding box center [263, 52] width 62 height 33
select select "**"
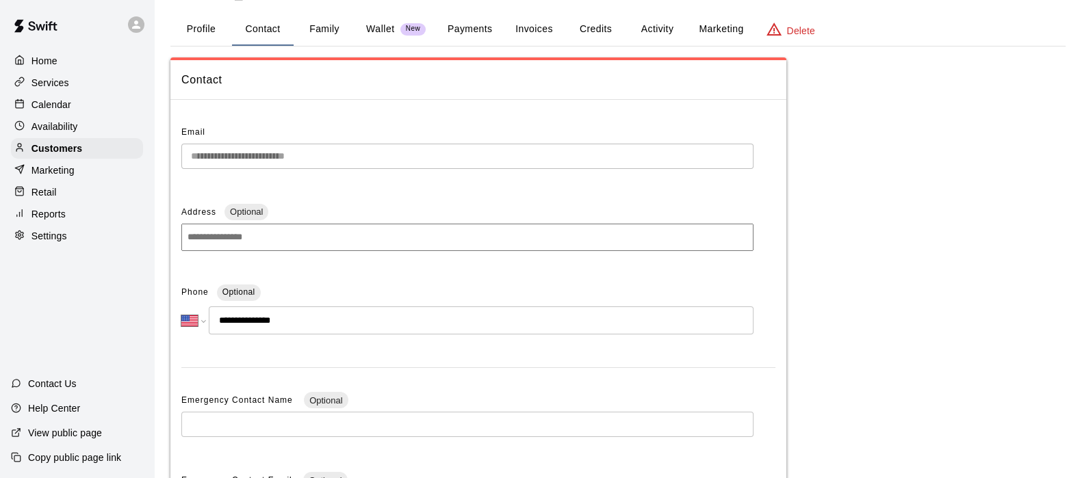
scroll to position [12, 0]
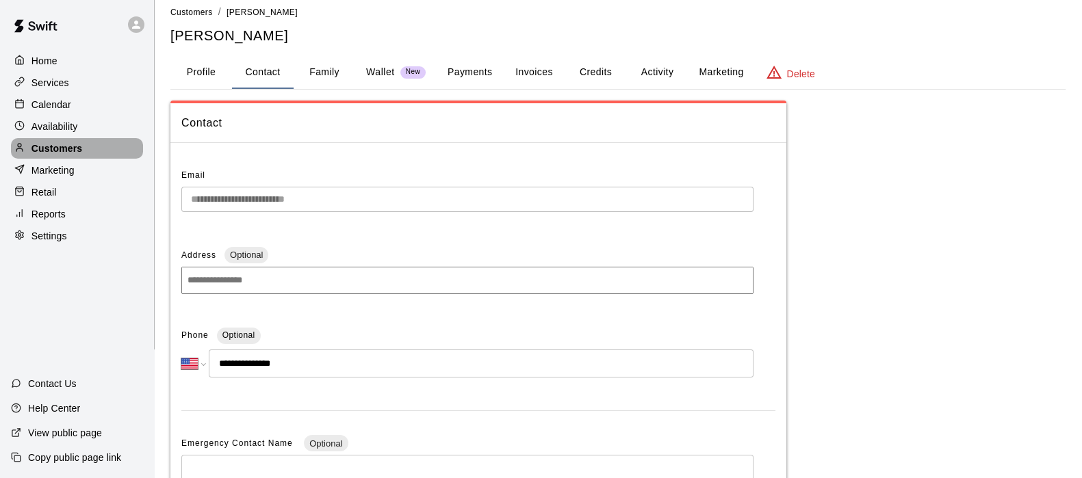
click at [41, 148] on p "Customers" at bounding box center [56, 149] width 51 height 14
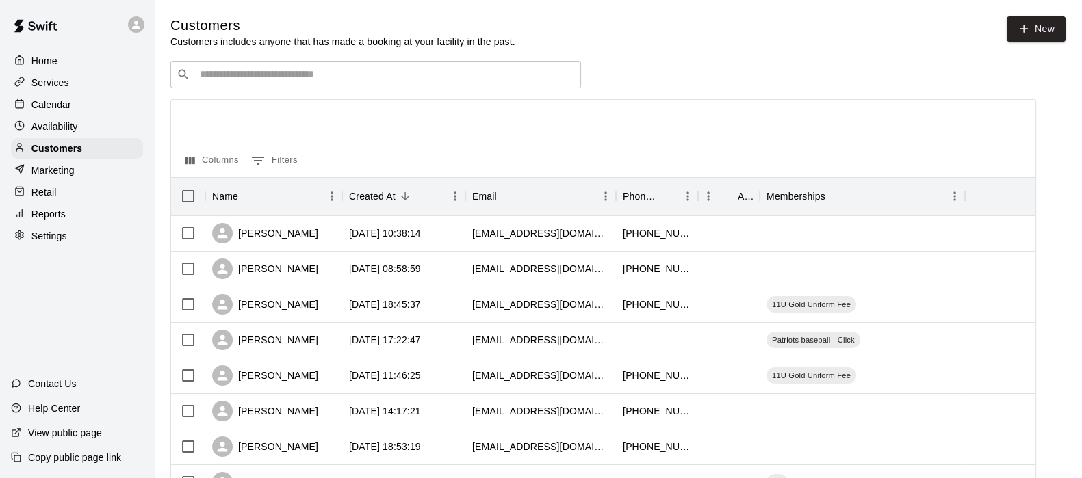
click at [230, 68] on div "​ ​" at bounding box center [375, 74] width 411 height 27
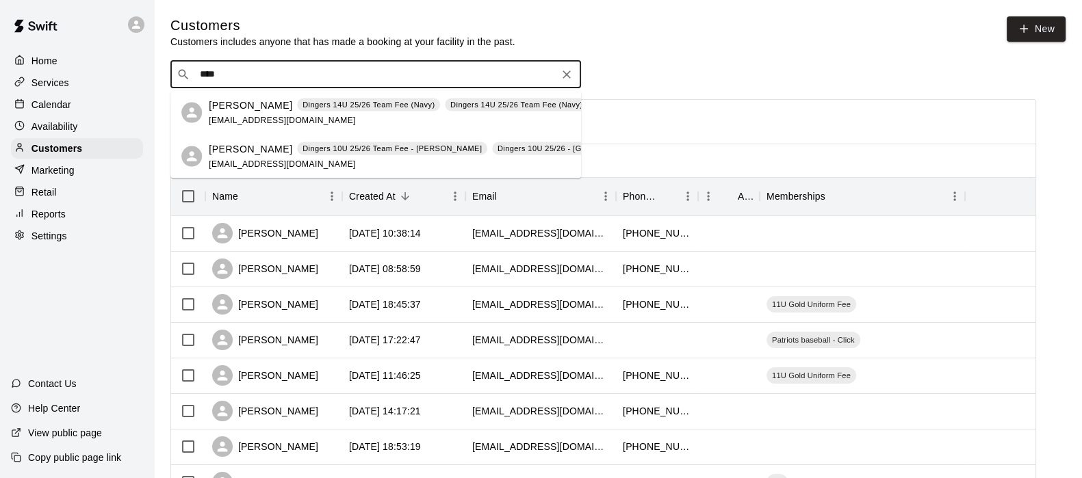
type input "*****"
click at [244, 159] on span "thodge844@yahoo.com" at bounding box center [282, 164] width 147 height 10
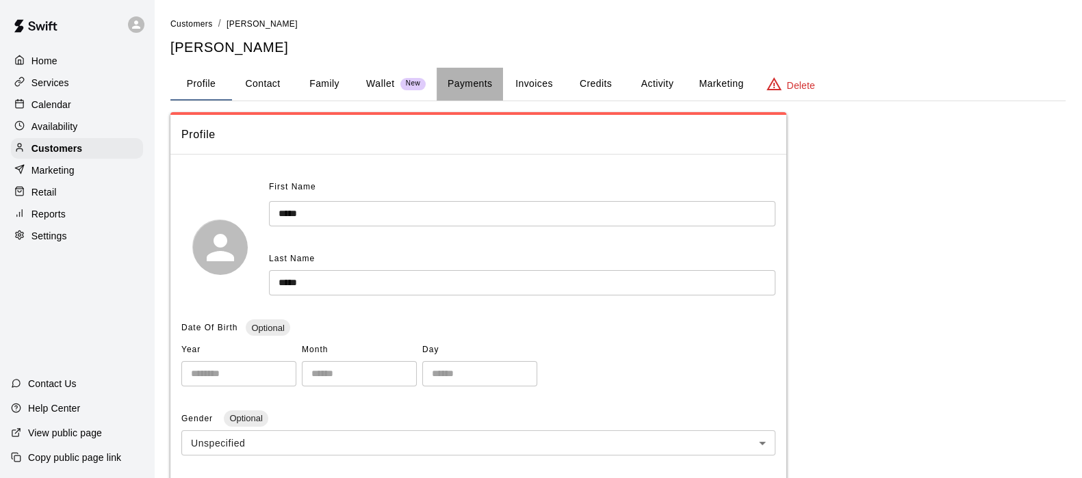
click at [472, 94] on button "Payments" at bounding box center [470, 84] width 66 height 33
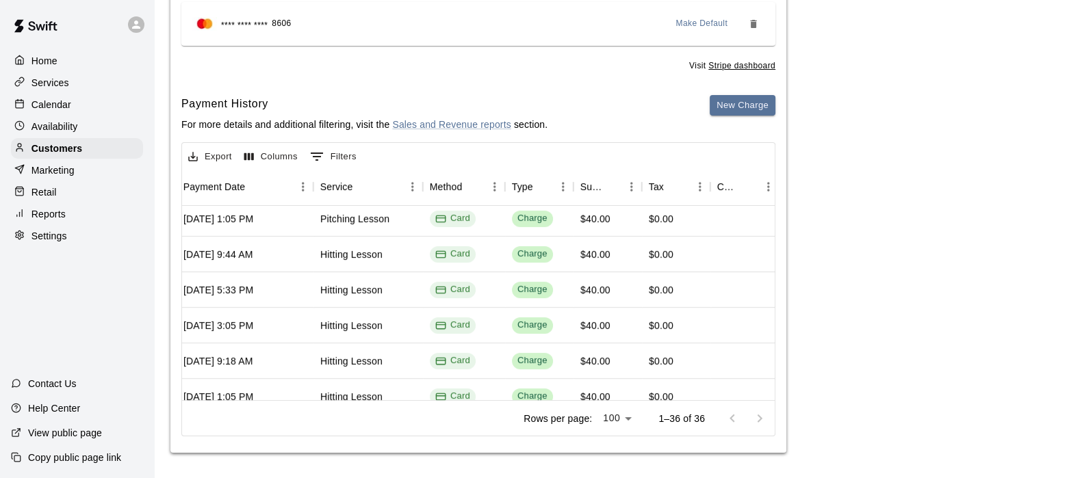
scroll to position [148, 180]
